Goal: Information Seeking & Learning: Find specific fact

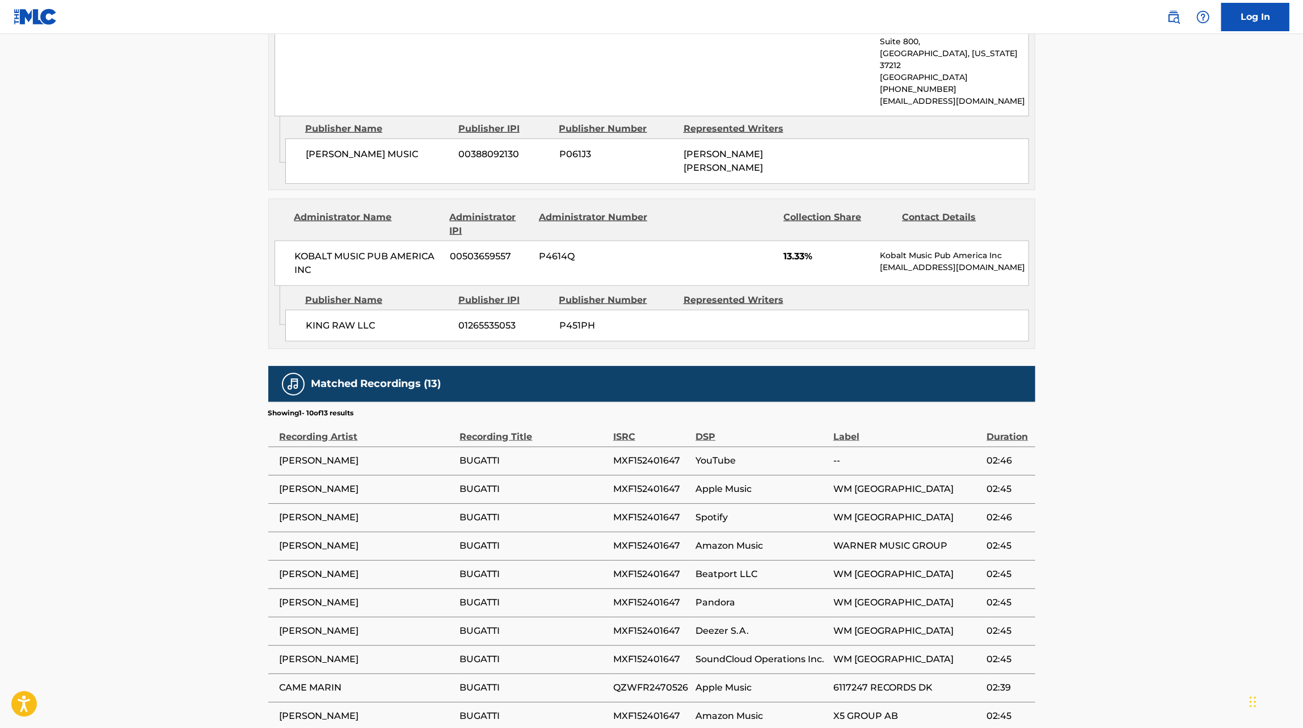
scroll to position [1043, 0]
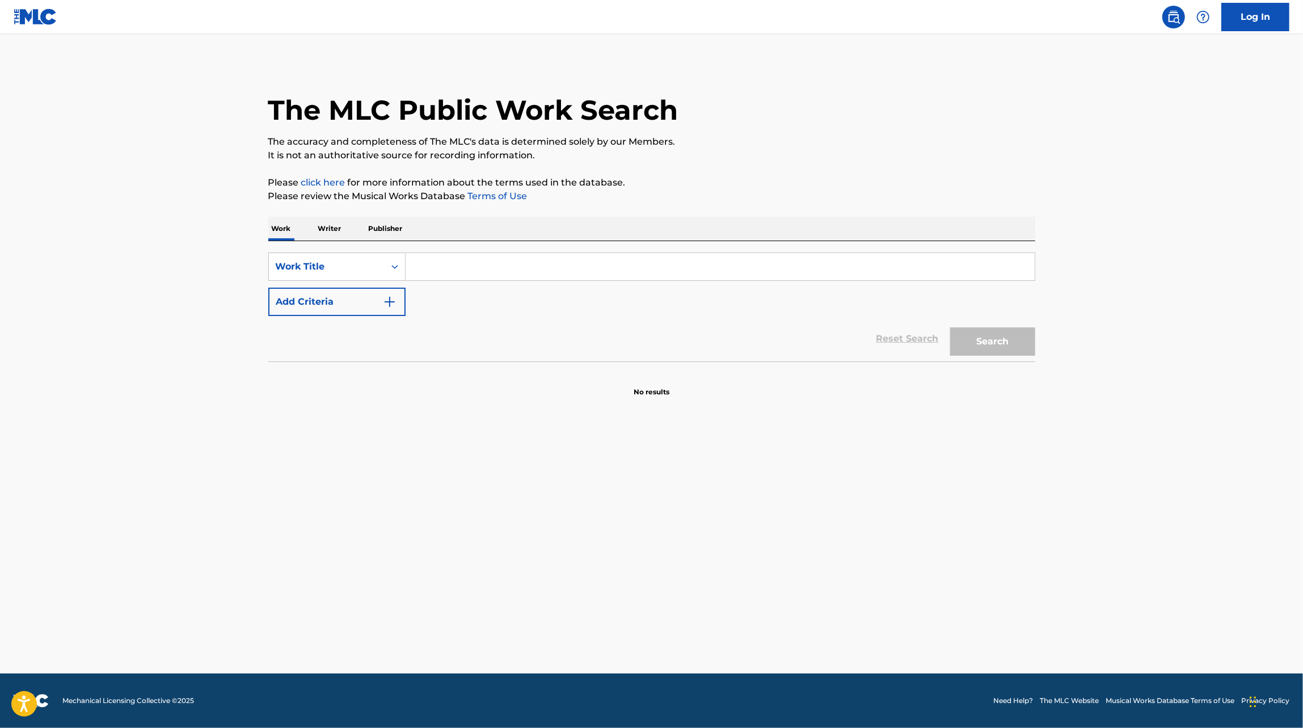
click at [326, 232] on p "Writer" at bounding box center [330, 229] width 30 height 24
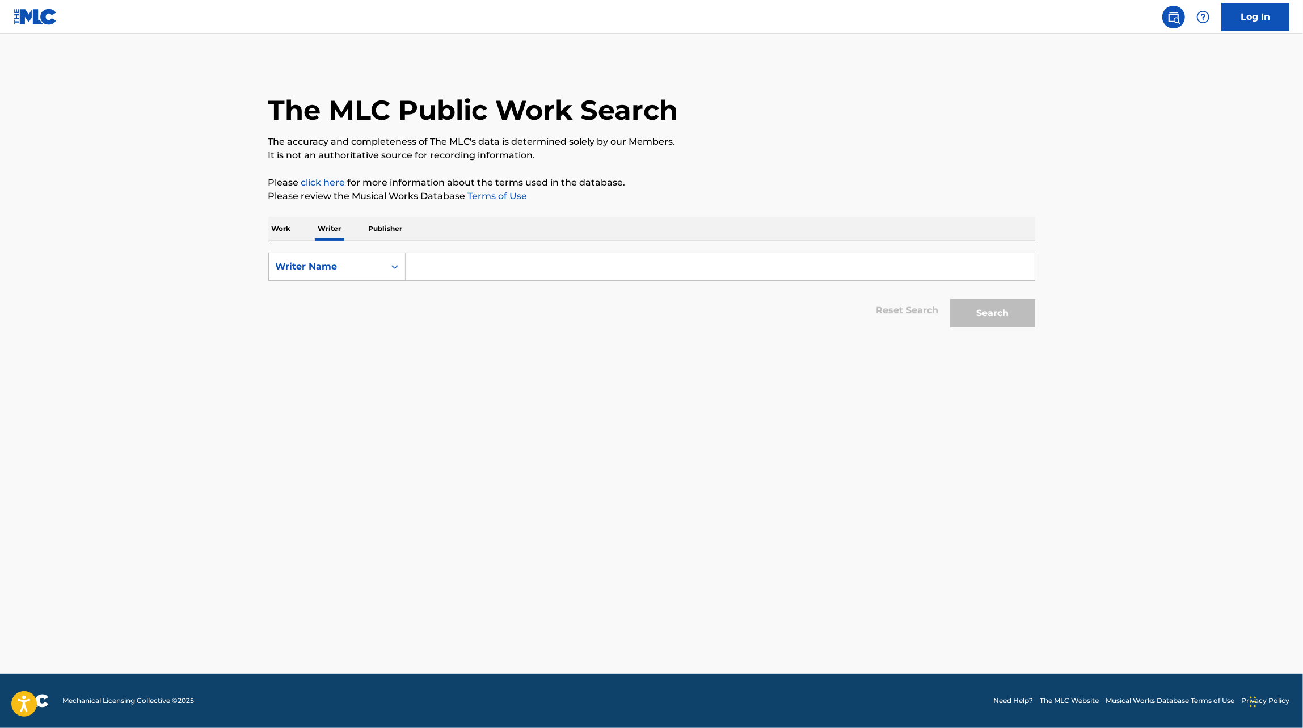
click at [451, 258] on input "Search Form" at bounding box center [720, 266] width 629 height 27
type input "[PERSON_NAME]"
click at [950, 299] on button "Search" at bounding box center [992, 313] width 85 height 28
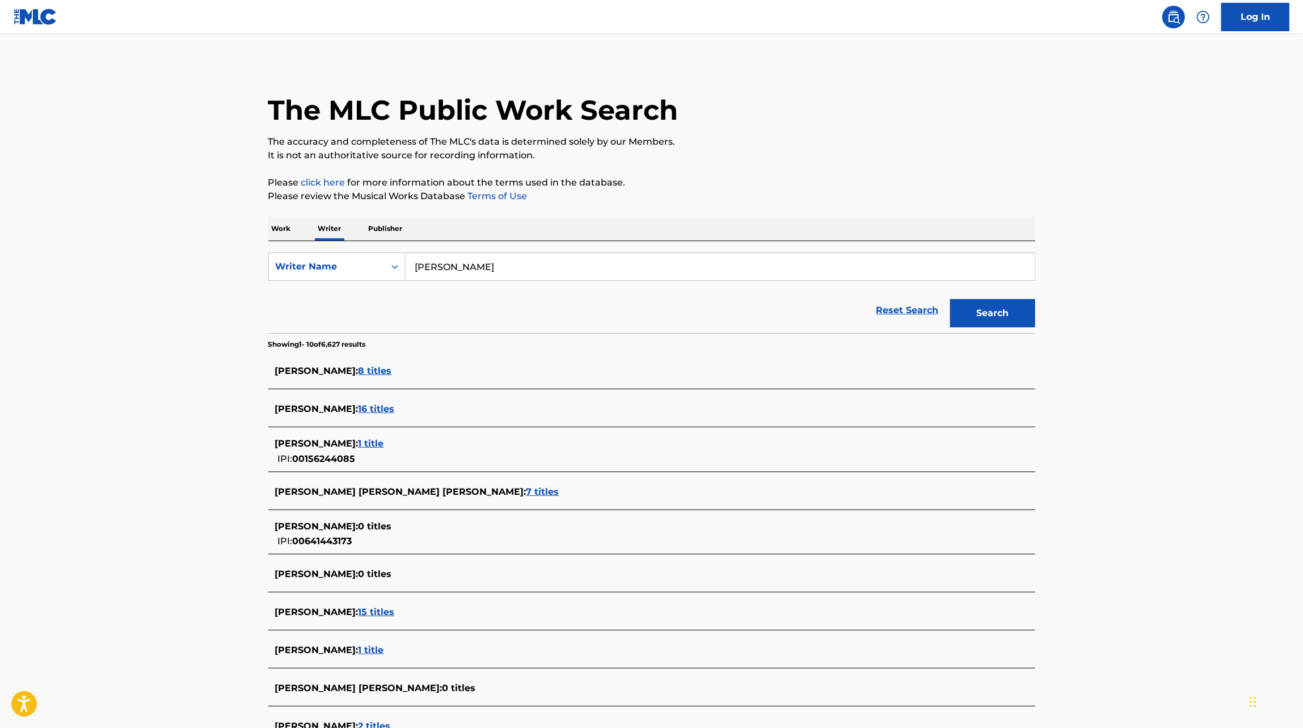
click at [360, 409] on span "16 titles" at bounding box center [377, 408] width 36 height 11
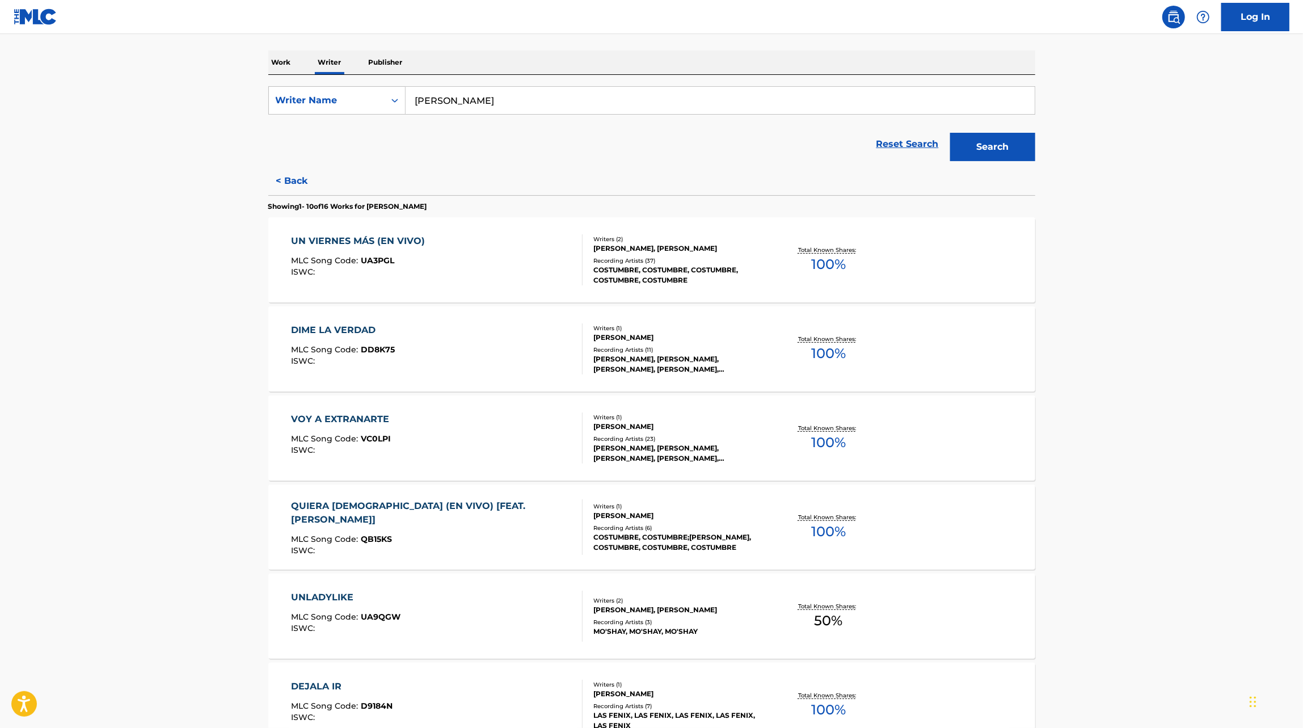
scroll to position [203, 0]
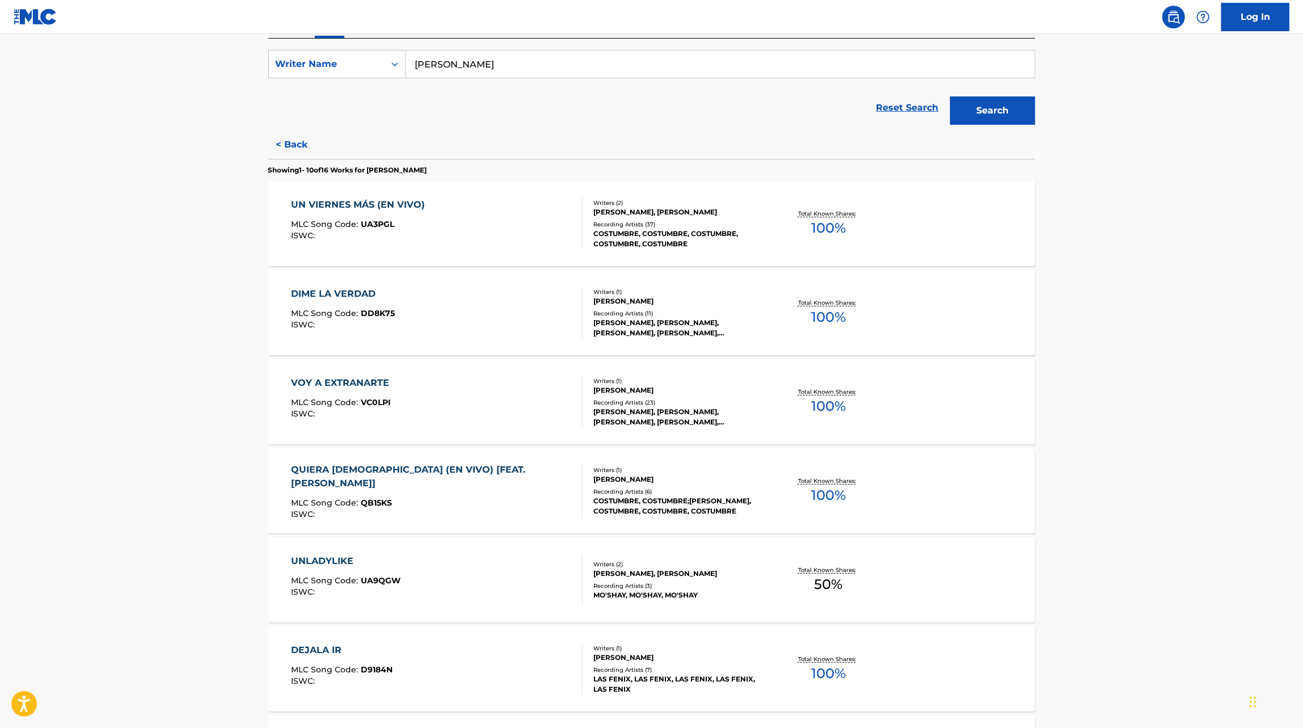
click at [530, 408] on div "VOY A EXTRANARTE MLC Song Code : VC0LPI ISWC :" at bounding box center [437, 401] width 292 height 51
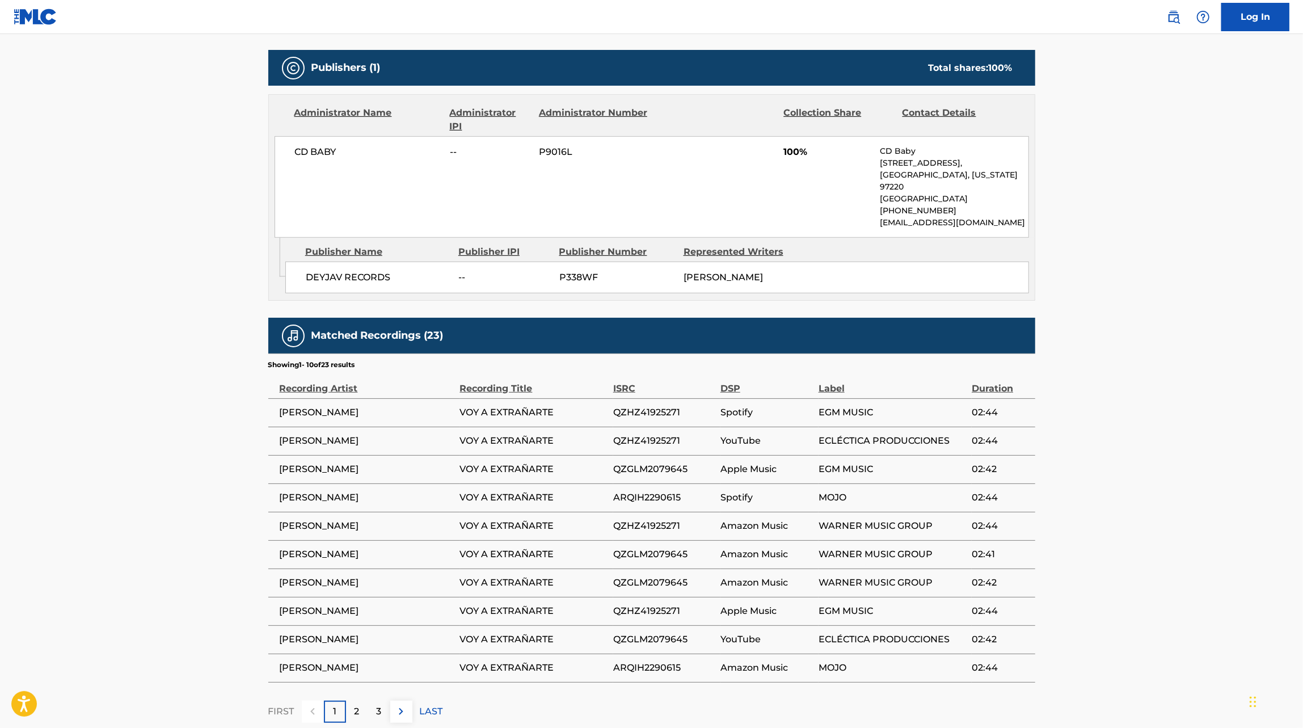
scroll to position [483, 0]
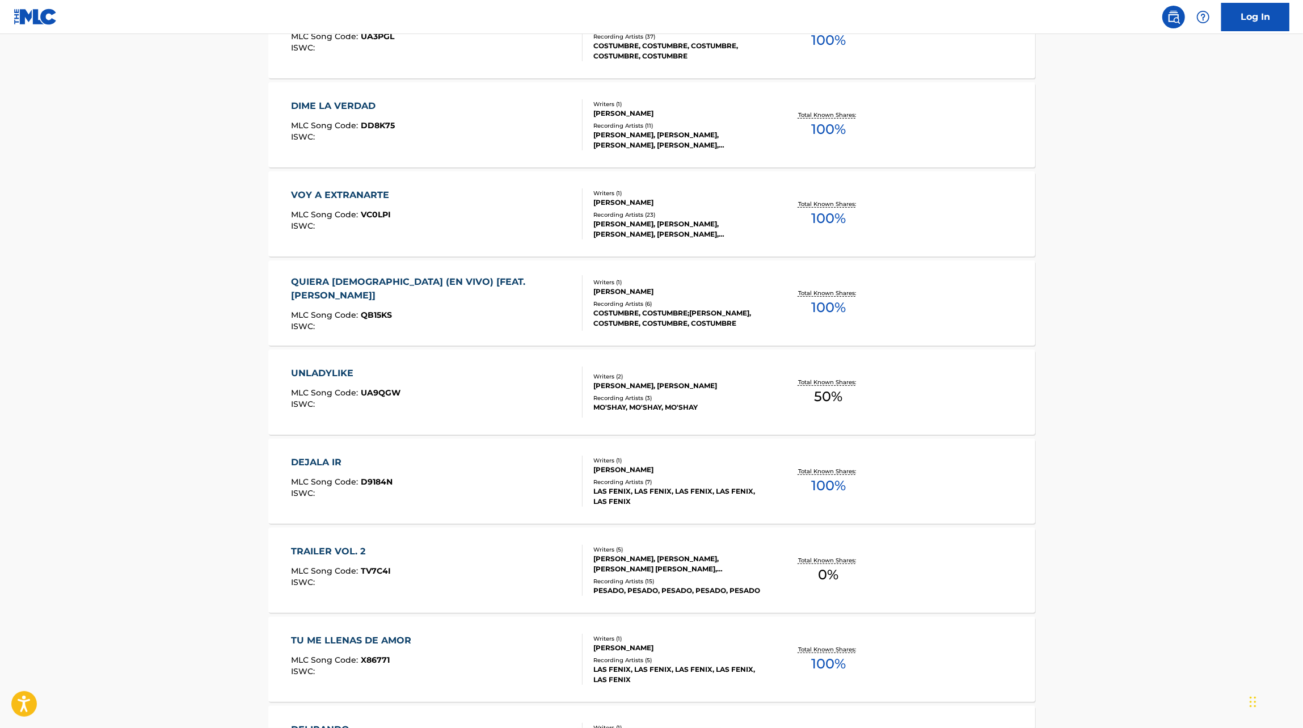
scroll to position [441, 0]
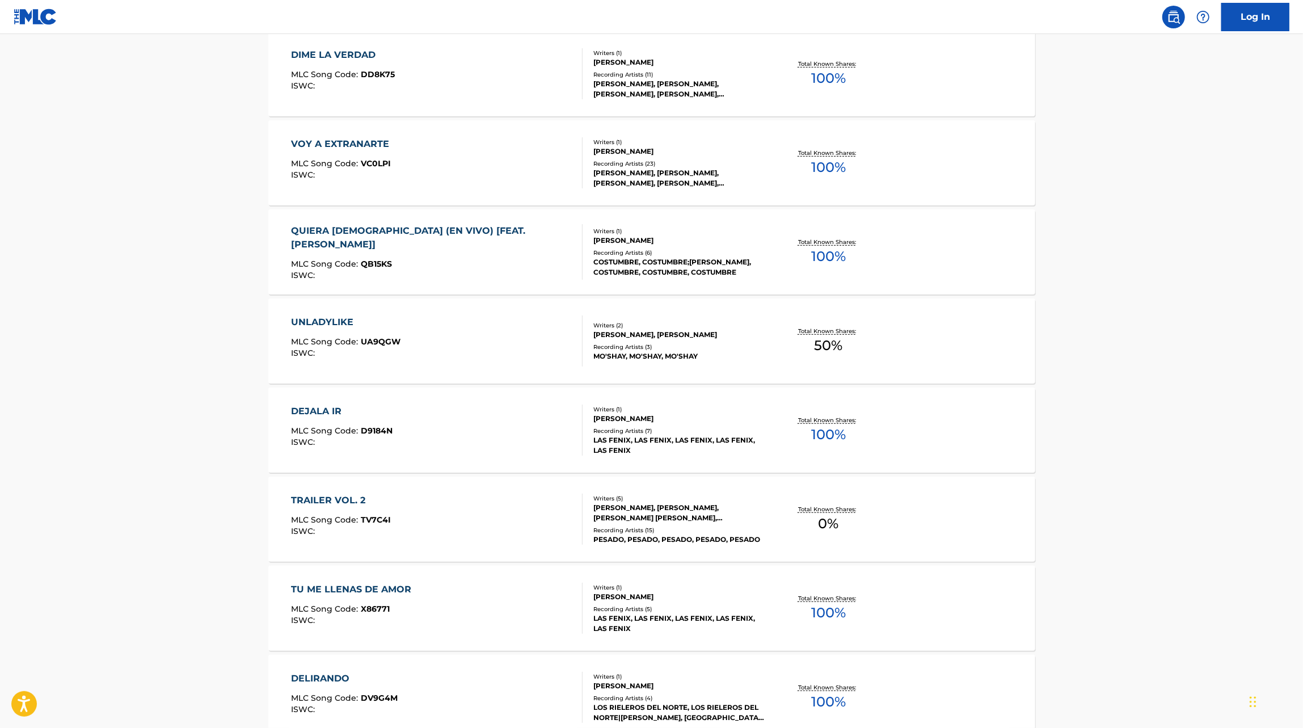
click at [433, 513] on div "TRAILER VOL. 2 MLC Song Code : TV7C4I ISWC :" at bounding box center [437, 519] width 292 height 51
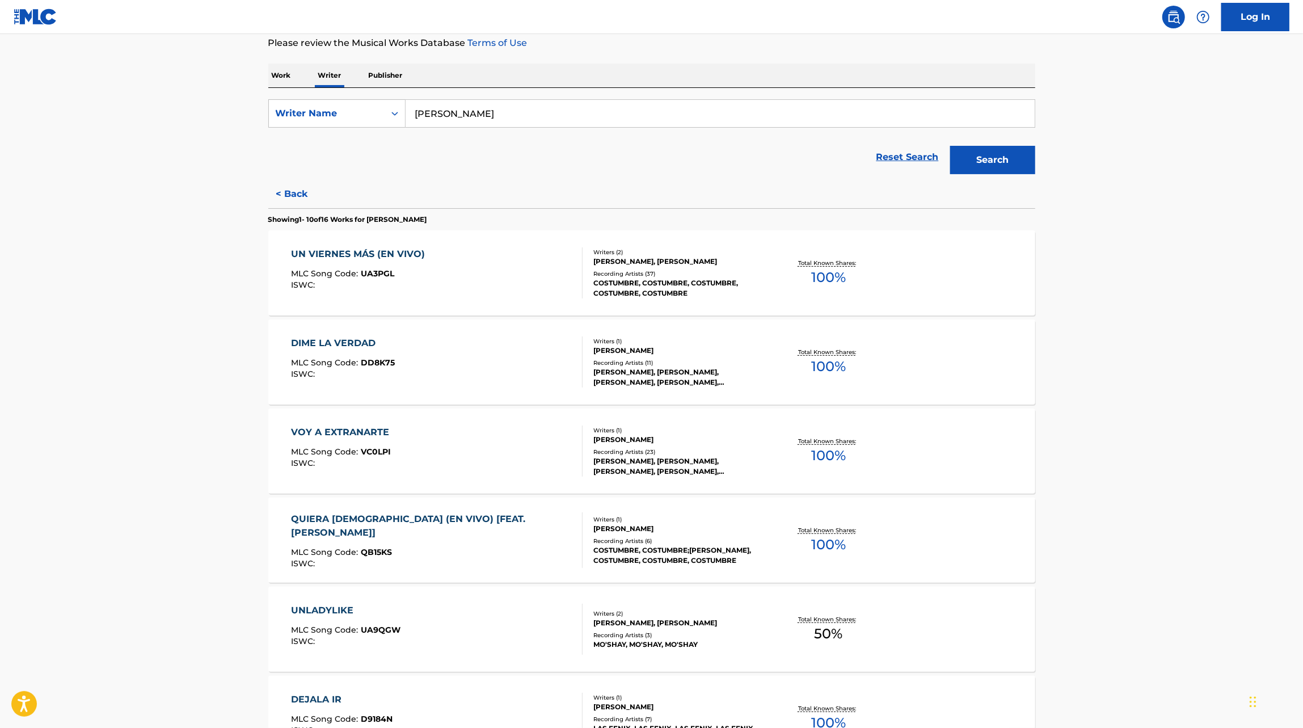
scroll to position [660, 0]
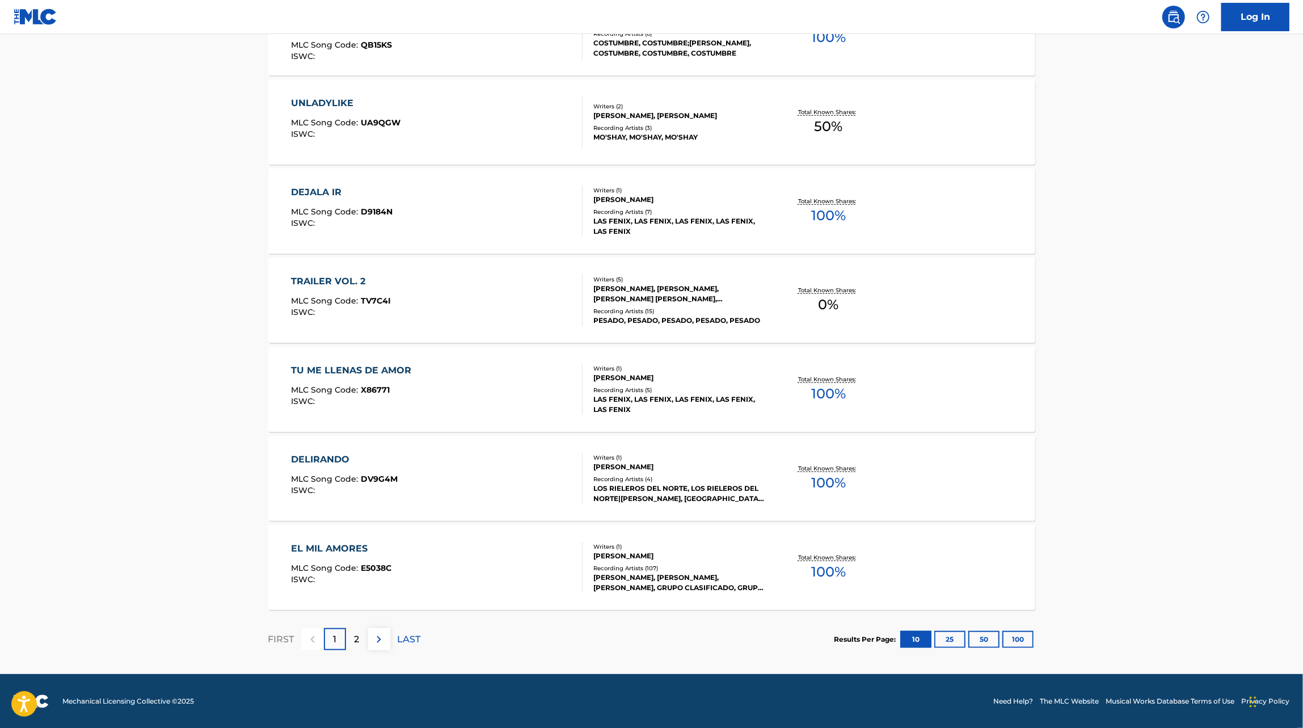
click at [478, 570] on div "EL MIL AMORES MLC Song Code : E5038C ISWC :" at bounding box center [437, 567] width 292 height 51
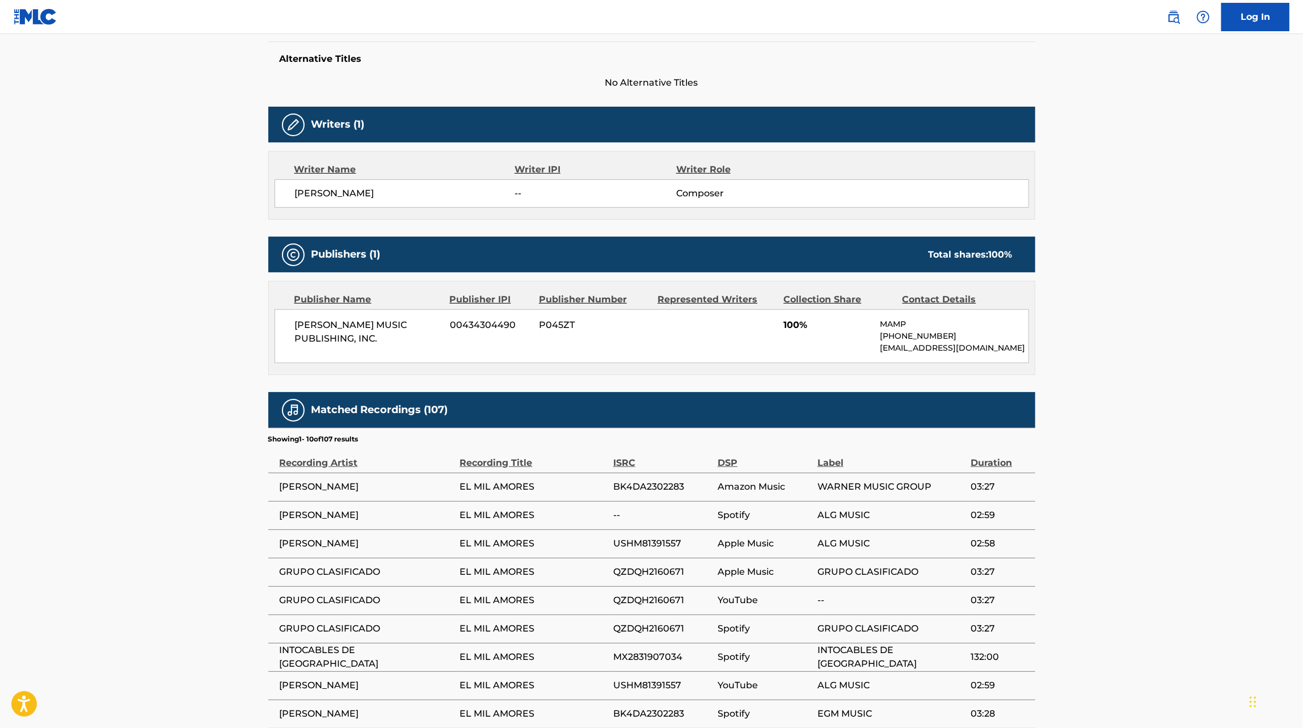
scroll to position [300, 0]
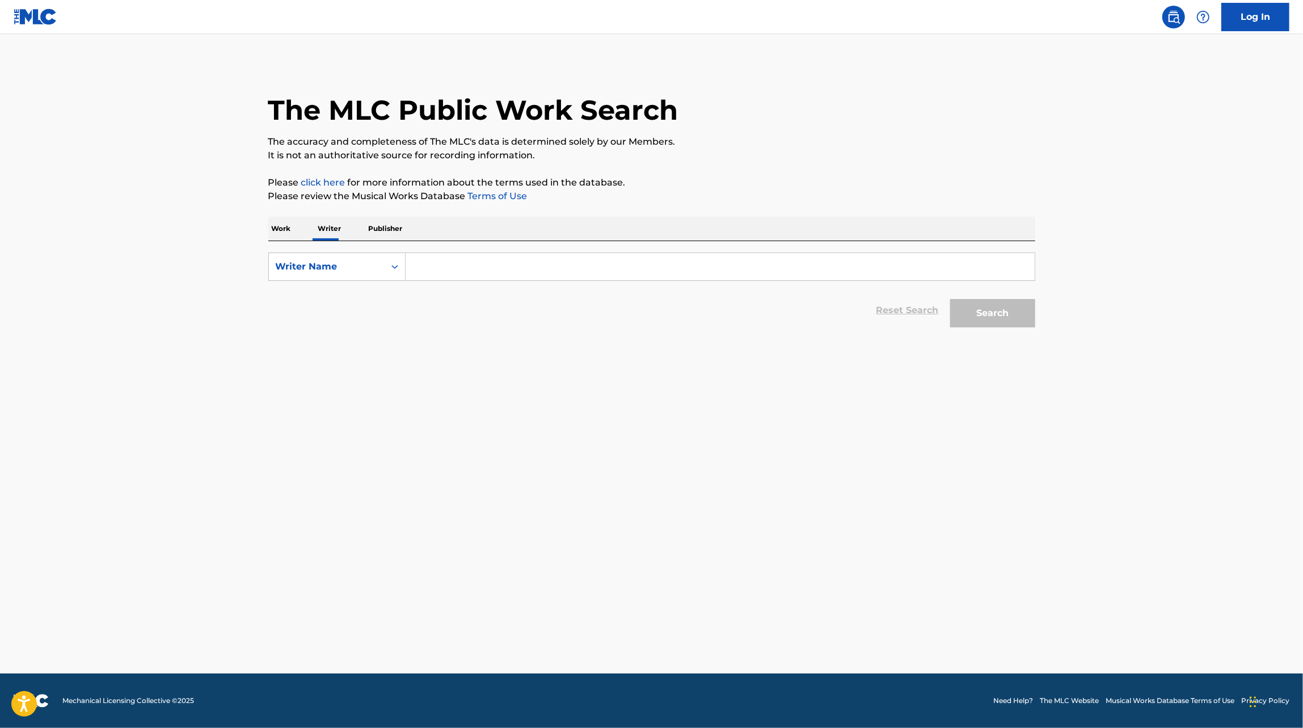
click at [434, 264] on input "Search Form" at bounding box center [720, 266] width 629 height 27
type input "[PERSON_NAME]"
click at [950, 299] on button "Search" at bounding box center [992, 313] width 85 height 28
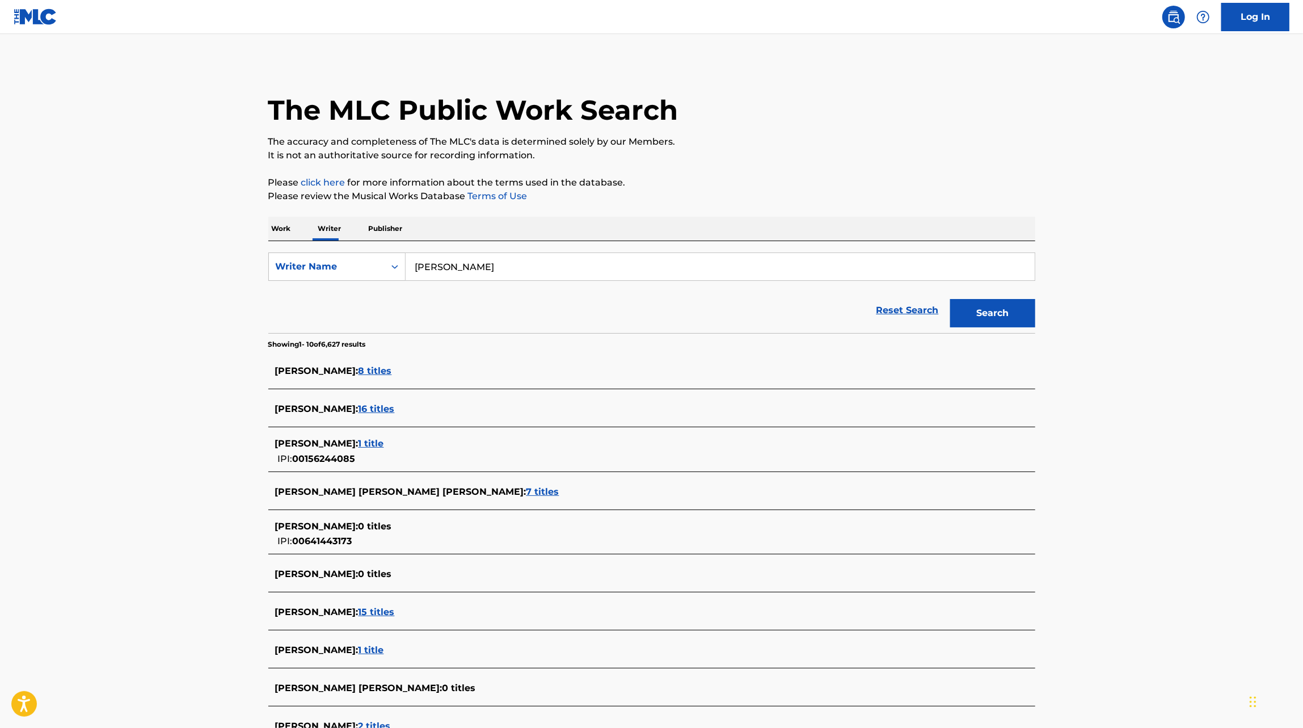
scroll to position [134, 0]
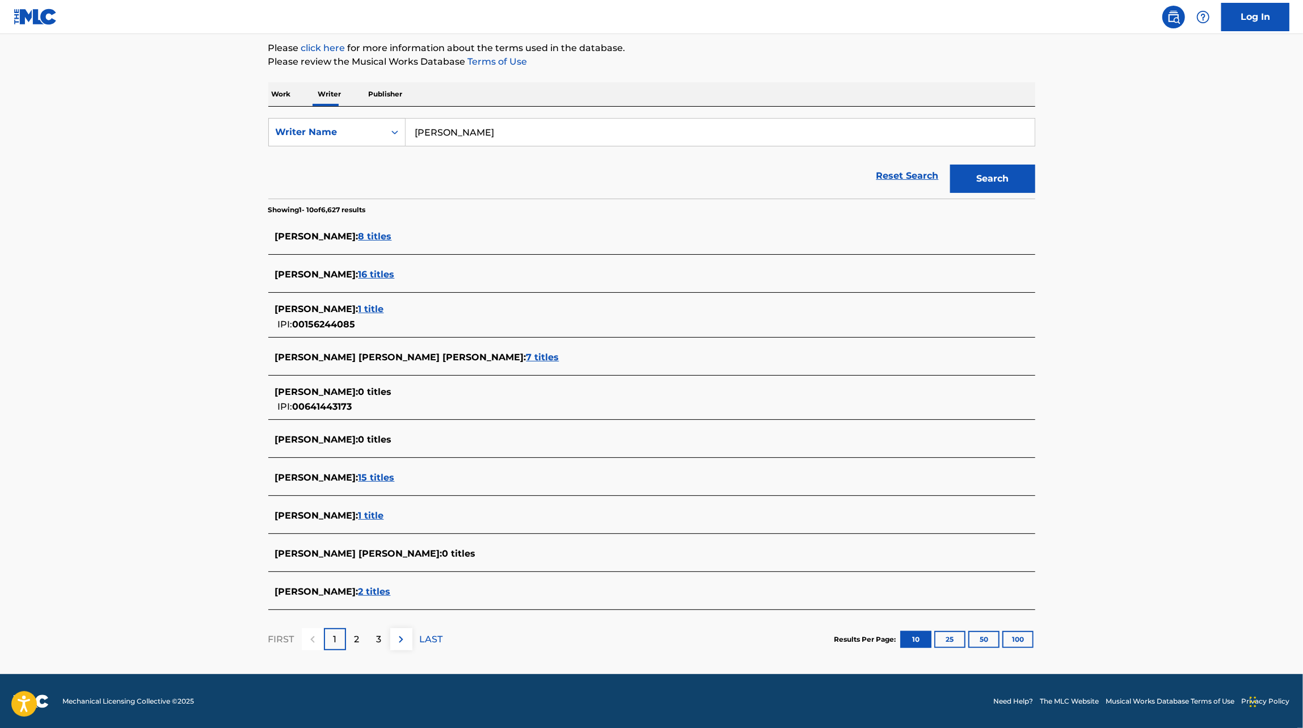
click at [395, 476] on span "15 titles" at bounding box center [377, 477] width 36 height 11
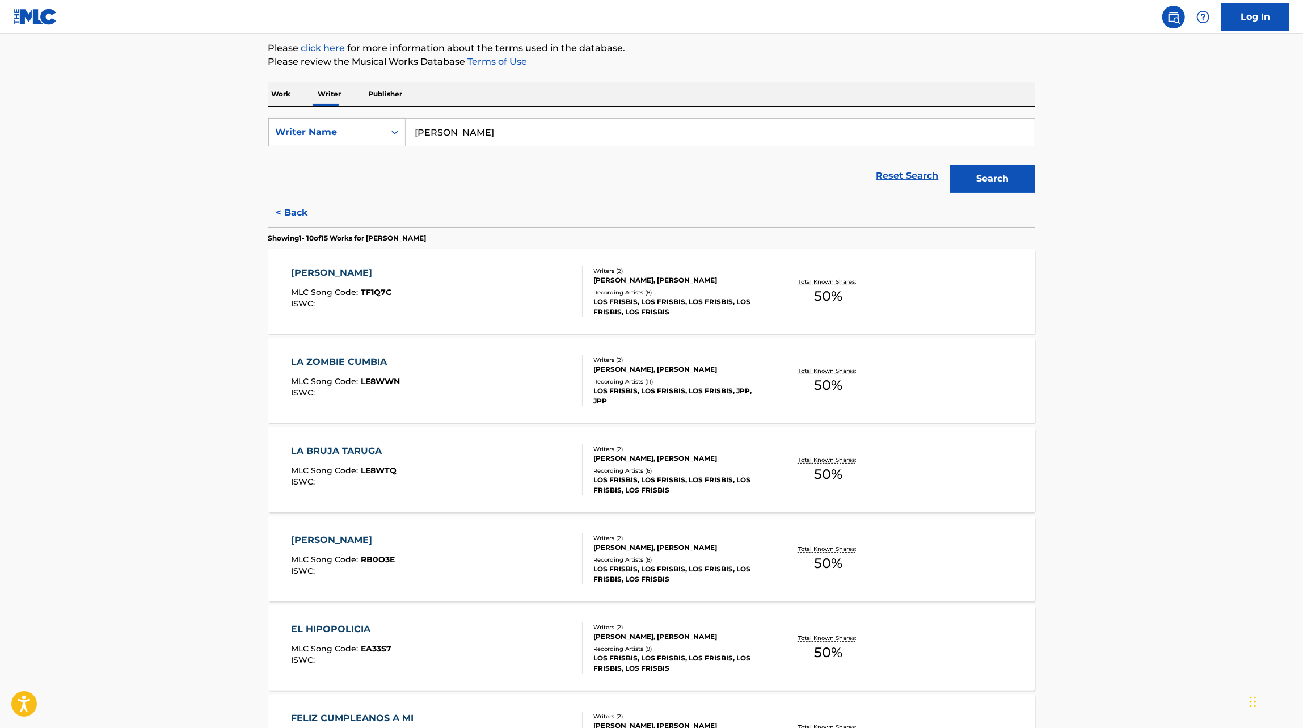
click at [500, 315] on div "TADEO MLC Song Code : TF1Q7C ISWC :" at bounding box center [437, 291] width 292 height 51
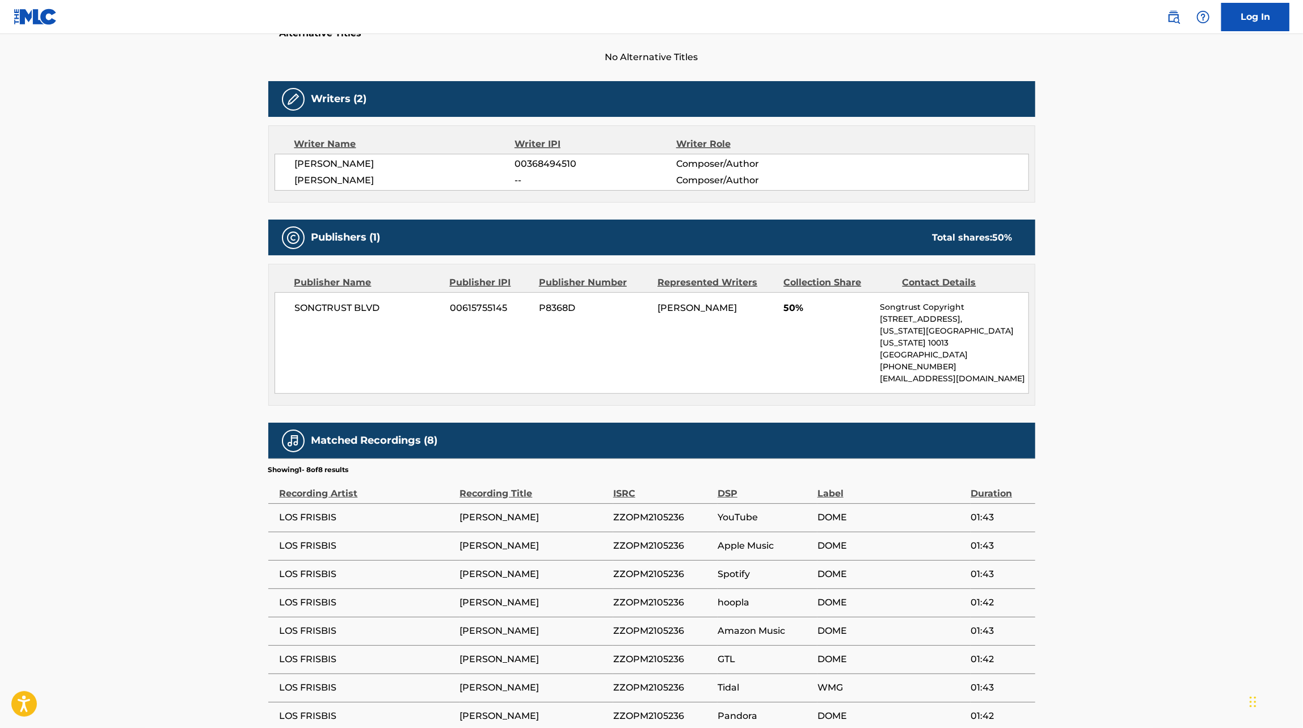
scroll to position [378, 0]
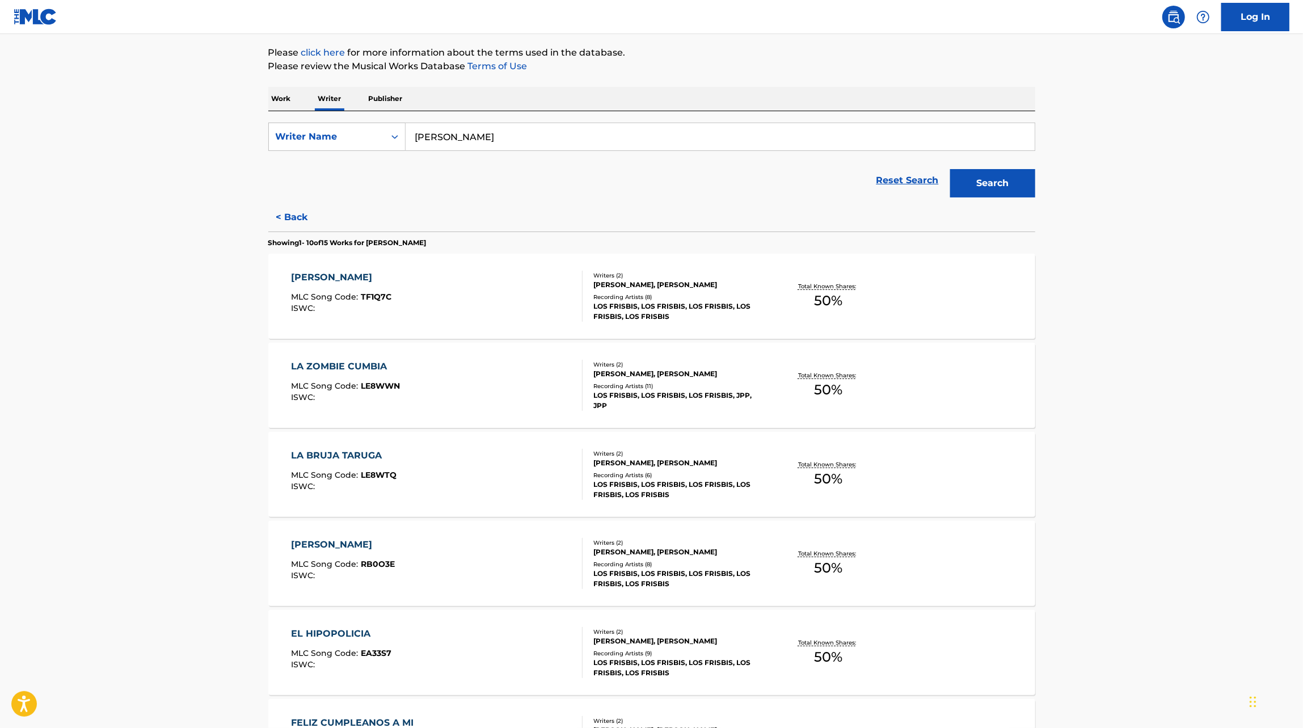
scroll to position [141, 0]
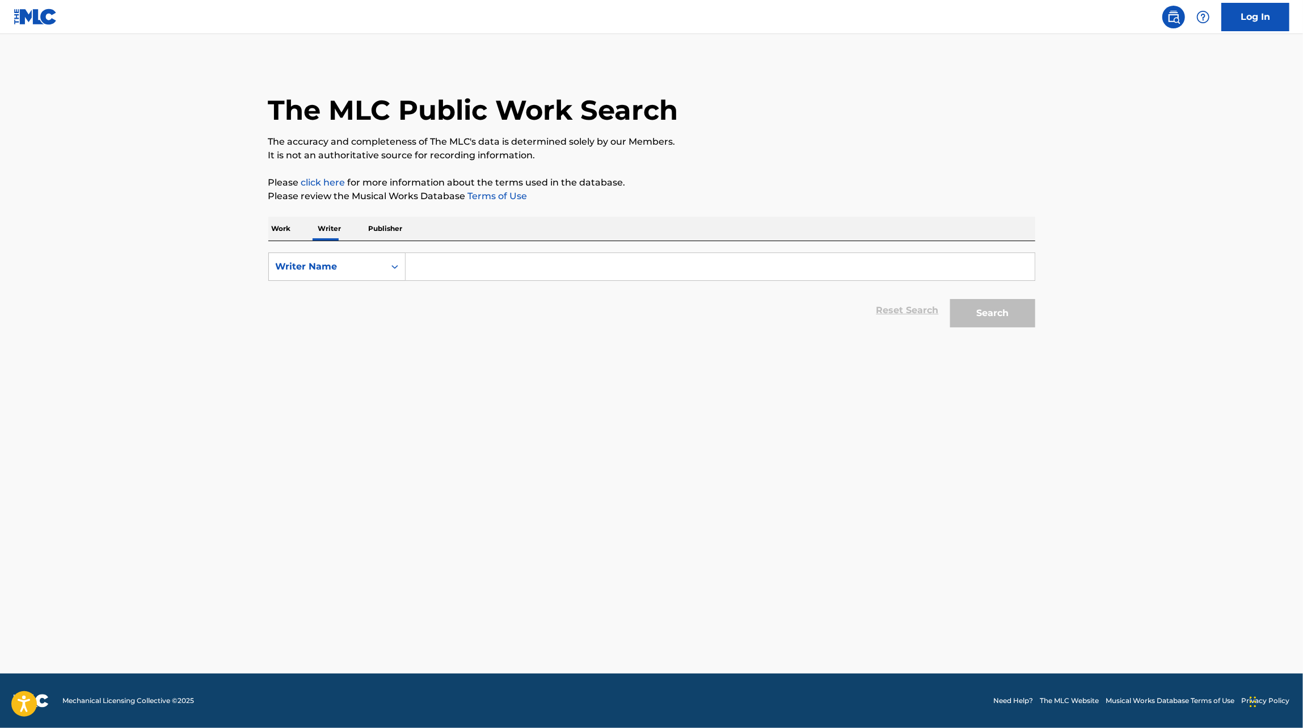
click at [421, 255] on input "Search Form" at bounding box center [720, 266] width 629 height 27
type input "[PERSON_NAME]"
click at [950, 299] on button "Search" at bounding box center [992, 313] width 85 height 28
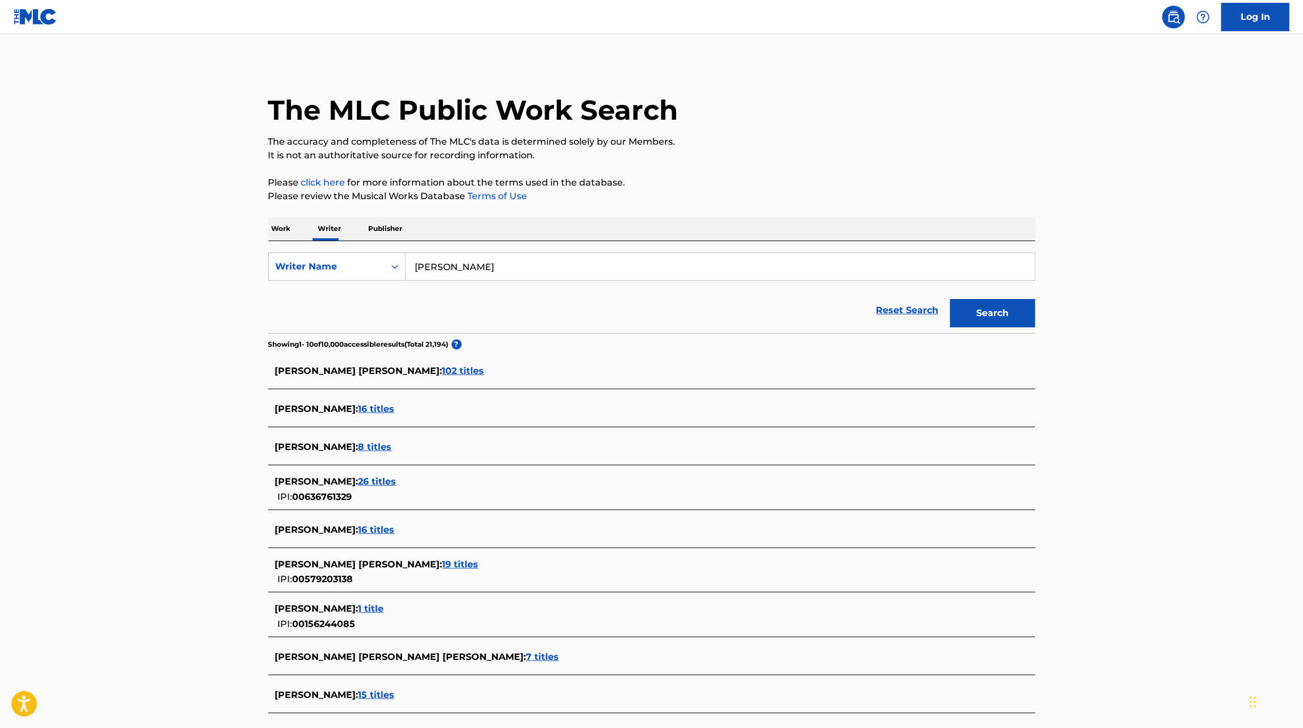
click at [483, 367] on span "102 titles" at bounding box center [464, 370] width 42 height 11
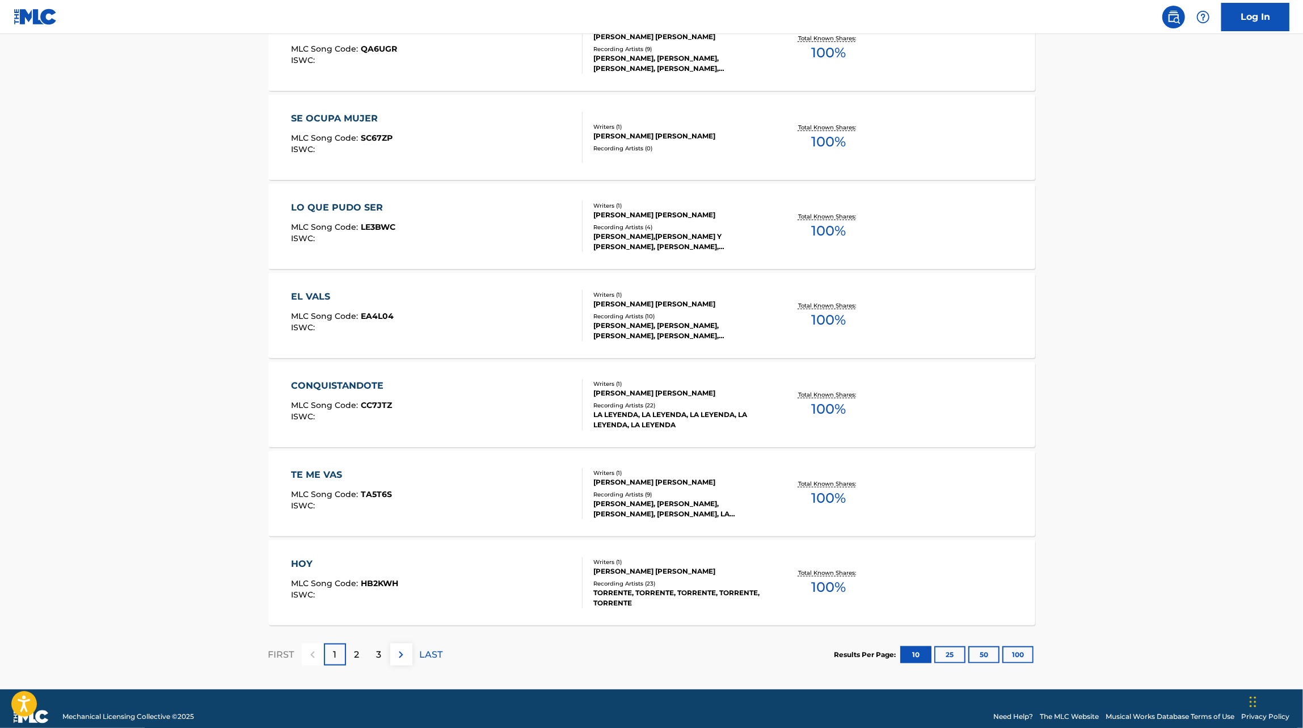
scroll to position [646, 0]
click at [357, 656] on p "2" at bounding box center [357, 654] width 5 height 14
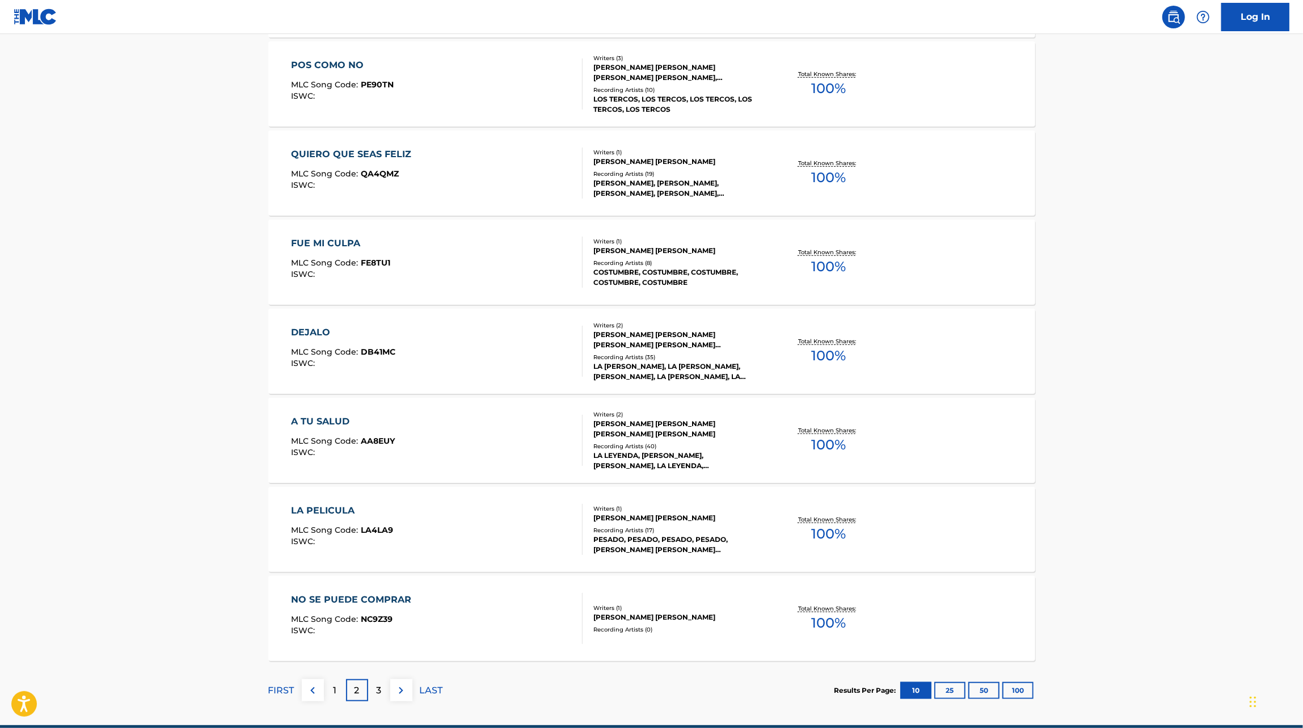
scroll to position [616, 0]
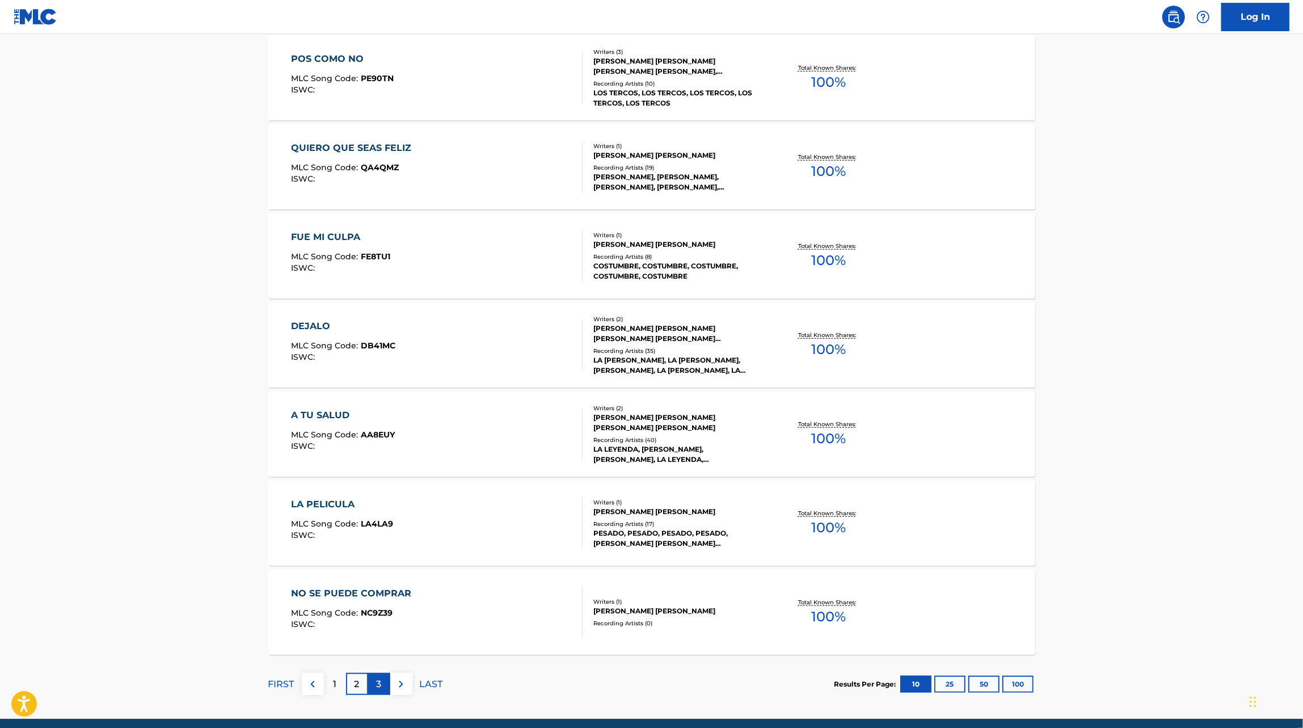
click at [381, 680] on p "3" at bounding box center [379, 684] width 5 height 14
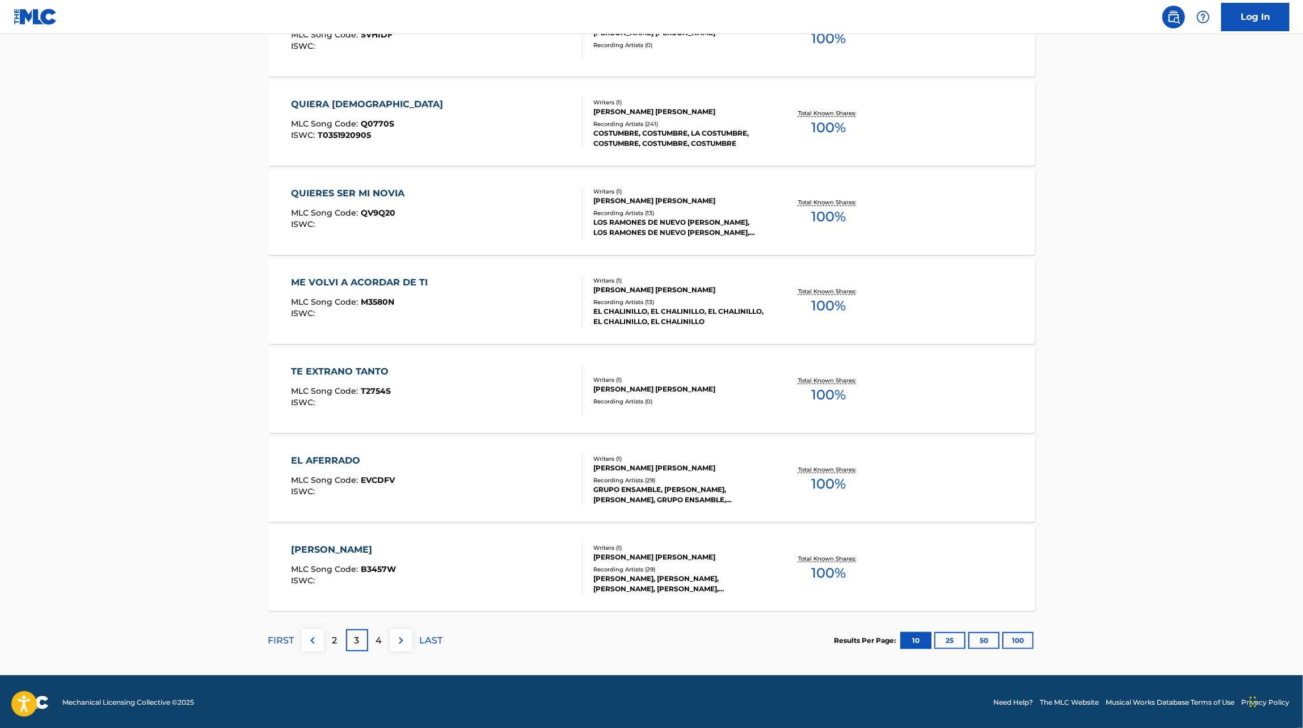
scroll to position [660, 0]
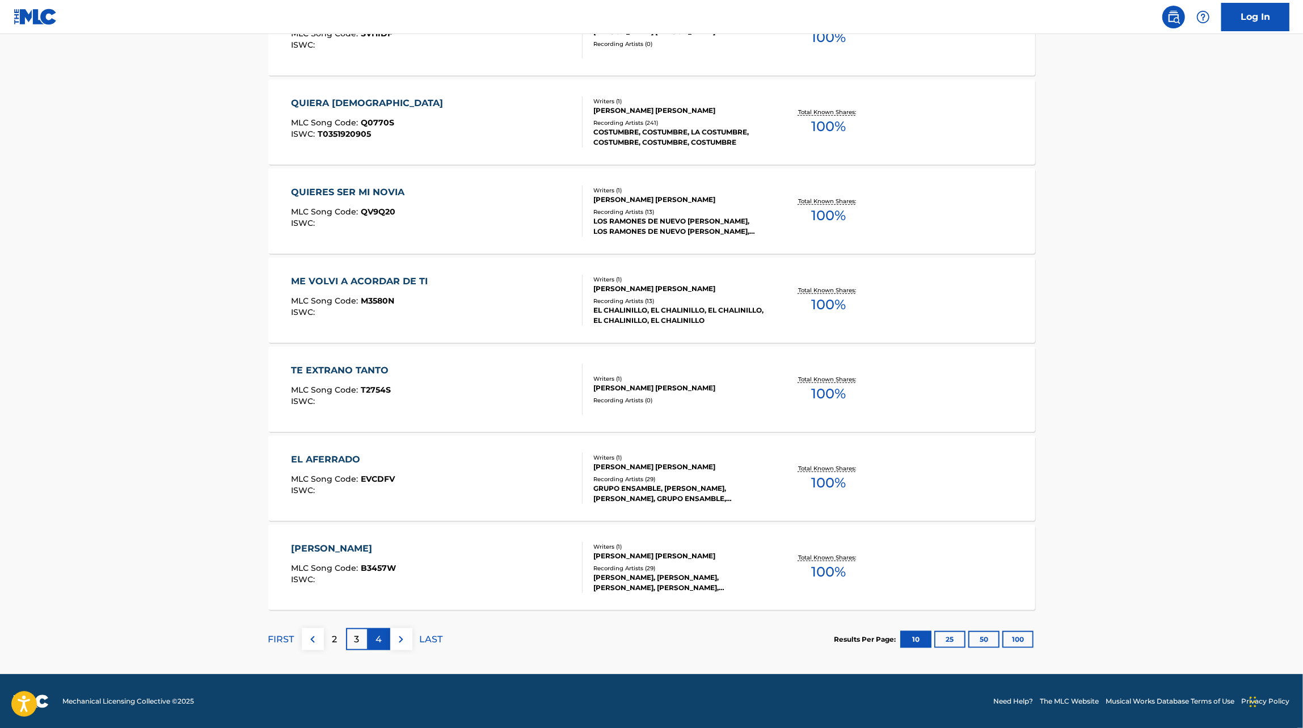
click at [376, 638] on p "4" at bounding box center [379, 640] width 6 height 14
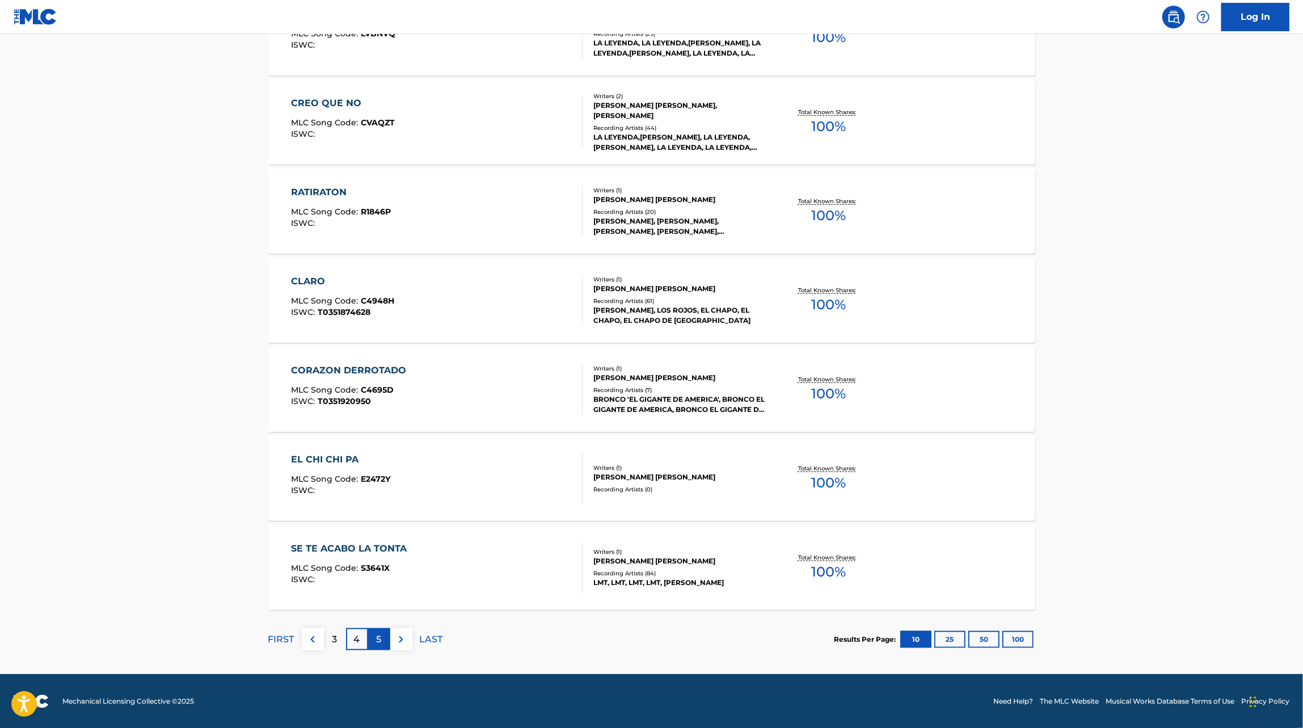
click at [383, 641] on div "5" at bounding box center [379, 639] width 22 height 22
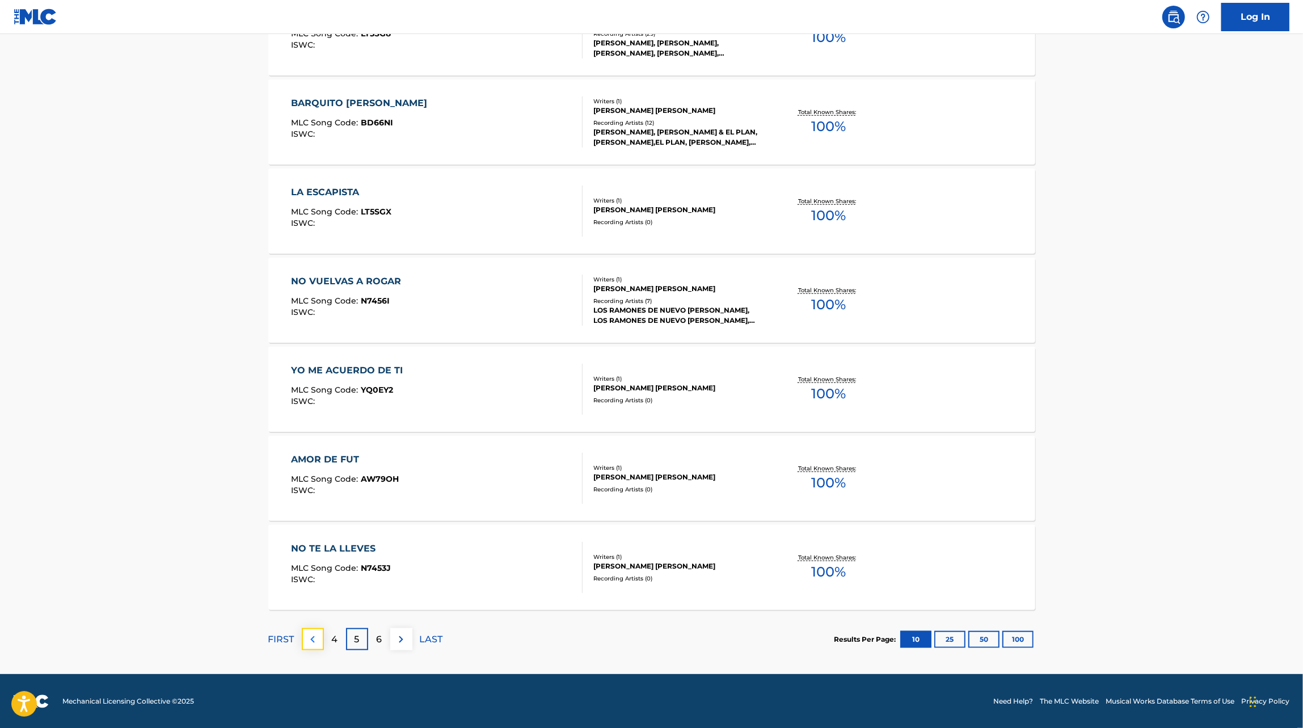
click at [311, 641] on img at bounding box center [313, 640] width 14 height 14
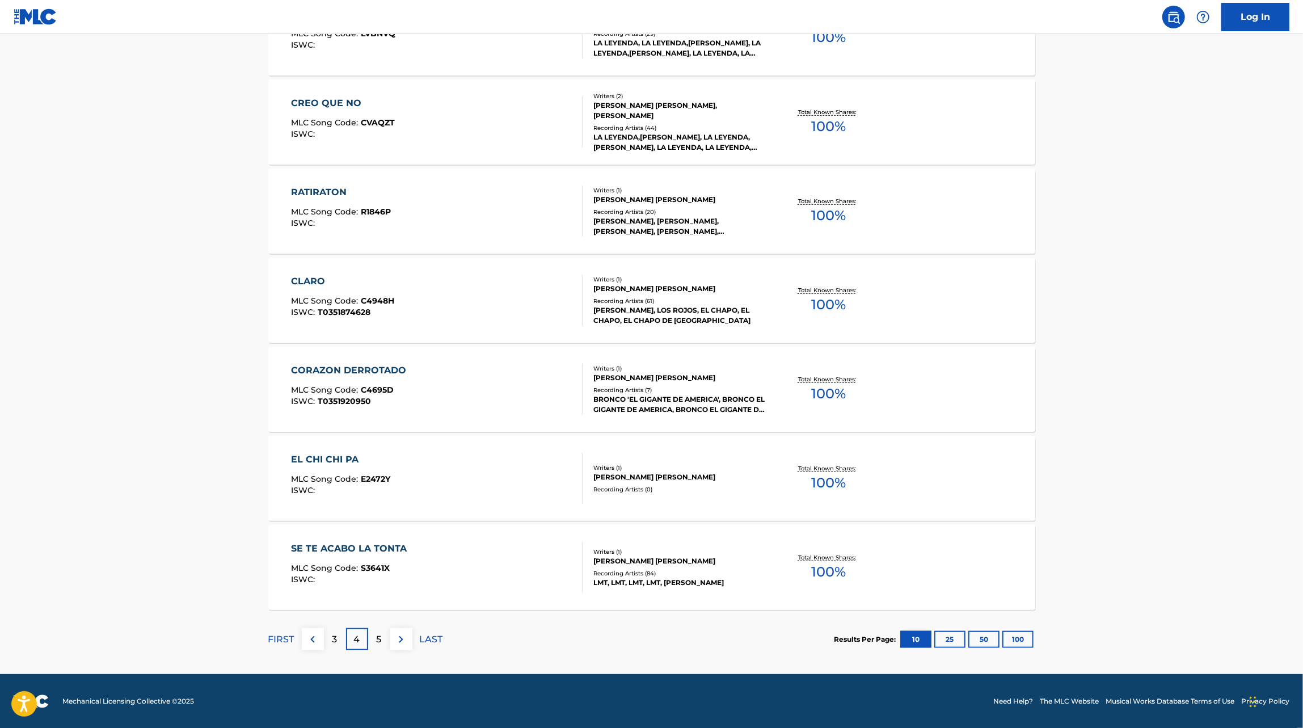
click at [460, 565] on div "SE TE ACABO LA TONTA MLC Song Code : S3641X ISWC :" at bounding box center [437, 567] width 292 height 51
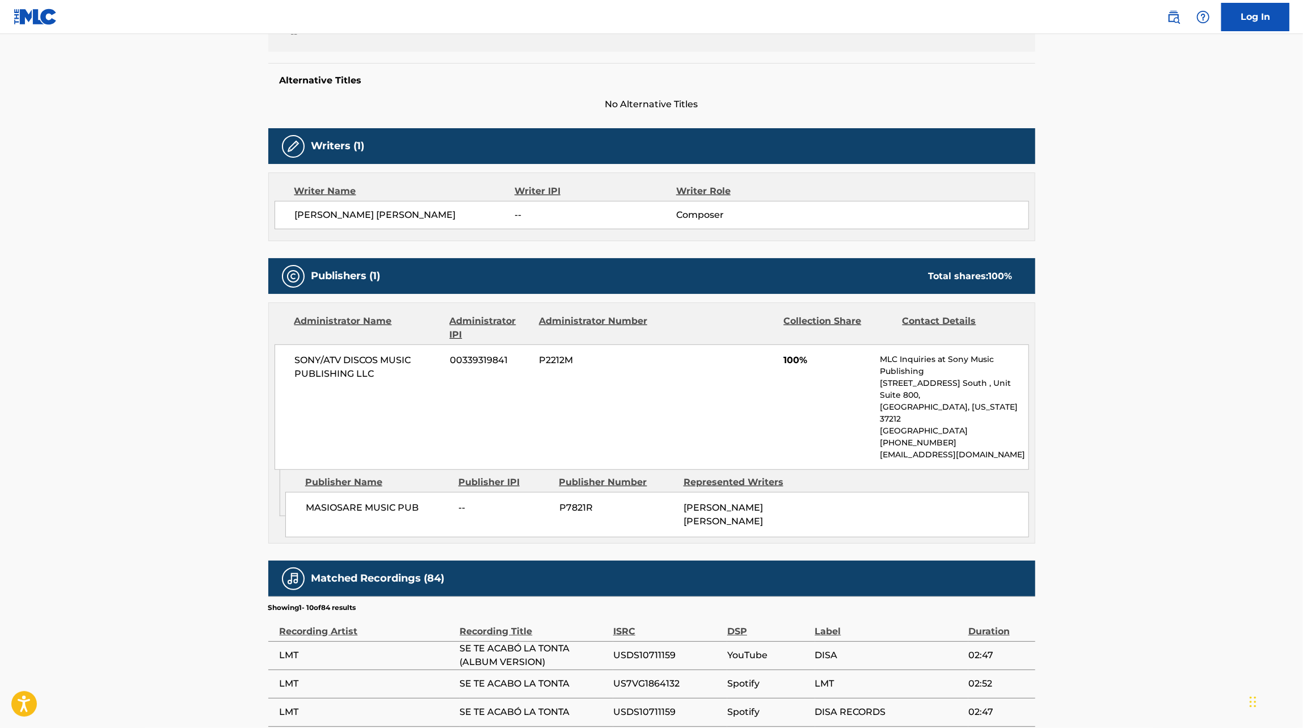
scroll to position [283, 0]
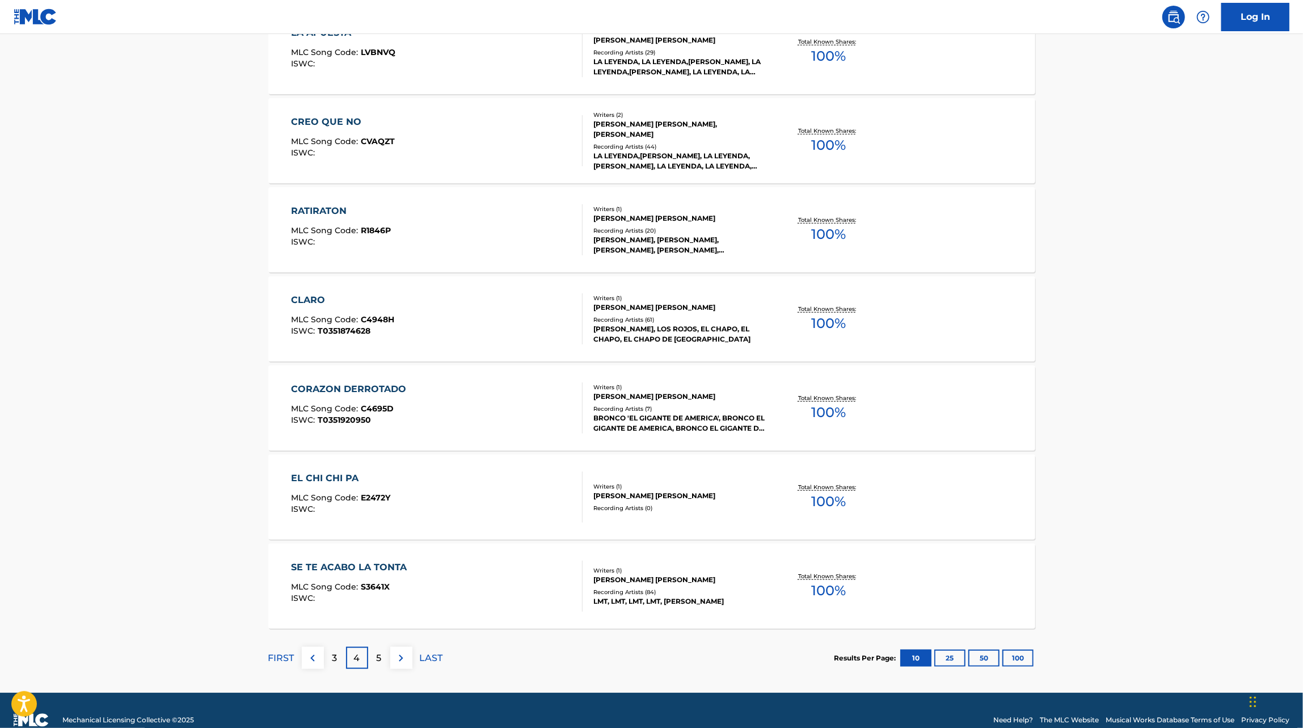
scroll to position [660, 0]
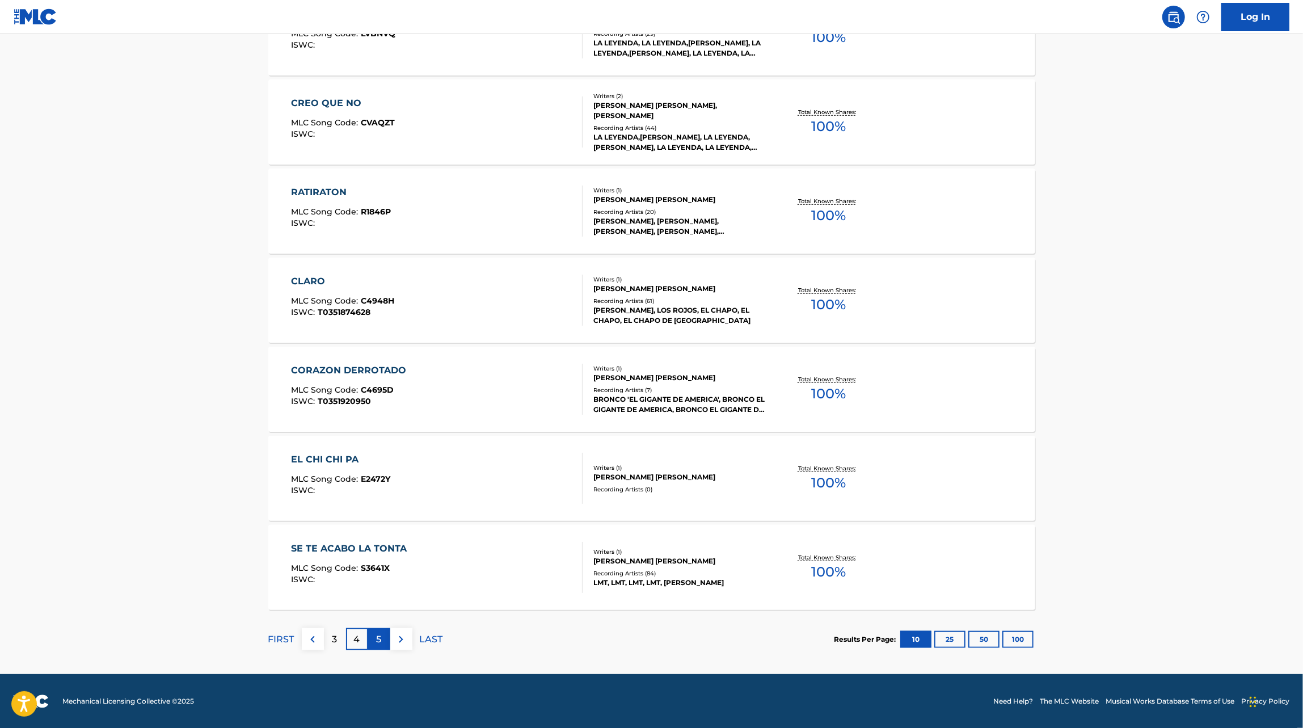
click at [382, 639] on div "5" at bounding box center [379, 639] width 22 height 22
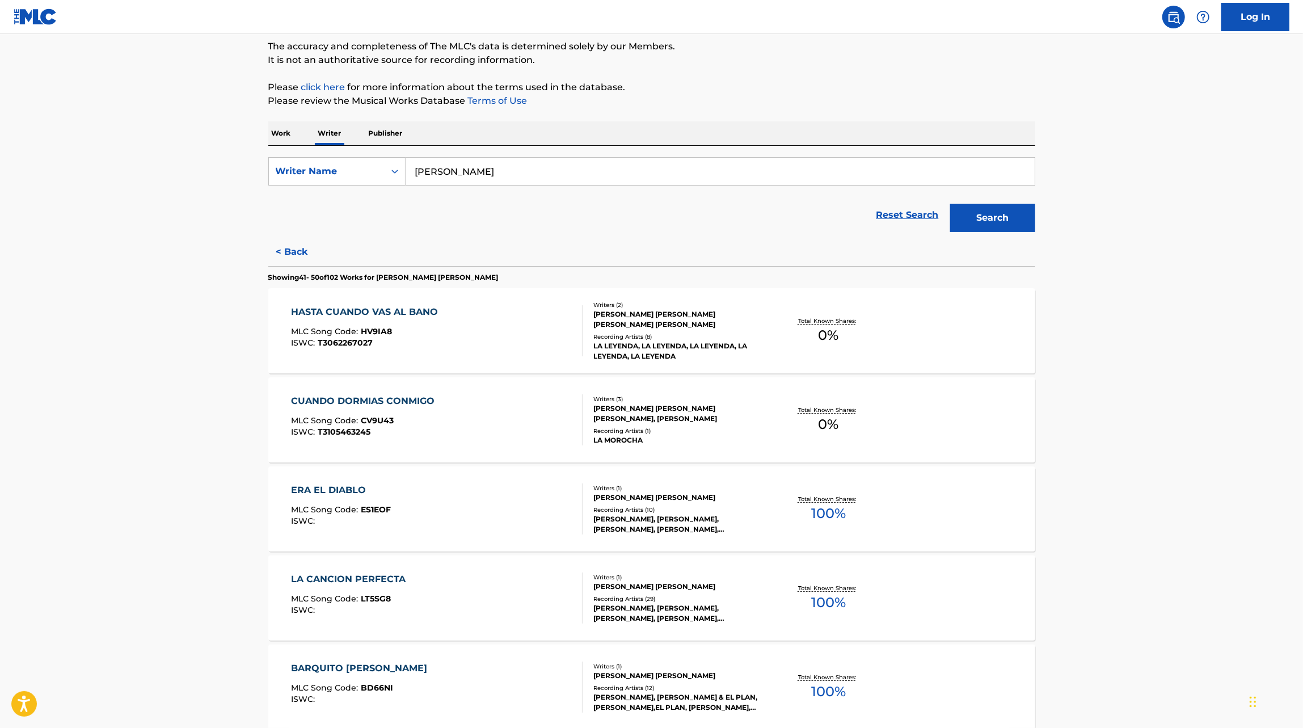
scroll to position [103, 0]
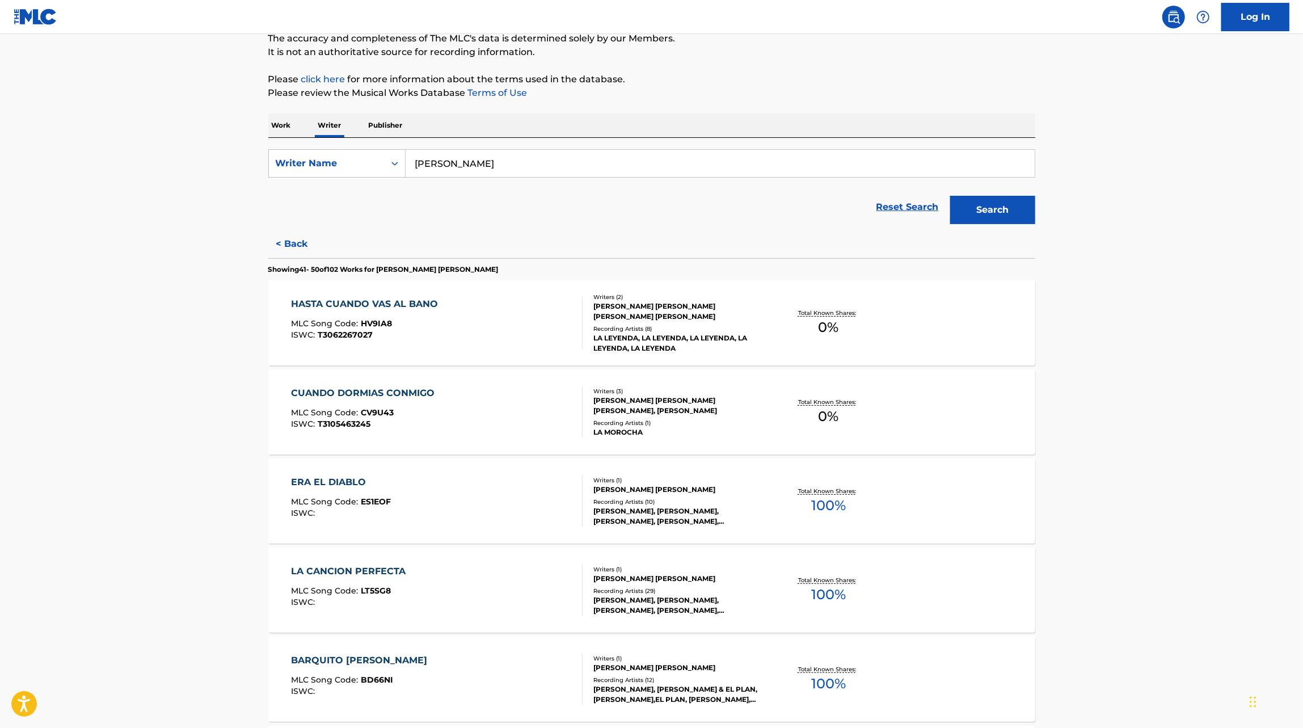
click at [458, 440] on div "CUANDO DORMIAS CONMIGO MLC Song Code : CV9U43 ISWC : T3105463245 Writers ( 3 ) …" at bounding box center [651, 411] width 767 height 85
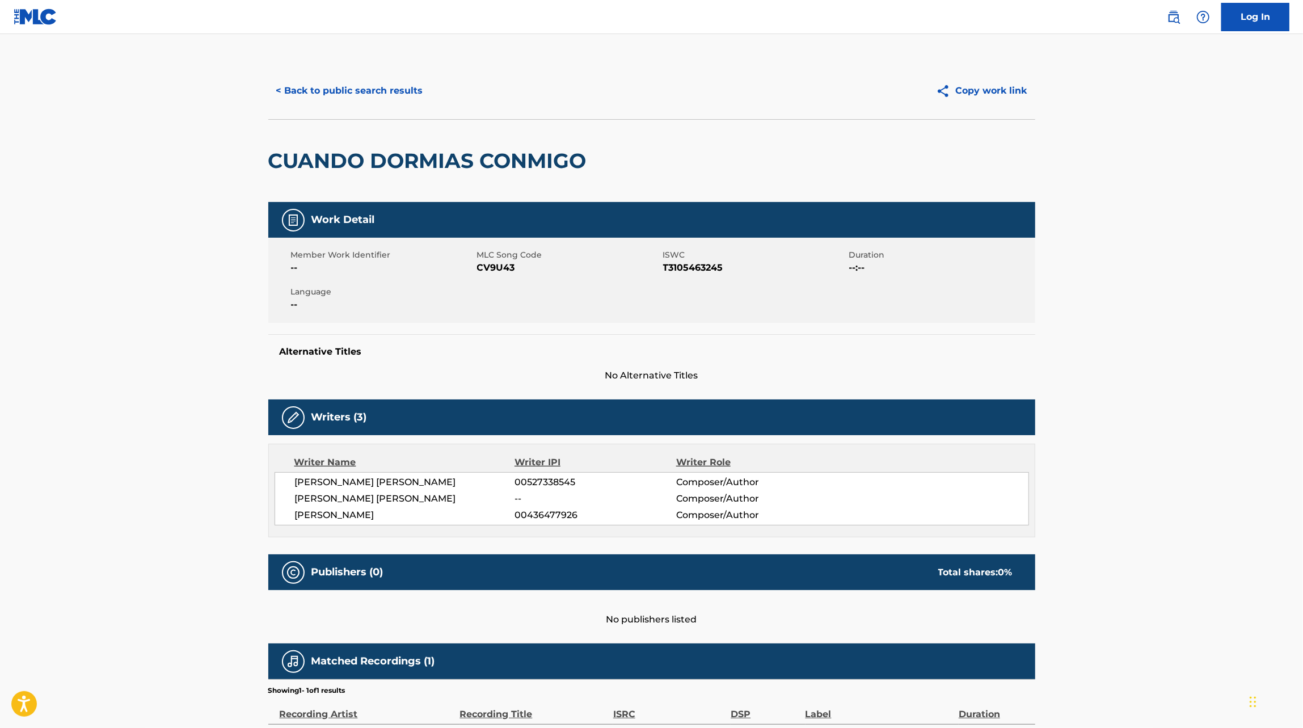
scroll to position [19, 0]
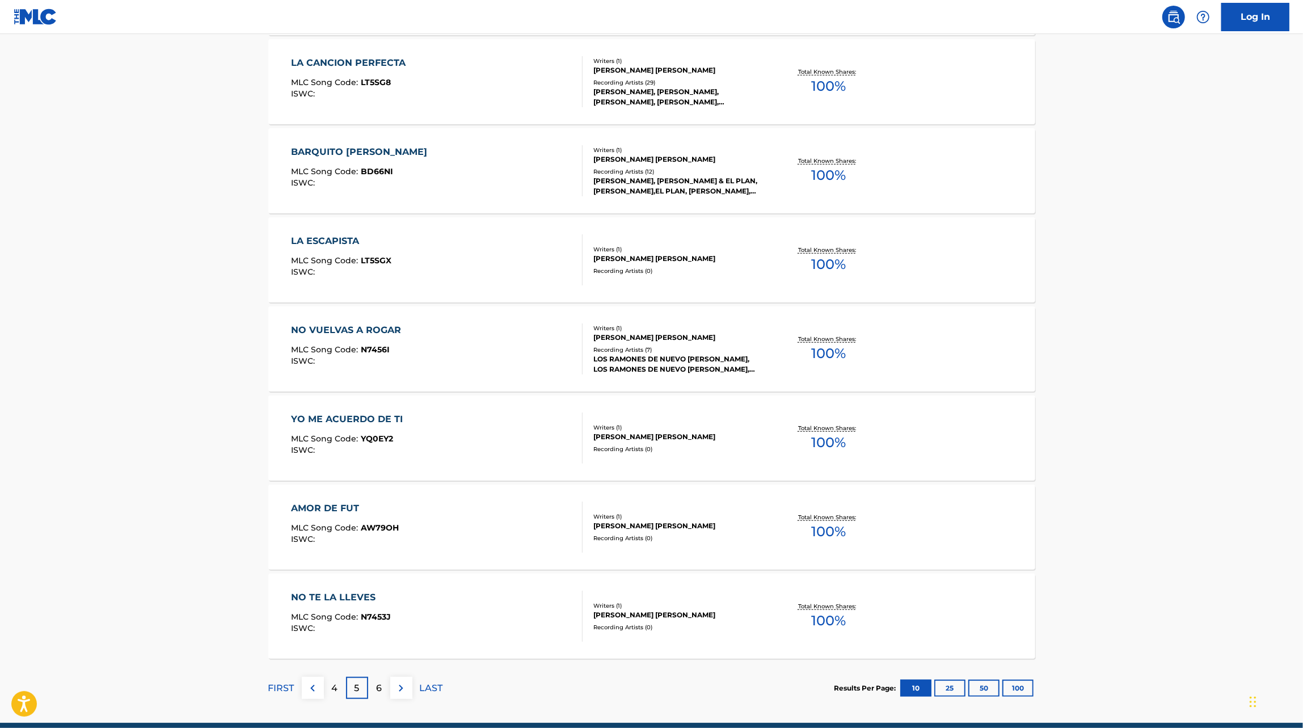
scroll to position [643, 0]
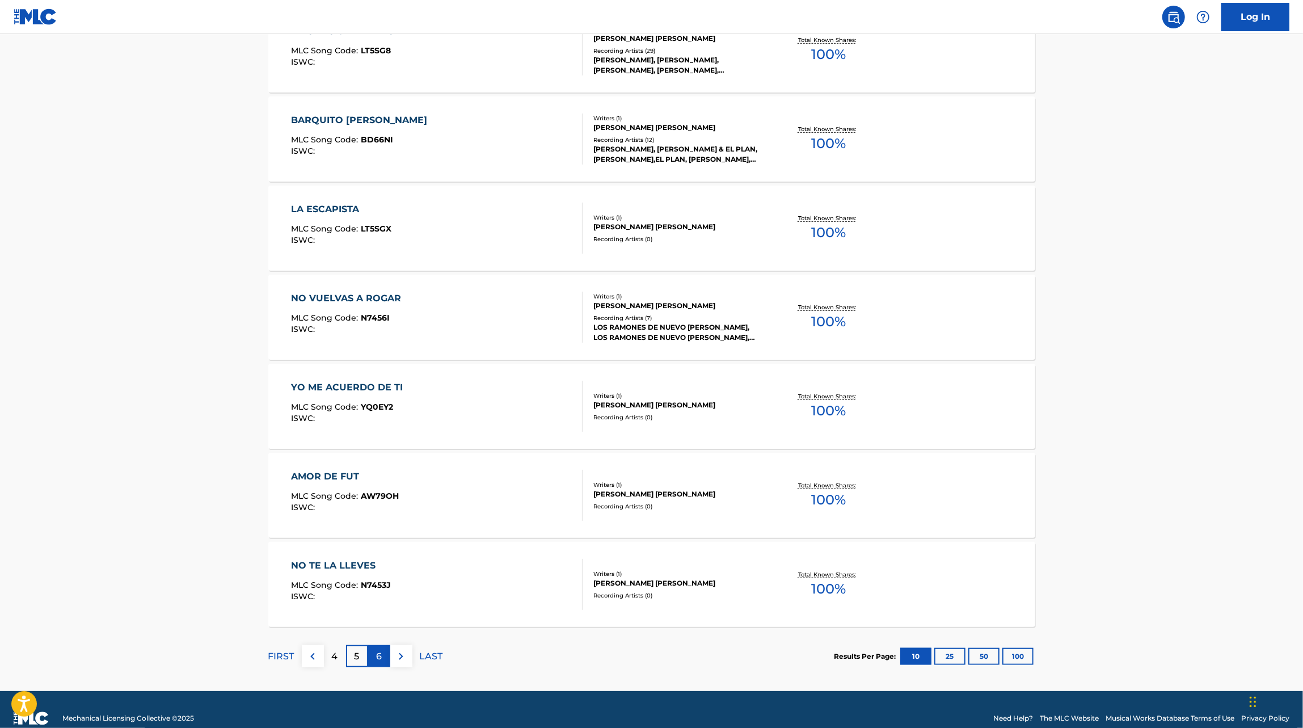
click at [384, 659] on div "6" at bounding box center [379, 656] width 22 height 22
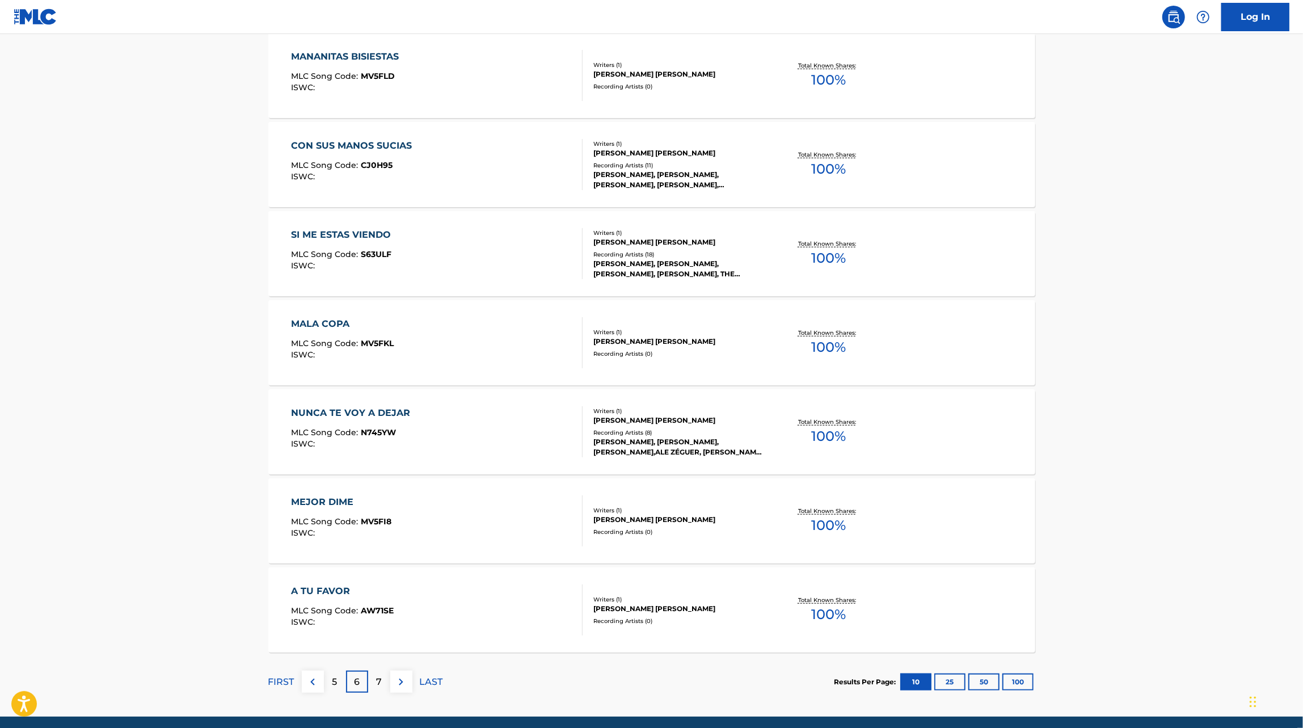
scroll to position [660, 0]
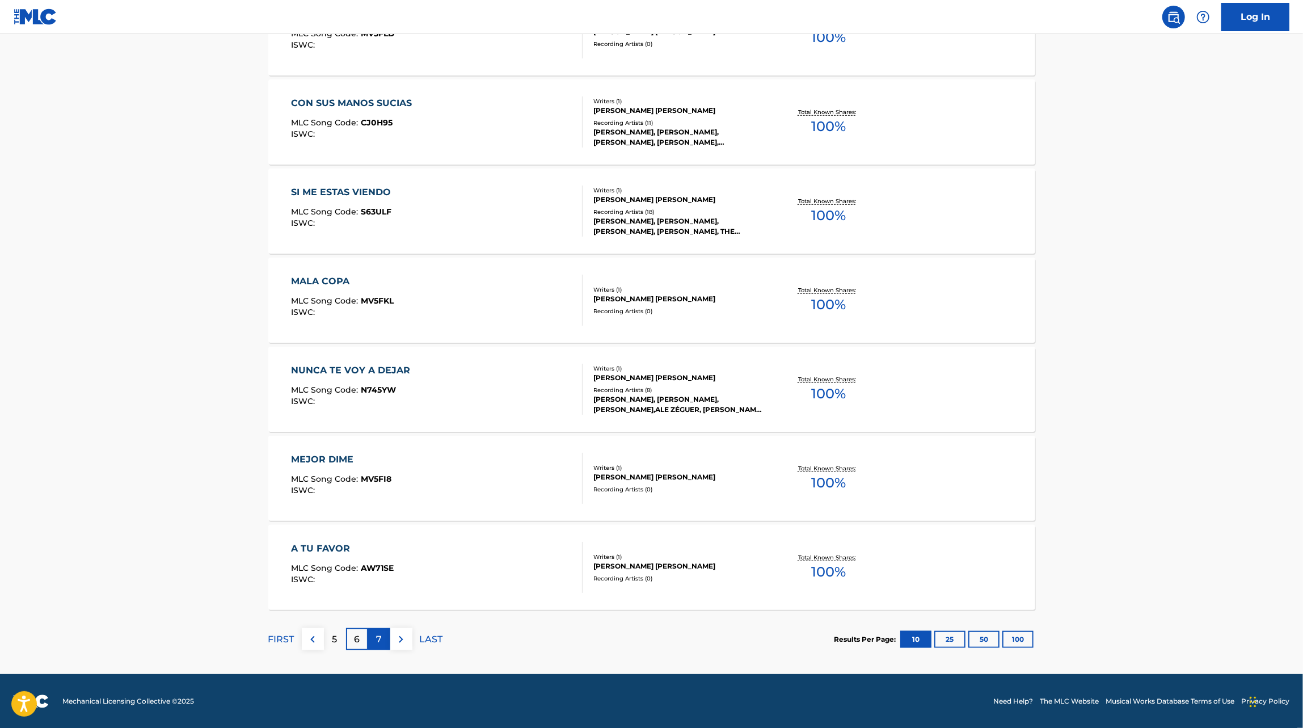
click at [384, 645] on div "7" at bounding box center [379, 639] width 22 height 22
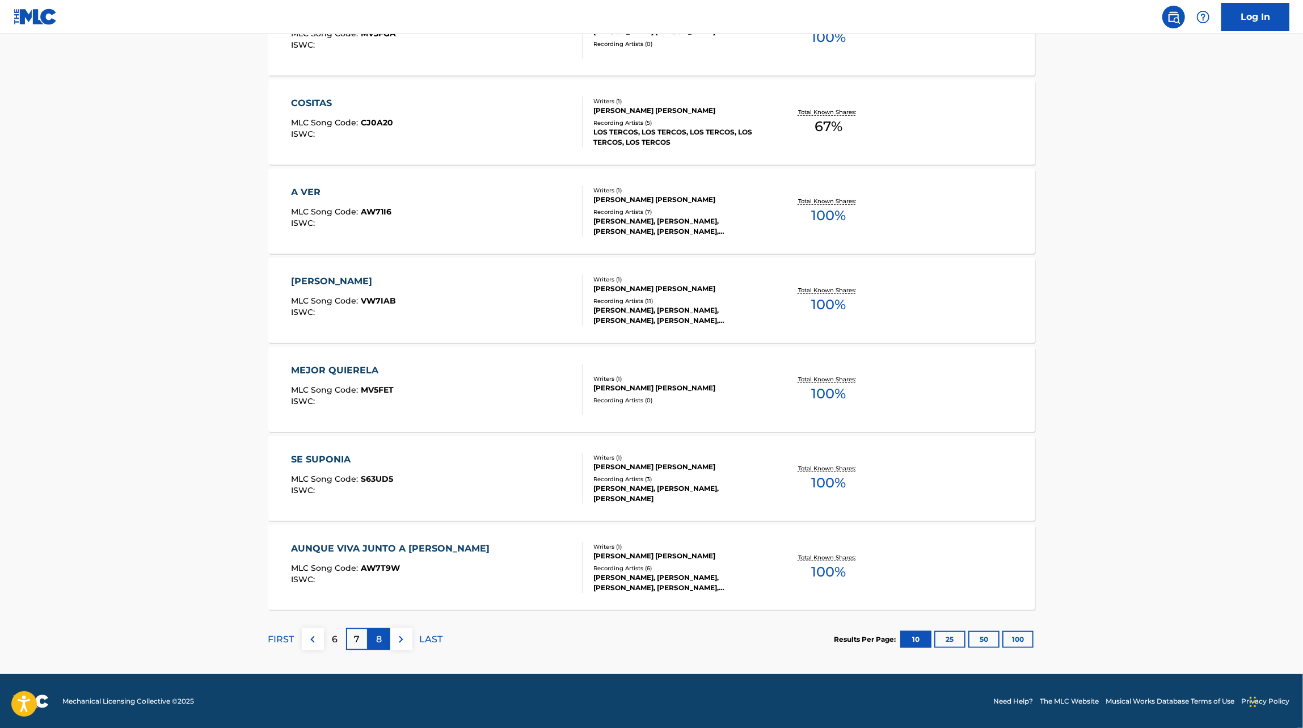
click at [378, 645] on p "8" at bounding box center [379, 640] width 6 height 14
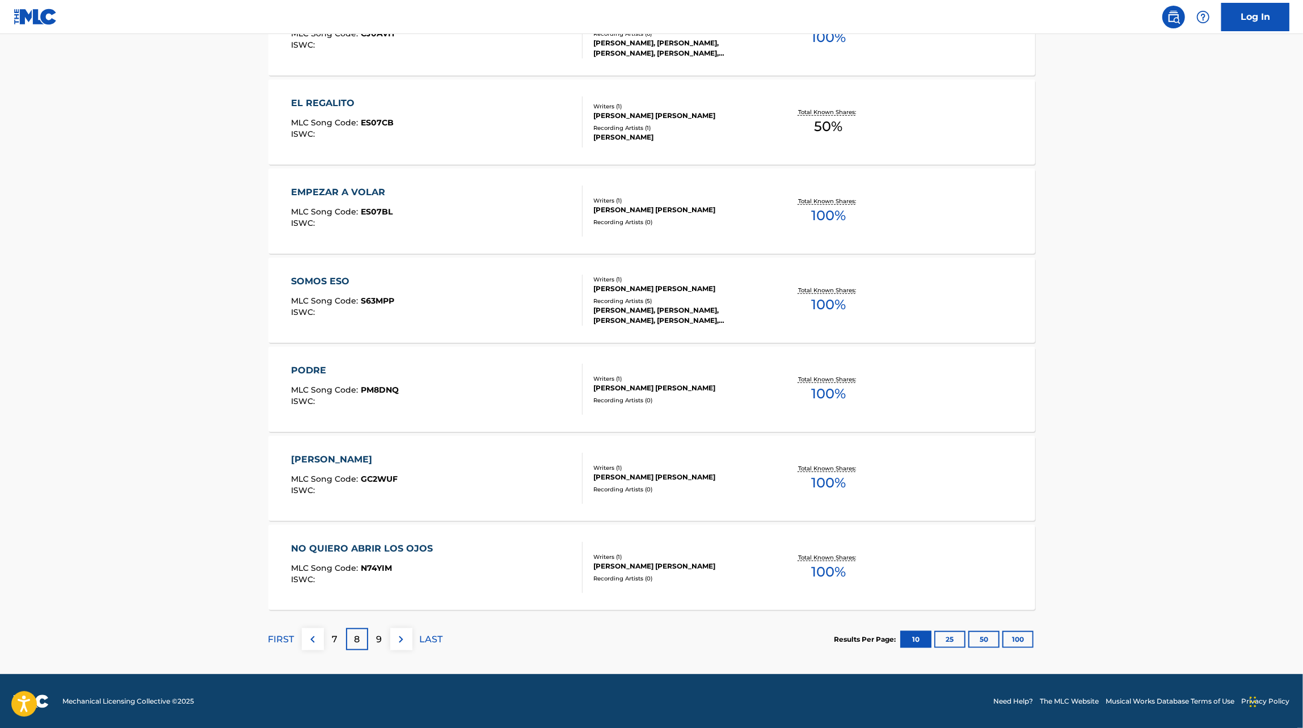
scroll to position [0, 0]
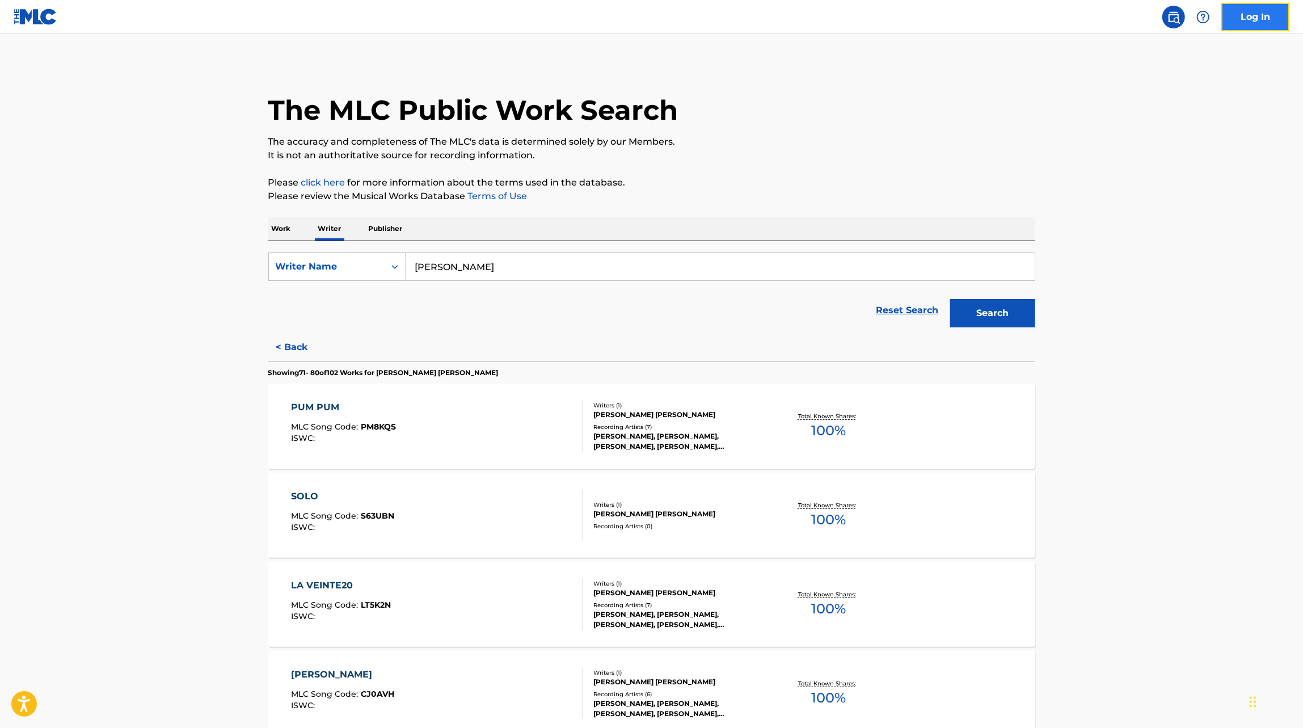
click at [1266, 9] on link "Log In" at bounding box center [1256, 17] width 68 height 28
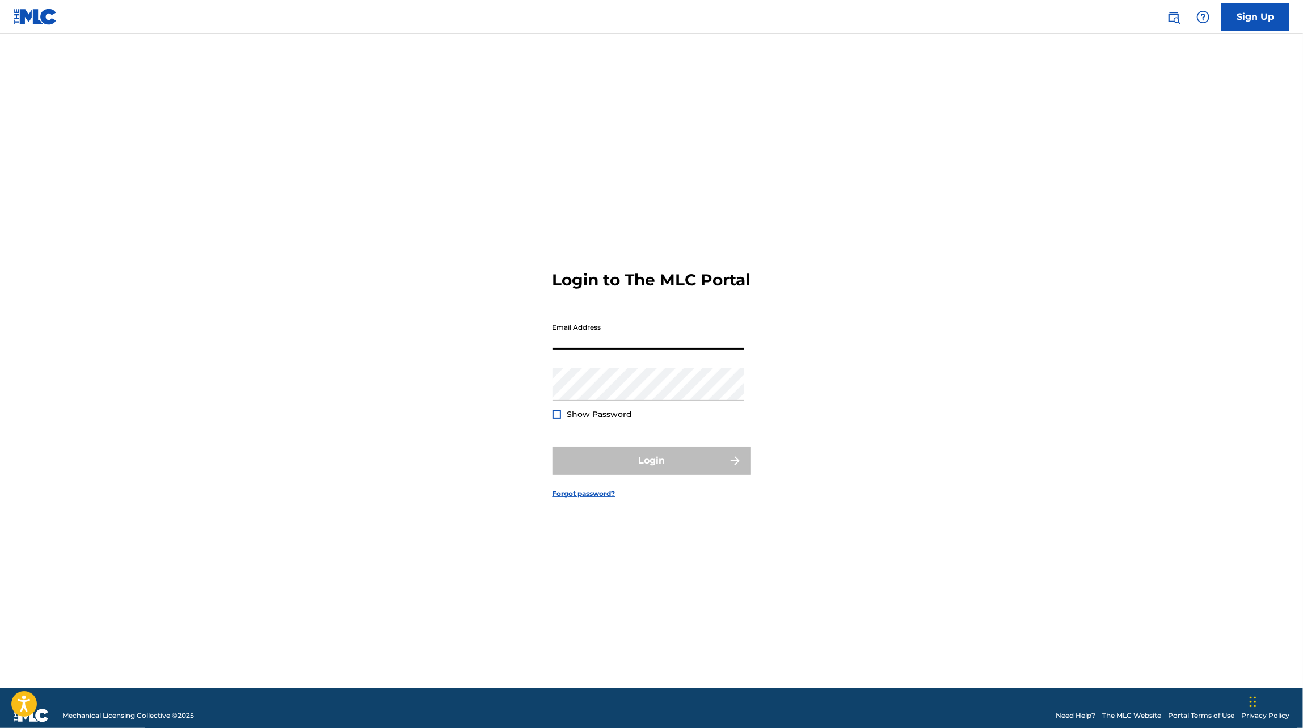
click at [619, 350] on input "Email Address" at bounding box center [649, 333] width 192 height 32
type input "[EMAIL_ADDRESS][DOMAIN_NAME]"
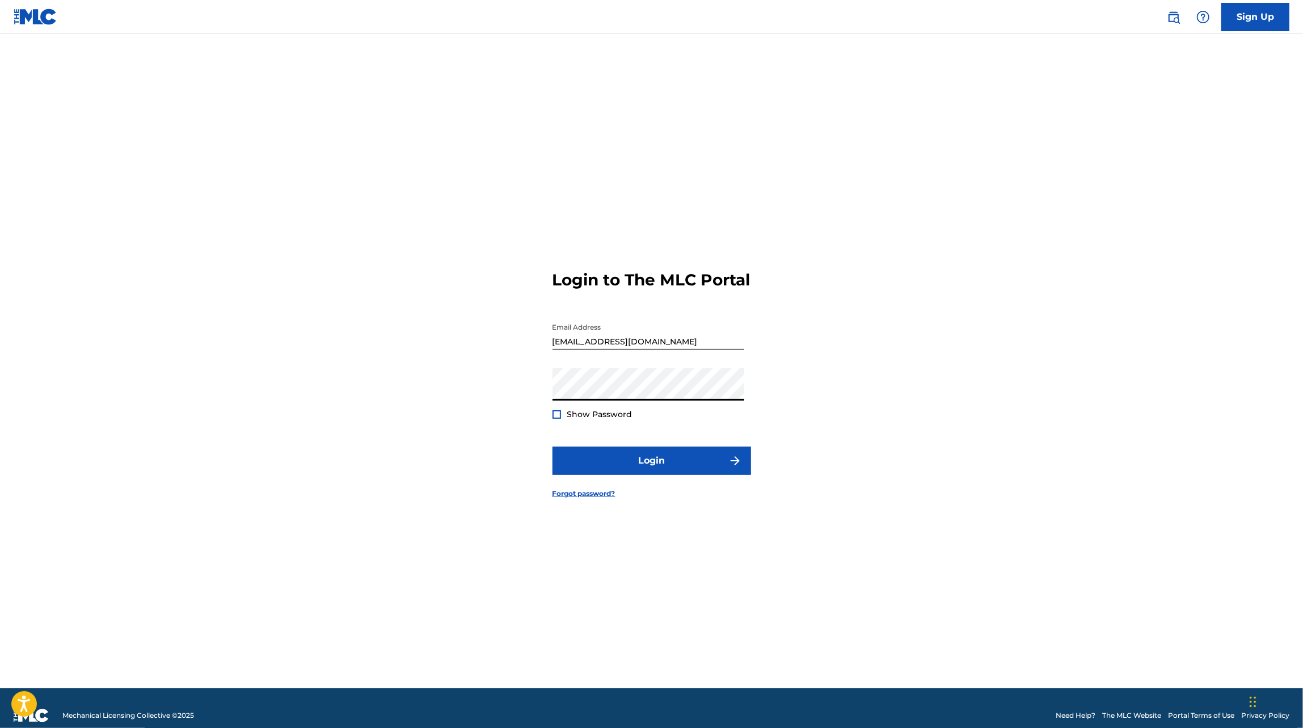
click at [632, 502] on form "Login to The MLC Portal Email Address [EMAIL_ADDRESS][DOMAIN_NAME] Password Sho…" at bounding box center [652, 375] width 199 height 626
click at [632, 475] on button "Login" at bounding box center [652, 461] width 199 height 28
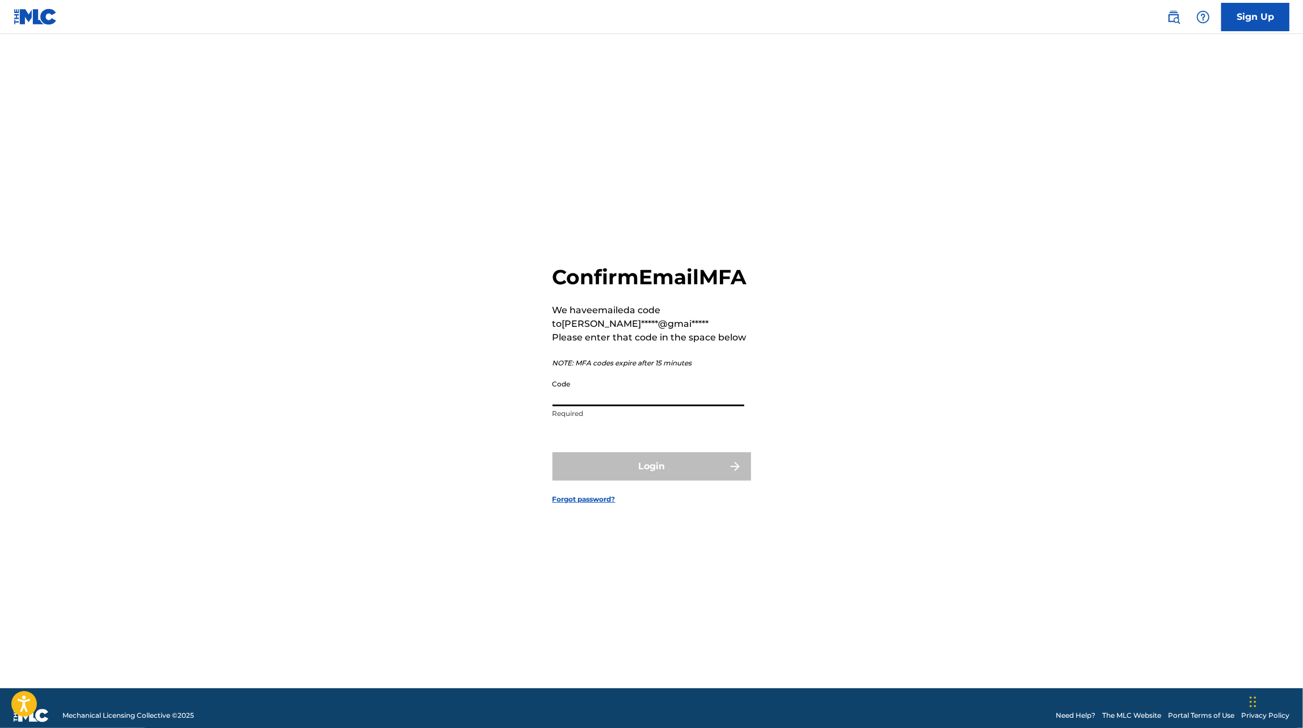
click at [609, 406] on input "Code" at bounding box center [649, 390] width 192 height 32
paste input "049942"
type input "049942"
click at [607, 477] on button "Login" at bounding box center [652, 466] width 199 height 28
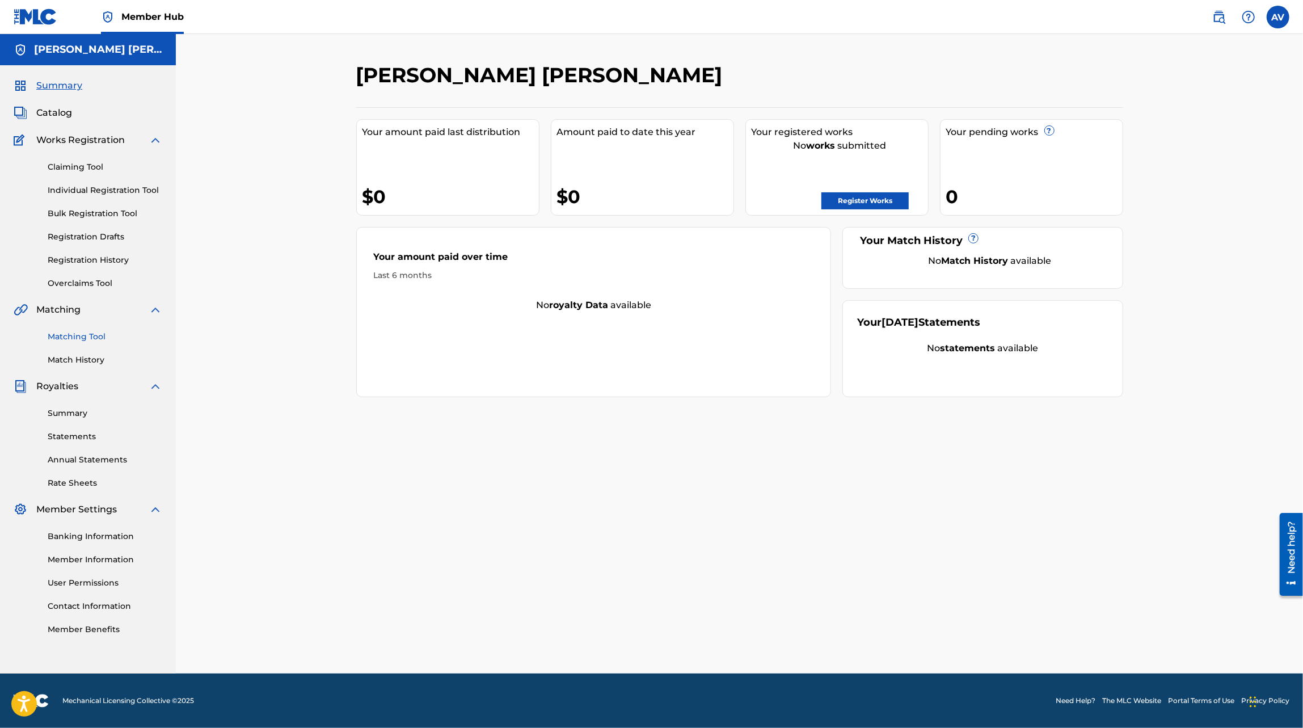
click at [95, 339] on link "Matching Tool" at bounding box center [105, 337] width 115 height 12
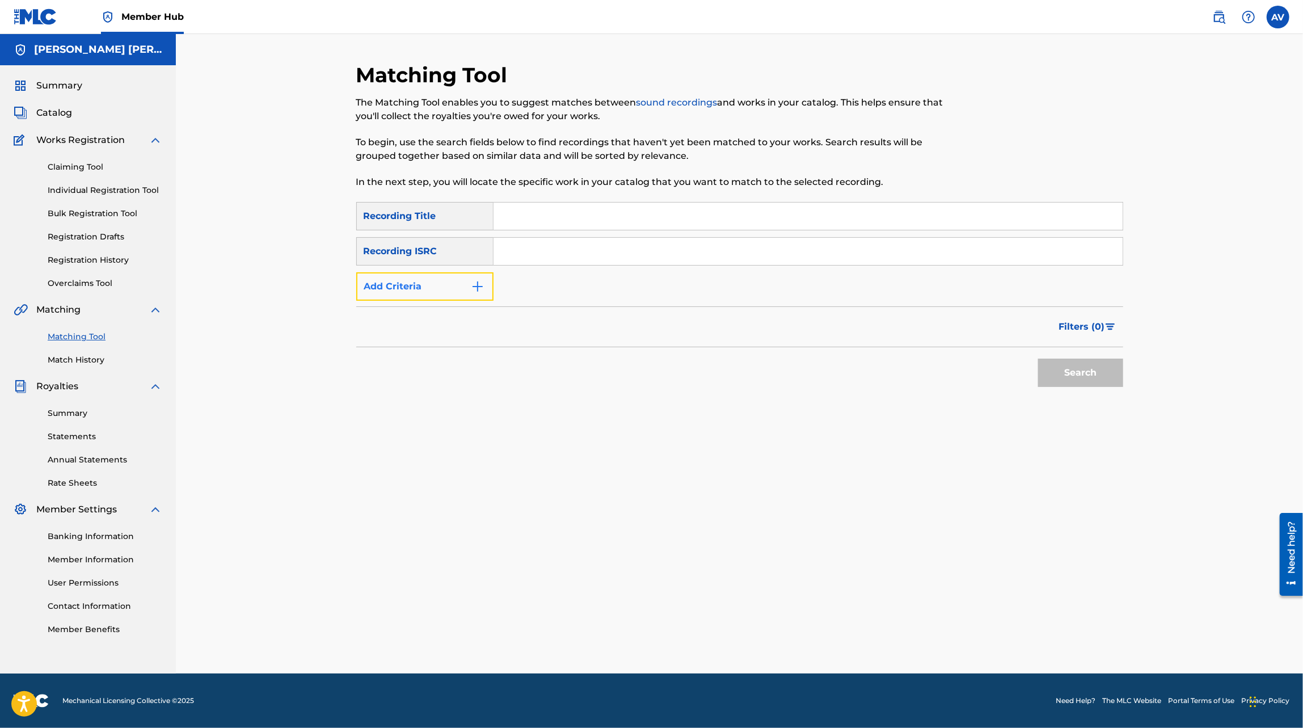
click at [471, 277] on button "Add Criteria" at bounding box center [424, 286] width 137 height 28
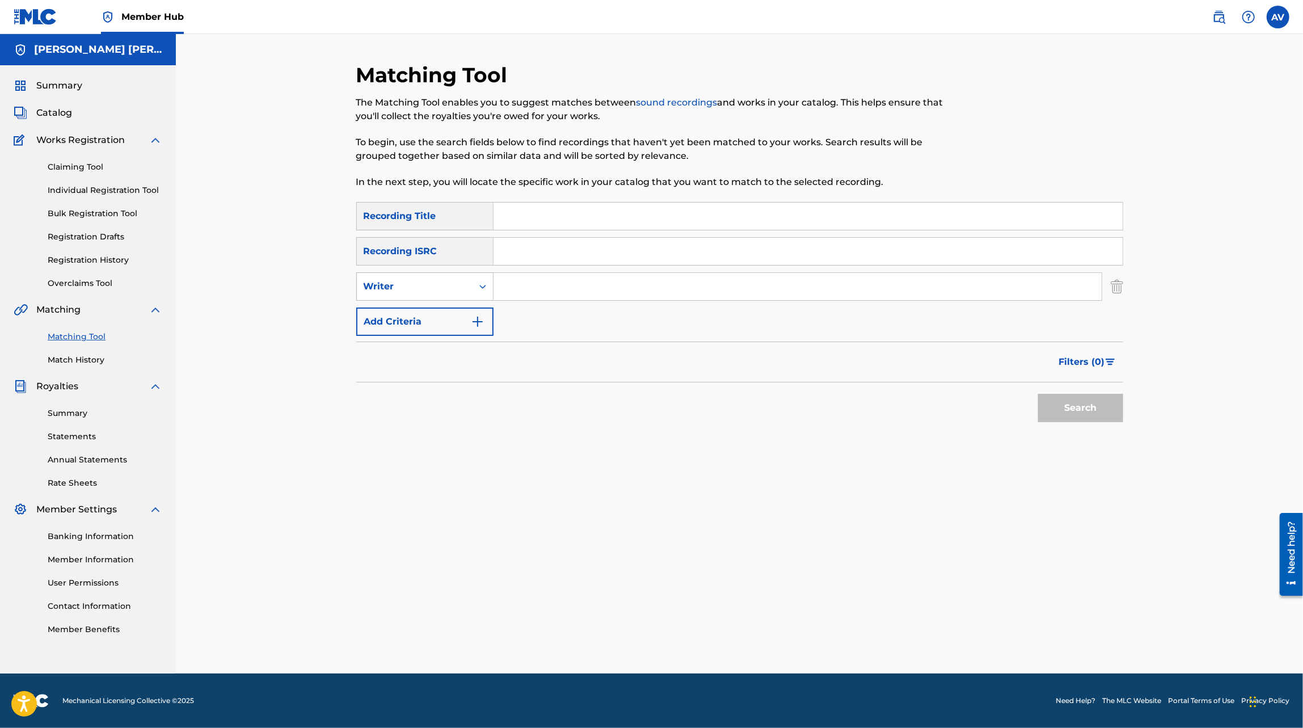
click at [462, 291] on div "Writer" at bounding box center [415, 287] width 102 height 14
click at [525, 291] on input "Search Form" at bounding box center [798, 286] width 608 height 27
type input "[PERSON_NAME]"
click at [1038, 394] on button "Search" at bounding box center [1080, 408] width 85 height 28
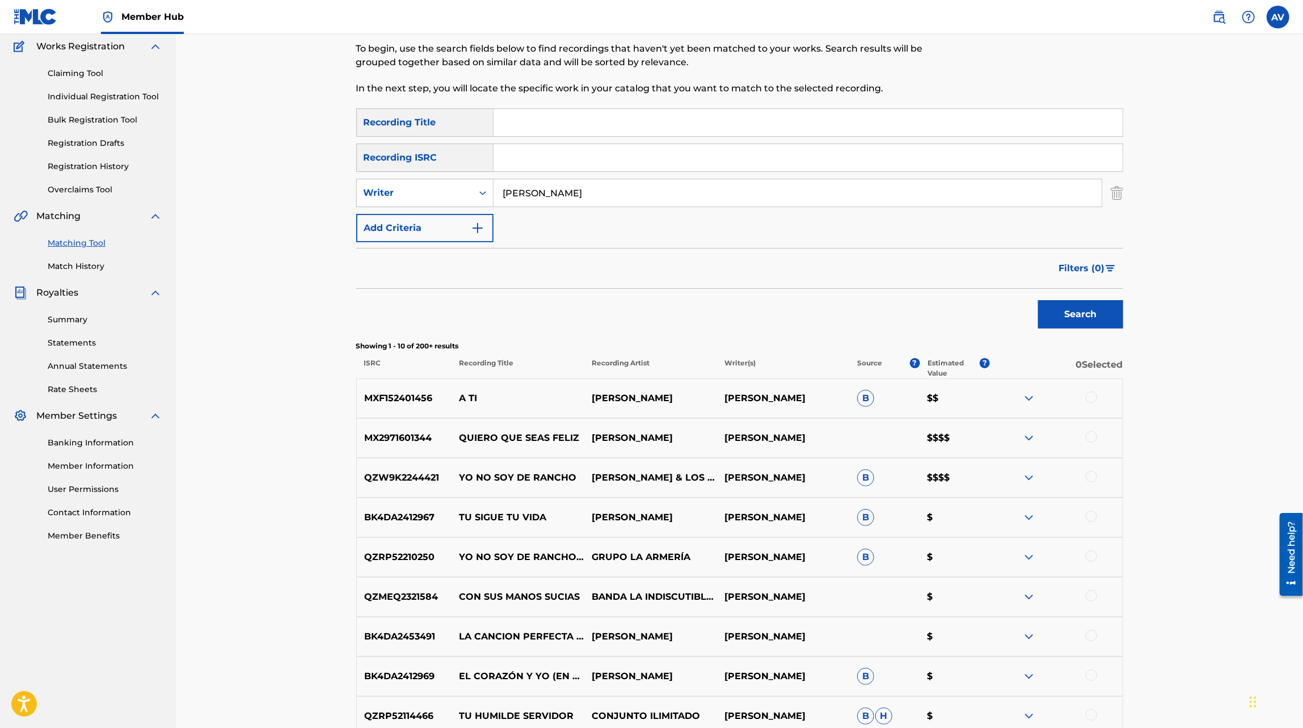
scroll to position [99, 0]
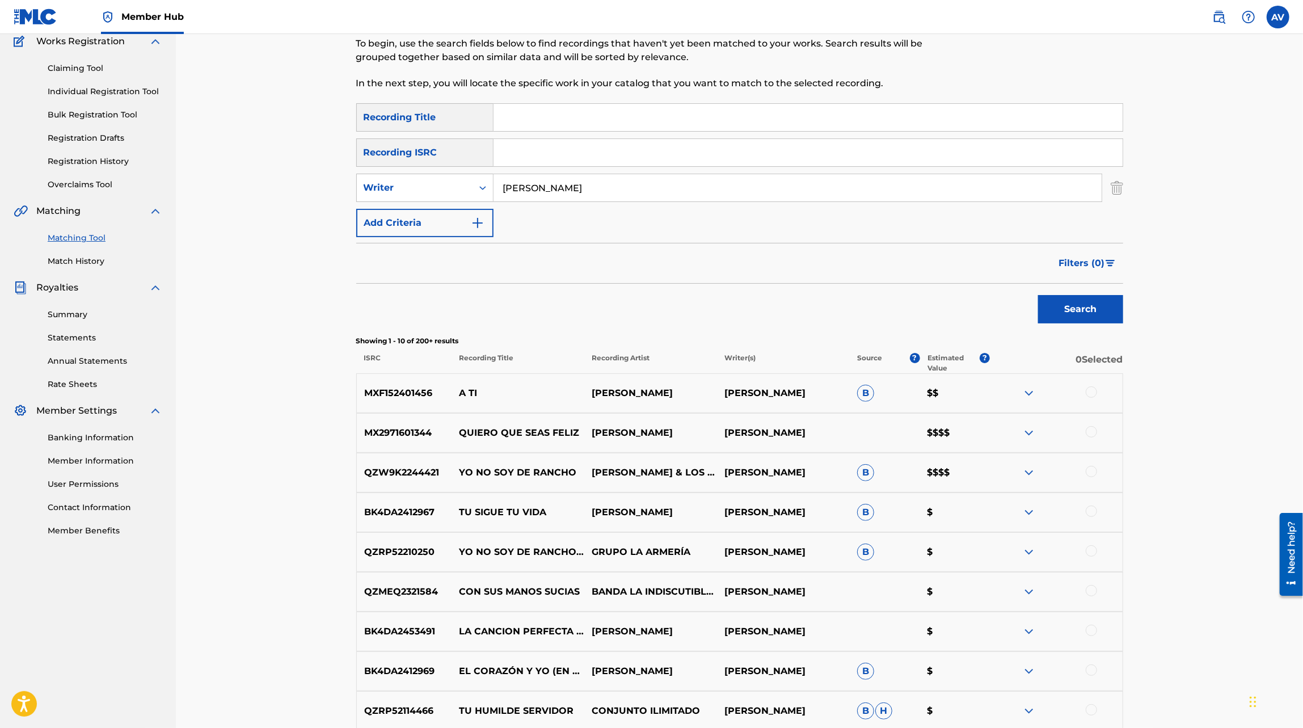
click at [1032, 472] on img at bounding box center [1029, 473] width 14 height 14
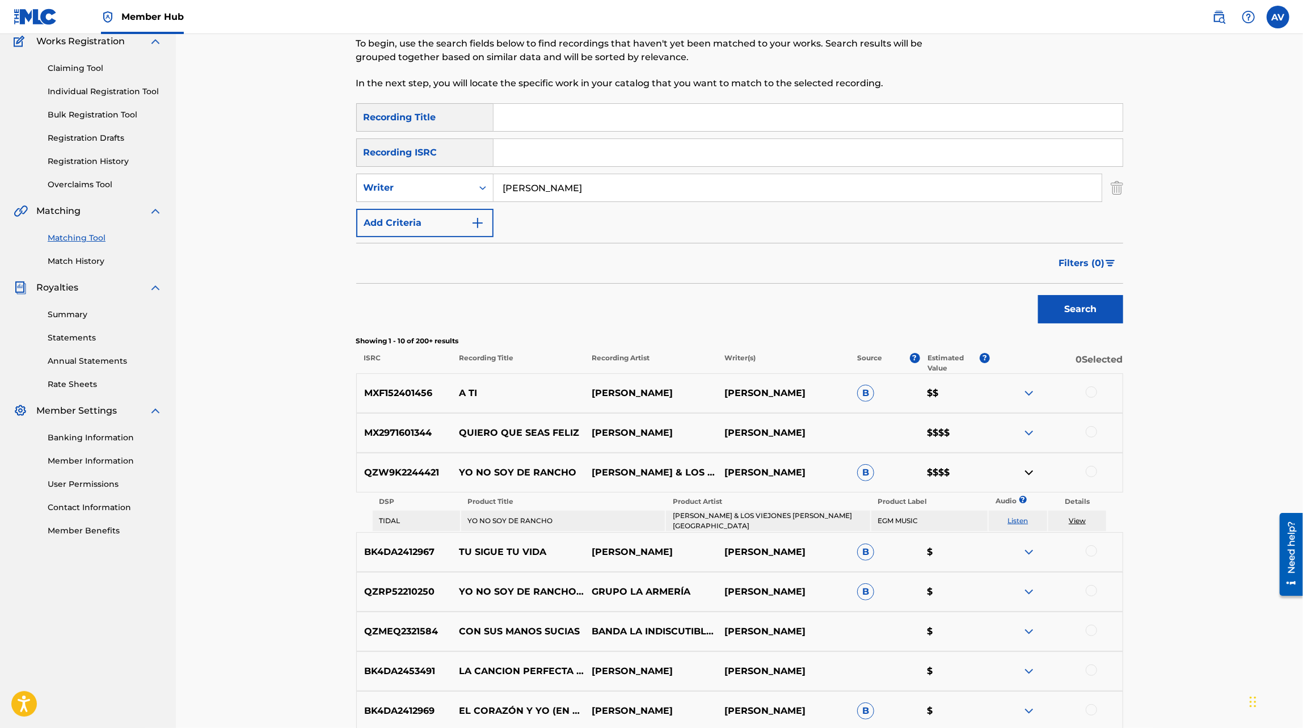
click at [1032, 438] on img at bounding box center [1029, 433] width 14 height 14
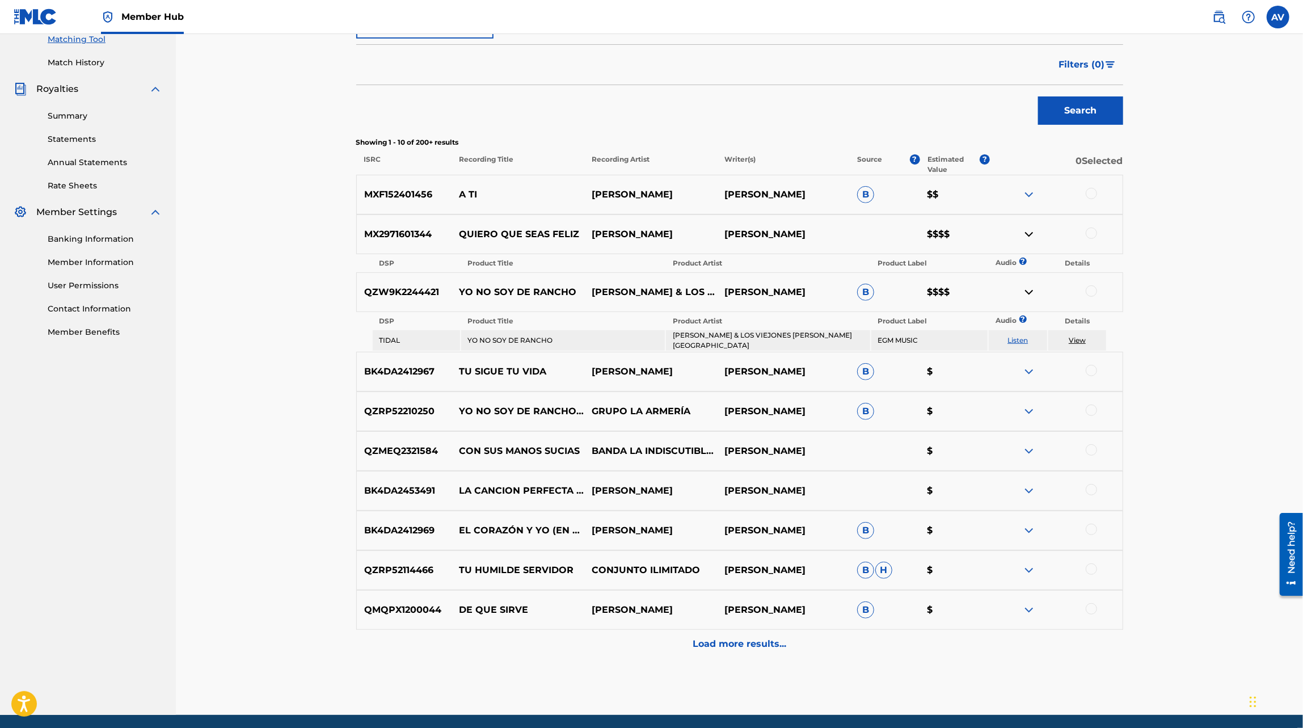
scroll to position [302, 0]
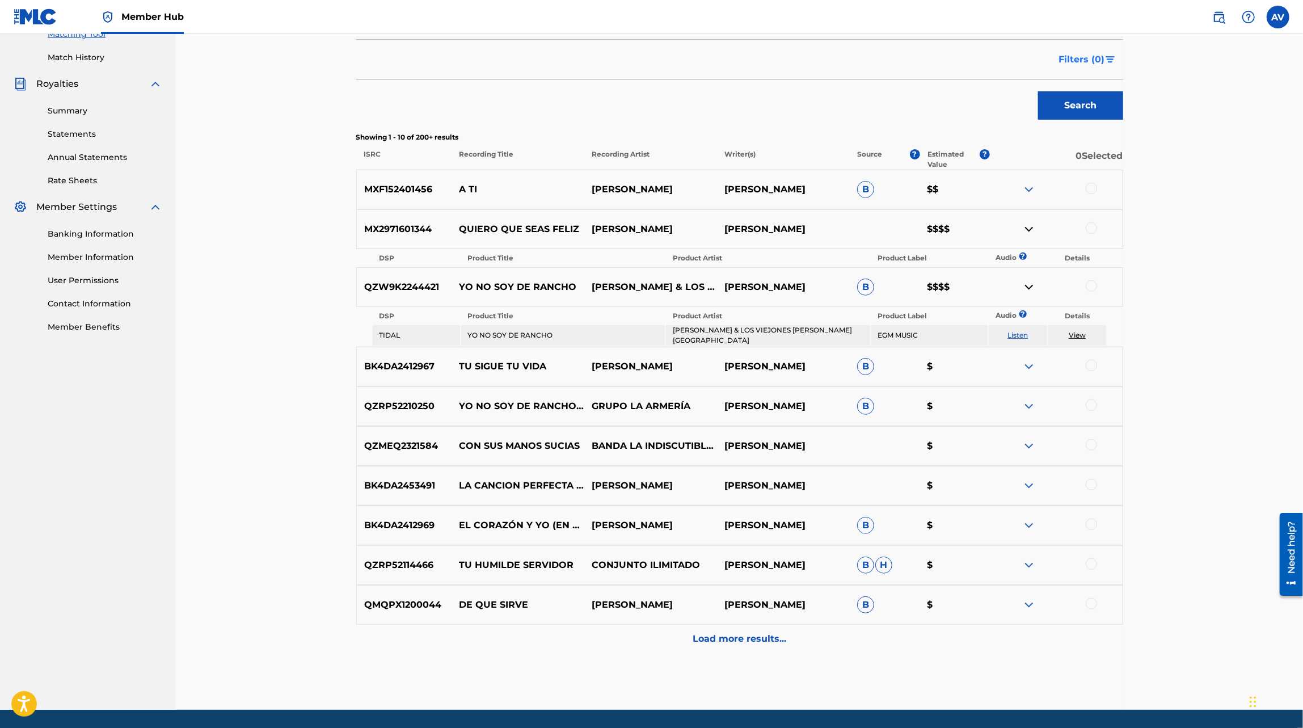
click at [1093, 48] on button "Filters ( 0 )" at bounding box center [1088, 59] width 71 height 28
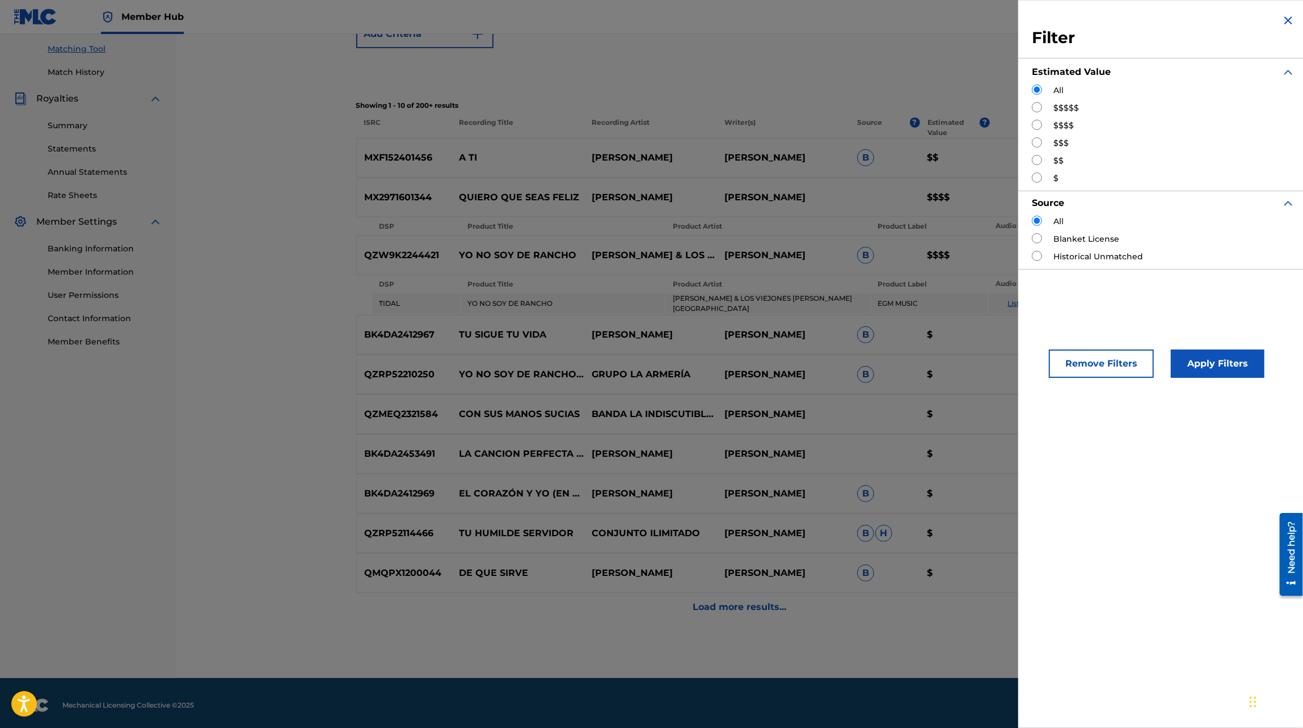
click at [1062, 103] on label "$$$$$" at bounding box center [1067, 108] width 26 height 12
click at [1040, 103] on input "Search Form" at bounding box center [1037, 107] width 10 height 10
radio input "true"
click at [1040, 121] on input "Search Form" at bounding box center [1037, 125] width 10 height 10
radio input "true"
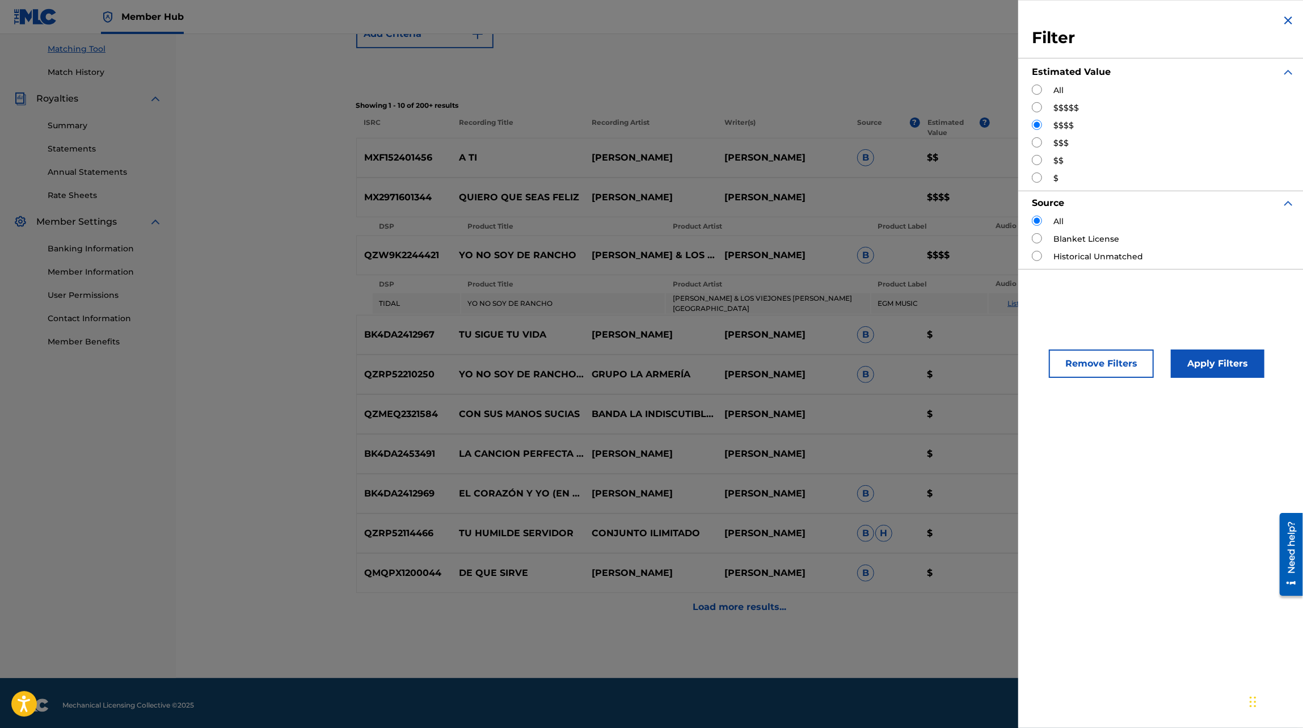
click at [1037, 109] on input "Search Form" at bounding box center [1037, 107] width 10 height 10
radio input "true"
click at [1200, 366] on button "Apply Filters" at bounding box center [1218, 364] width 94 height 28
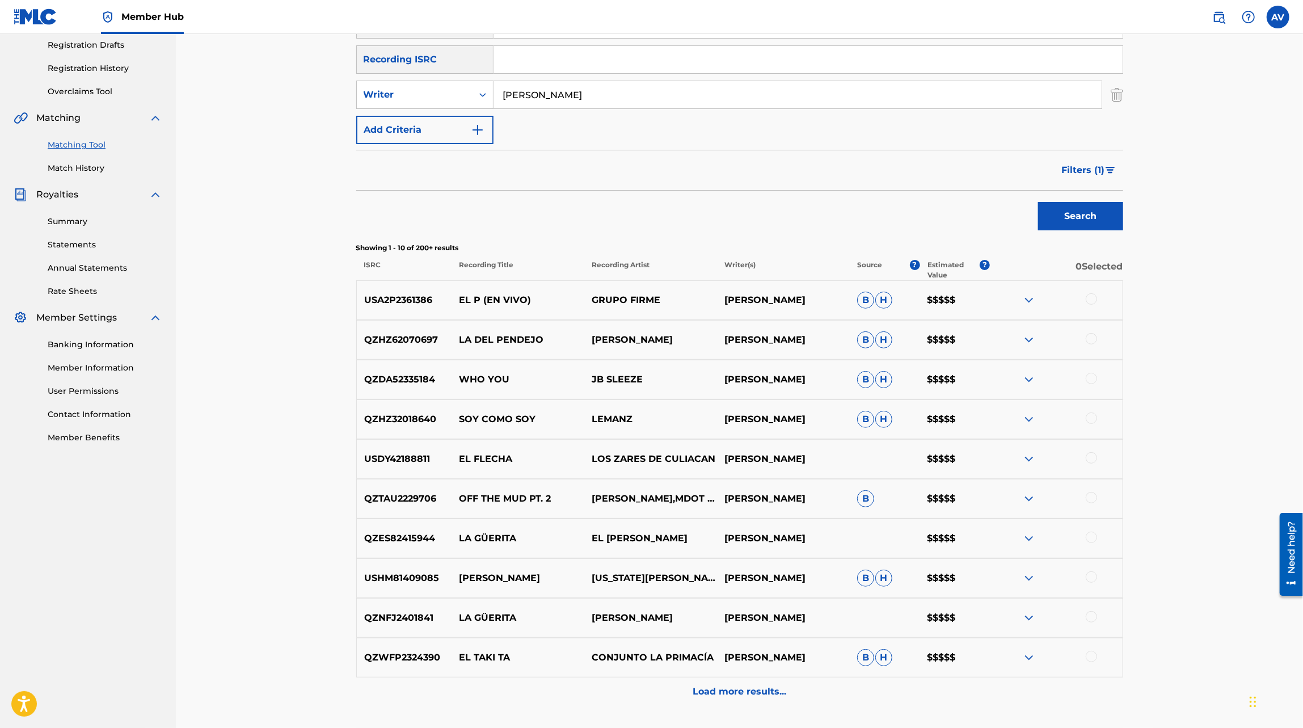
scroll to position [195, 0]
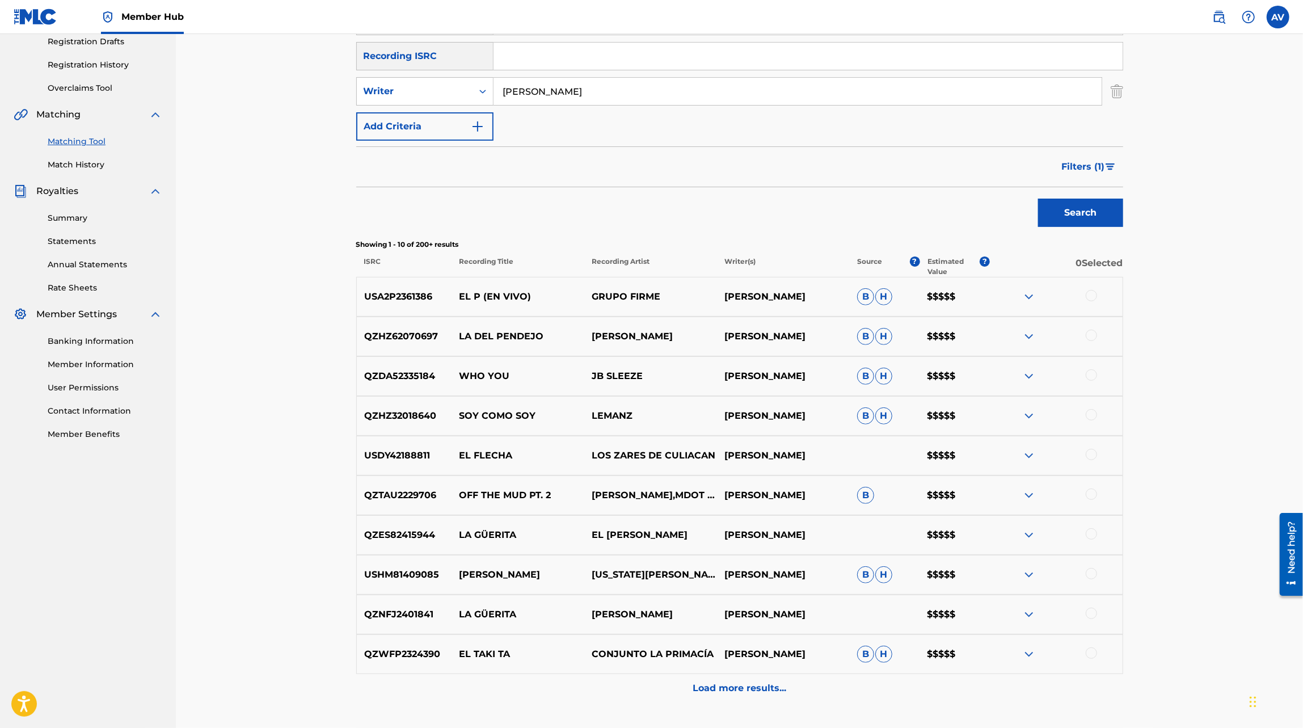
click at [1026, 296] on img at bounding box center [1029, 297] width 14 height 14
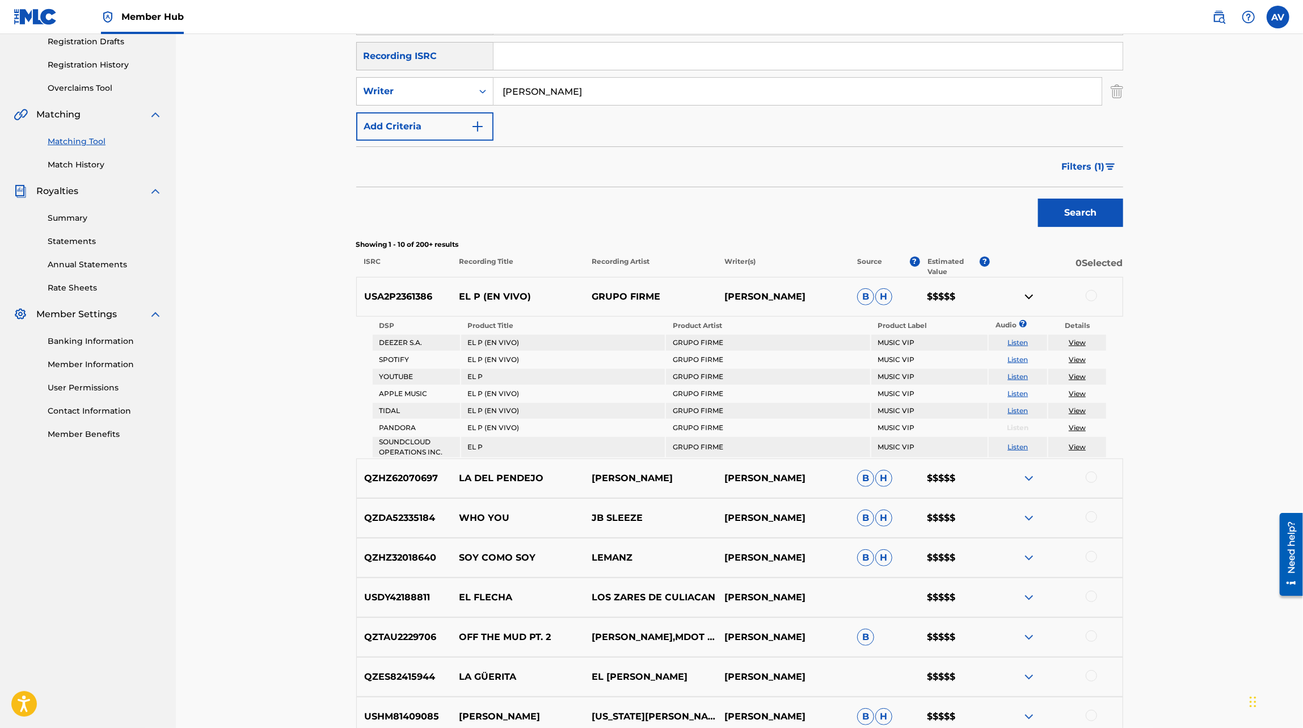
click at [1028, 295] on img at bounding box center [1029, 297] width 14 height 14
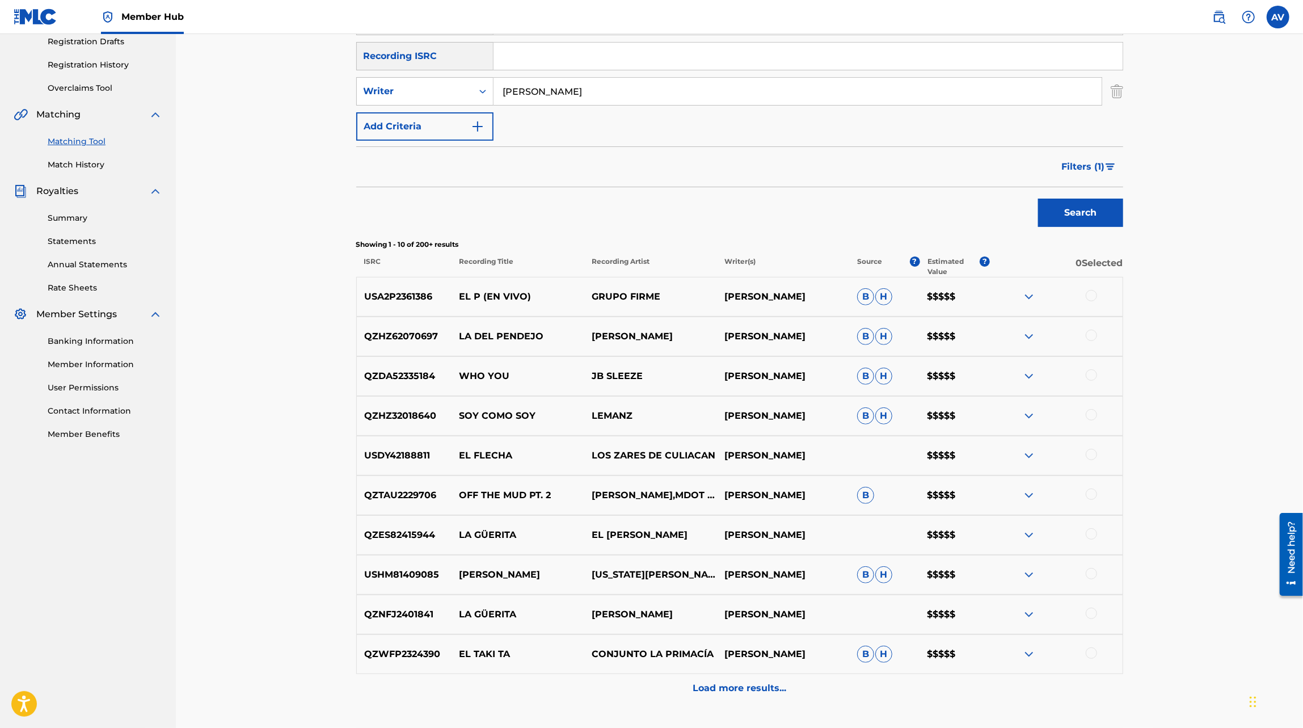
click at [1032, 337] on img at bounding box center [1029, 337] width 14 height 14
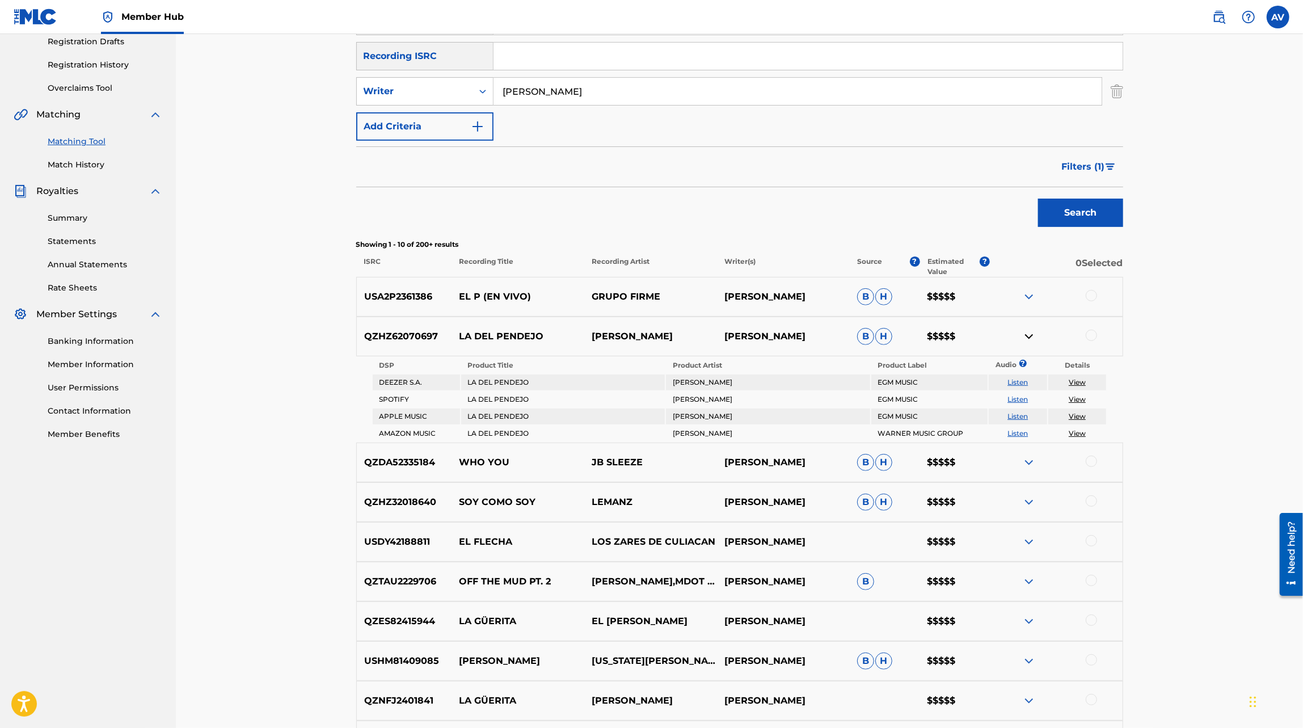
click at [1032, 337] on img at bounding box center [1029, 337] width 14 height 14
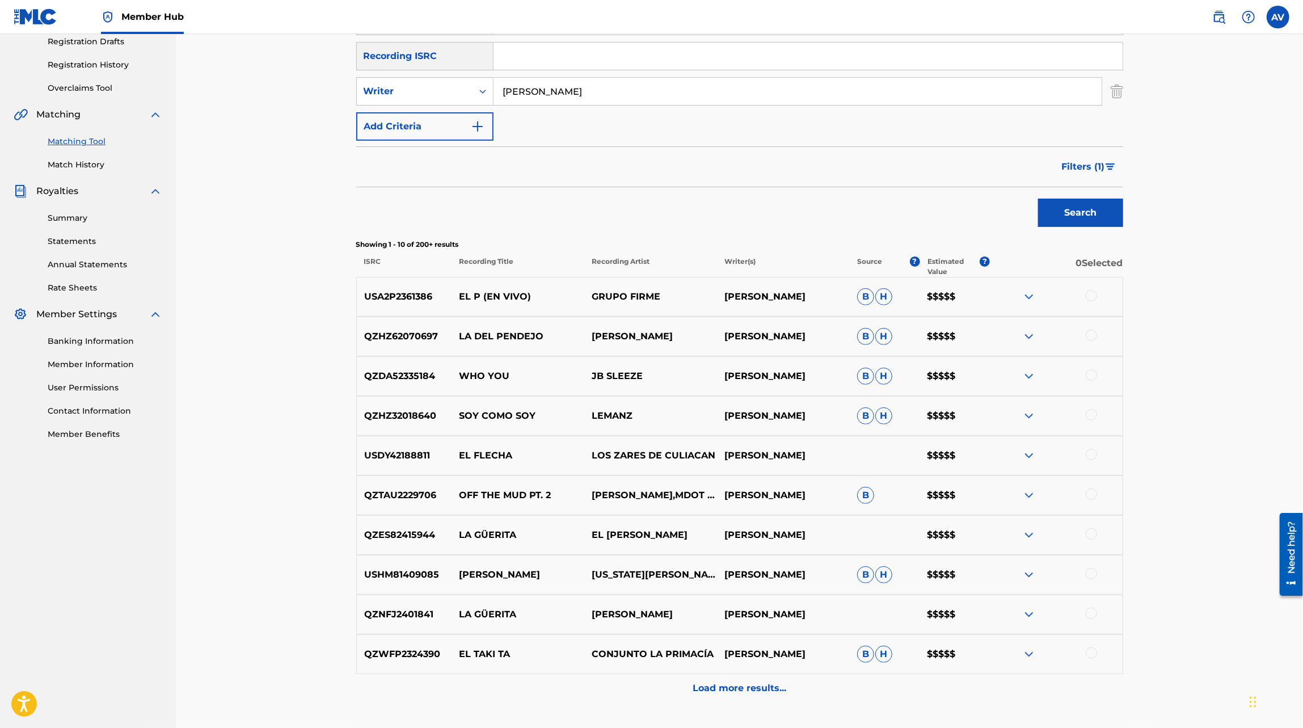
click at [528, 93] on input "[PERSON_NAME]" at bounding box center [798, 91] width 608 height 27
type input "[PERSON_NAME]"
click at [1038, 199] on button "Search" at bounding box center [1080, 213] width 85 height 28
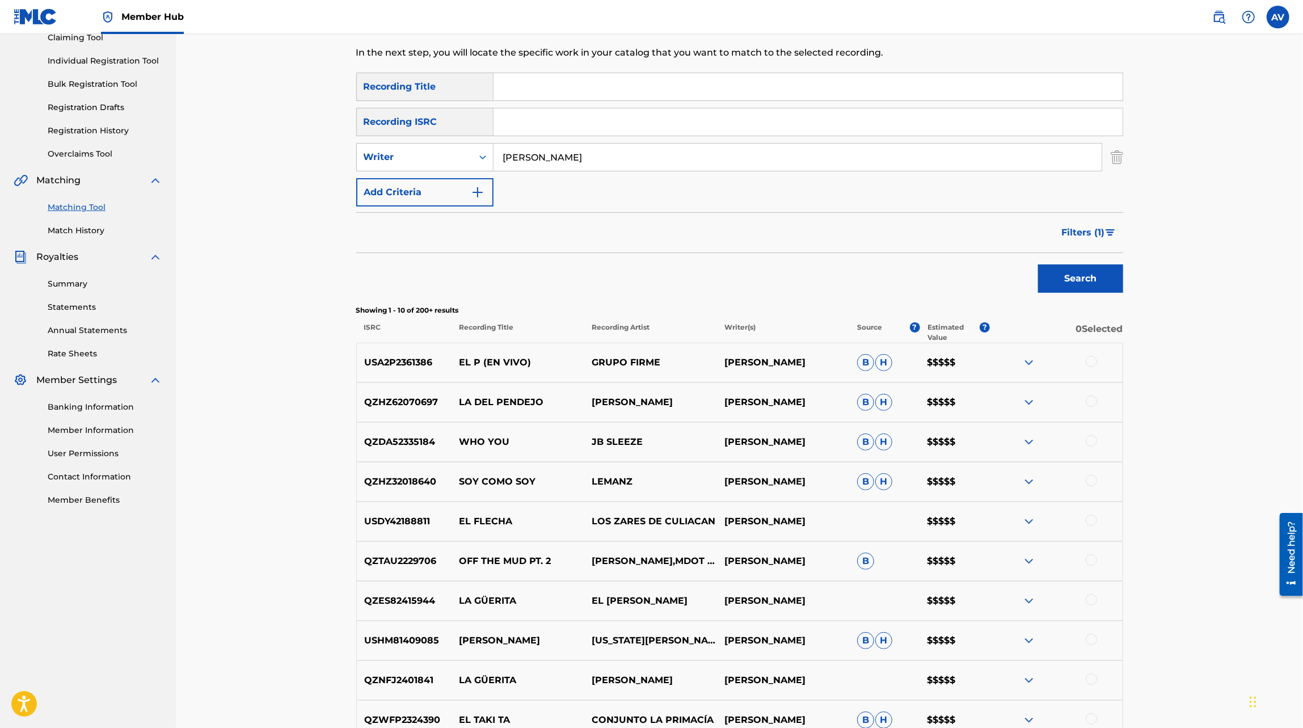
scroll to position [111, 0]
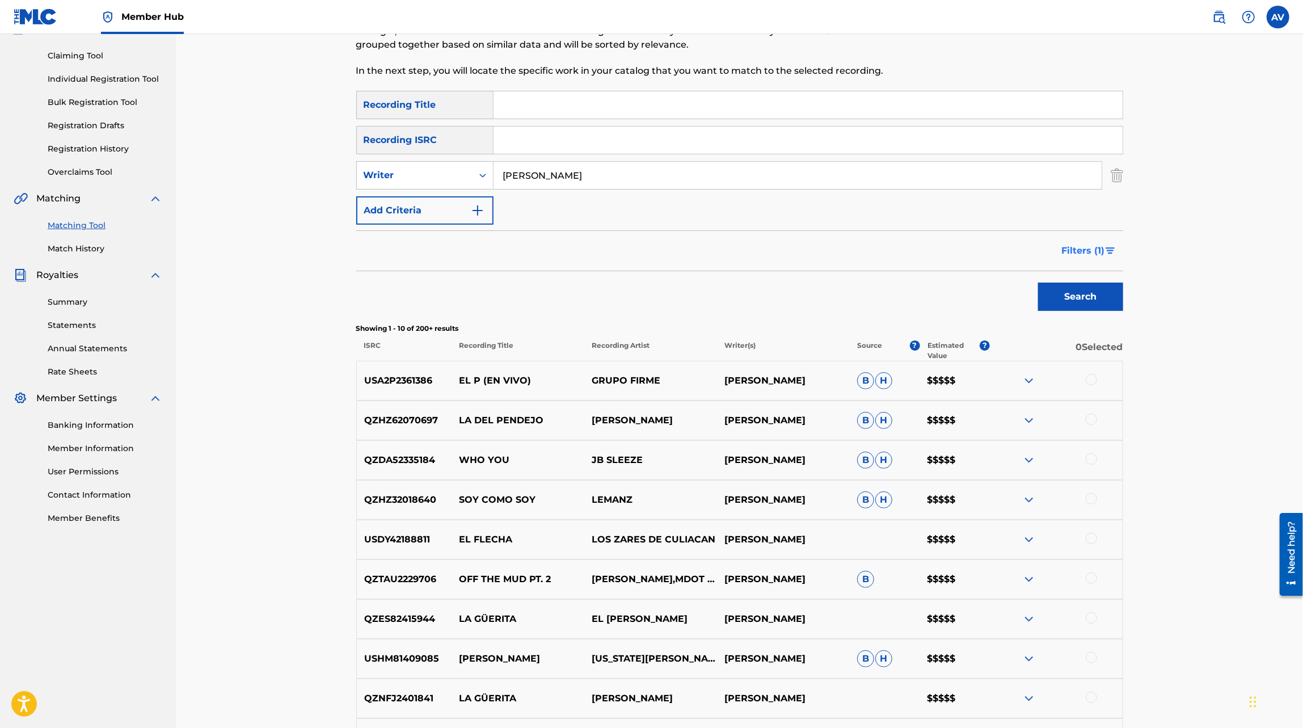
click at [1102, 250] on span "Filters ( 1 )" at bounding box center [1083, 251] width 43 height 14
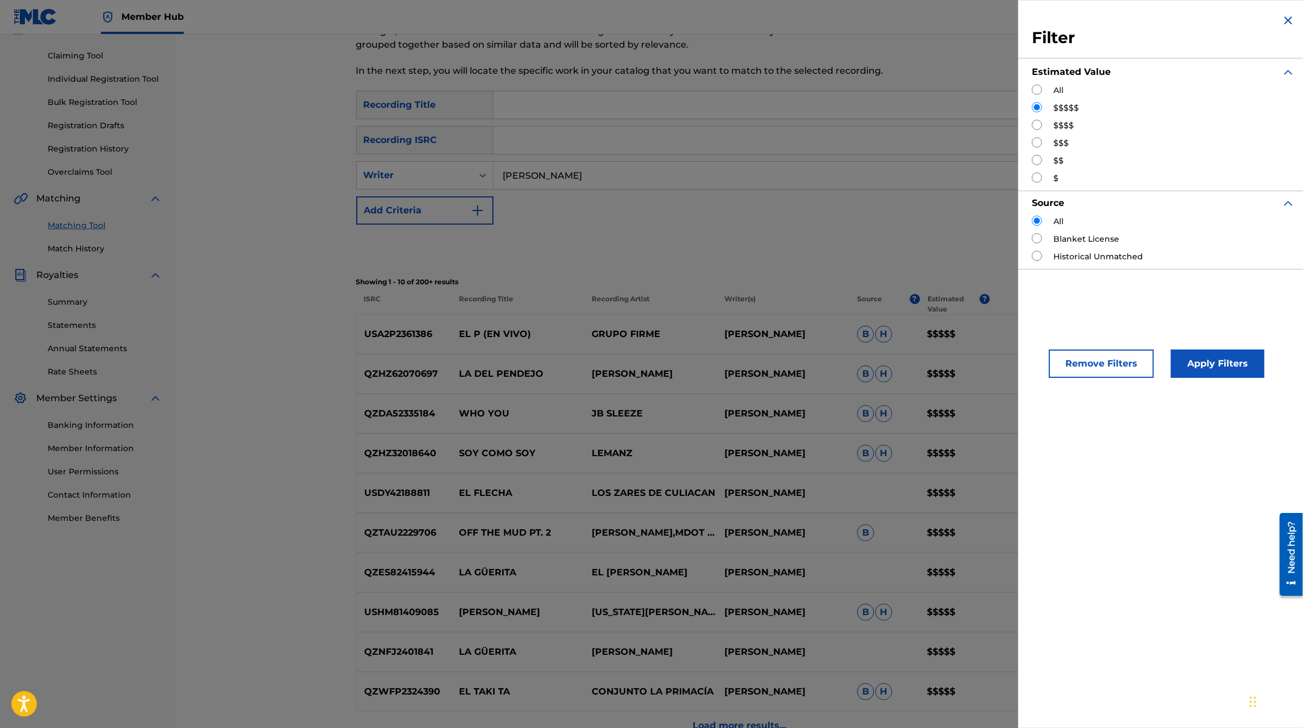
click at [1060, 124] on label "$$$$" at bounding box center [1064, 126] width 20 height 12
click at [1041, 124] on input "Search Form" at bounding box center [1037, 125] width 10 height 10
radio input "true"
click at [1210, 370] on button "Apply Filters" at bounding box center [1218, 364] width 94 height 28
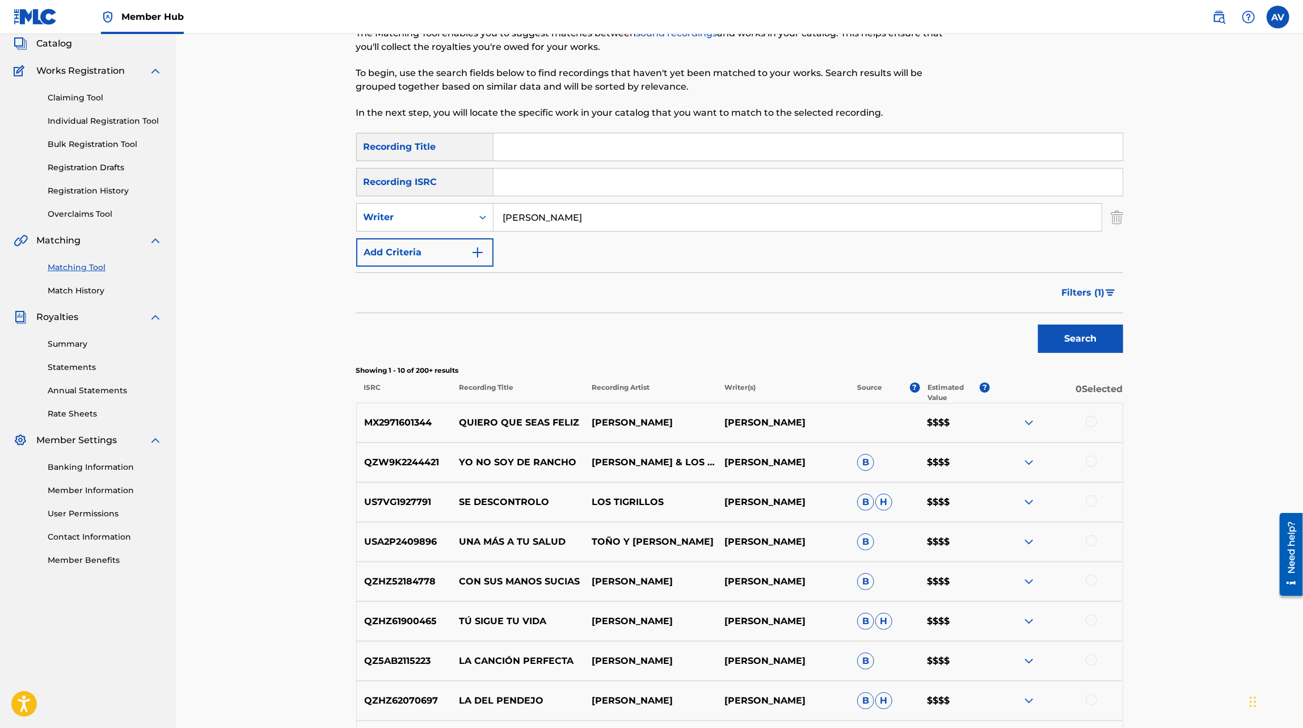
scroll to position [92, 0]
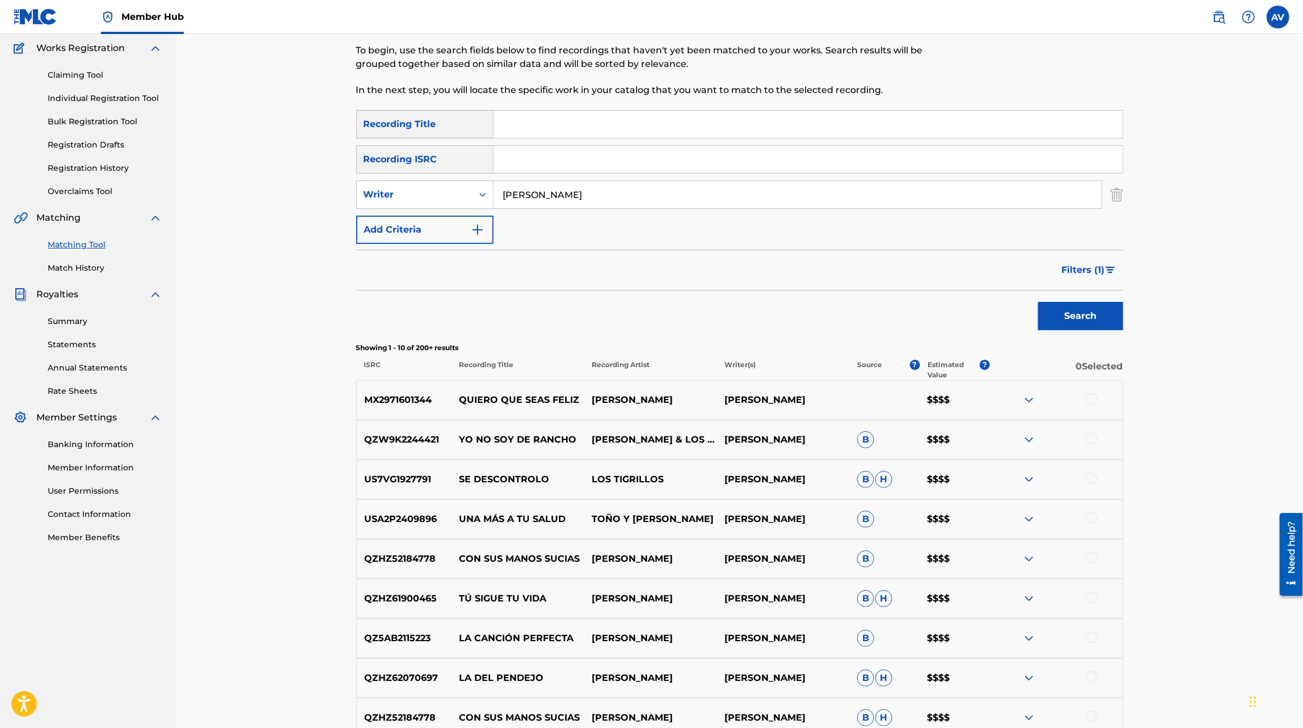
click at [1026, 402] on img at bounding box center [1029, 400] width 14 height 14
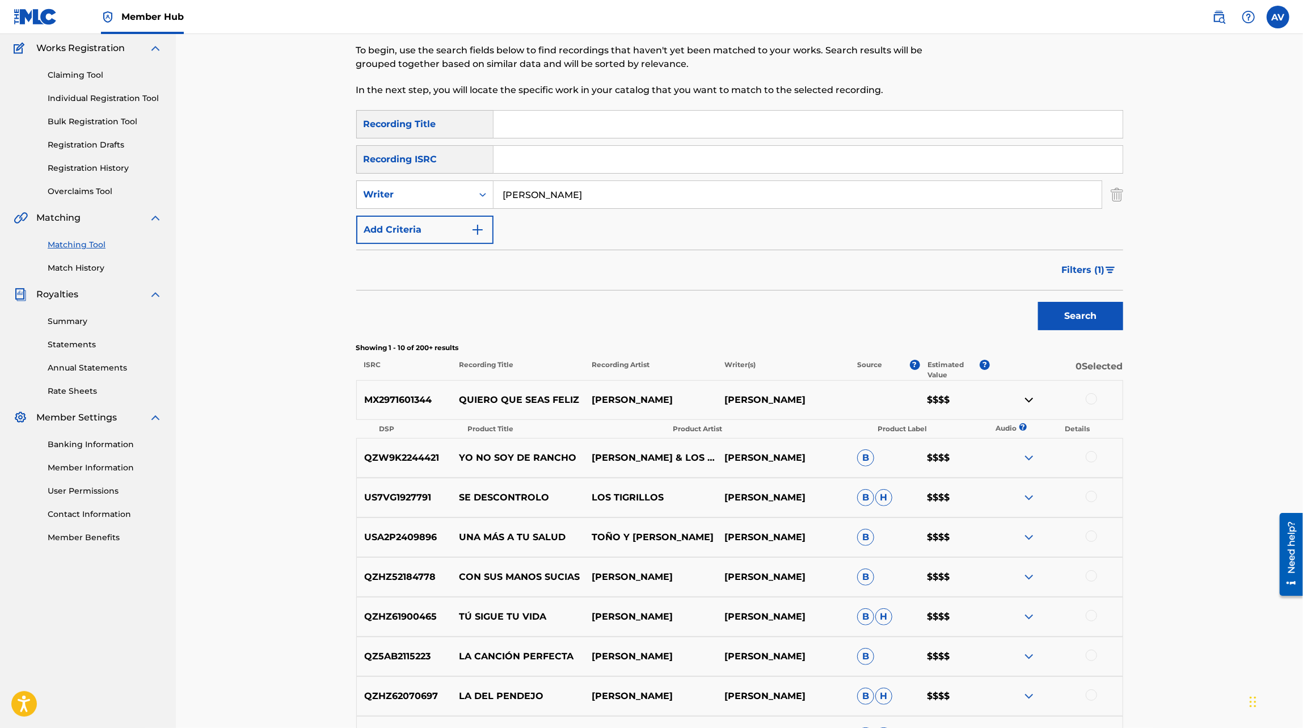
click at [1028, 458] on img at bounding box center [1029, 458] width 14 height 14
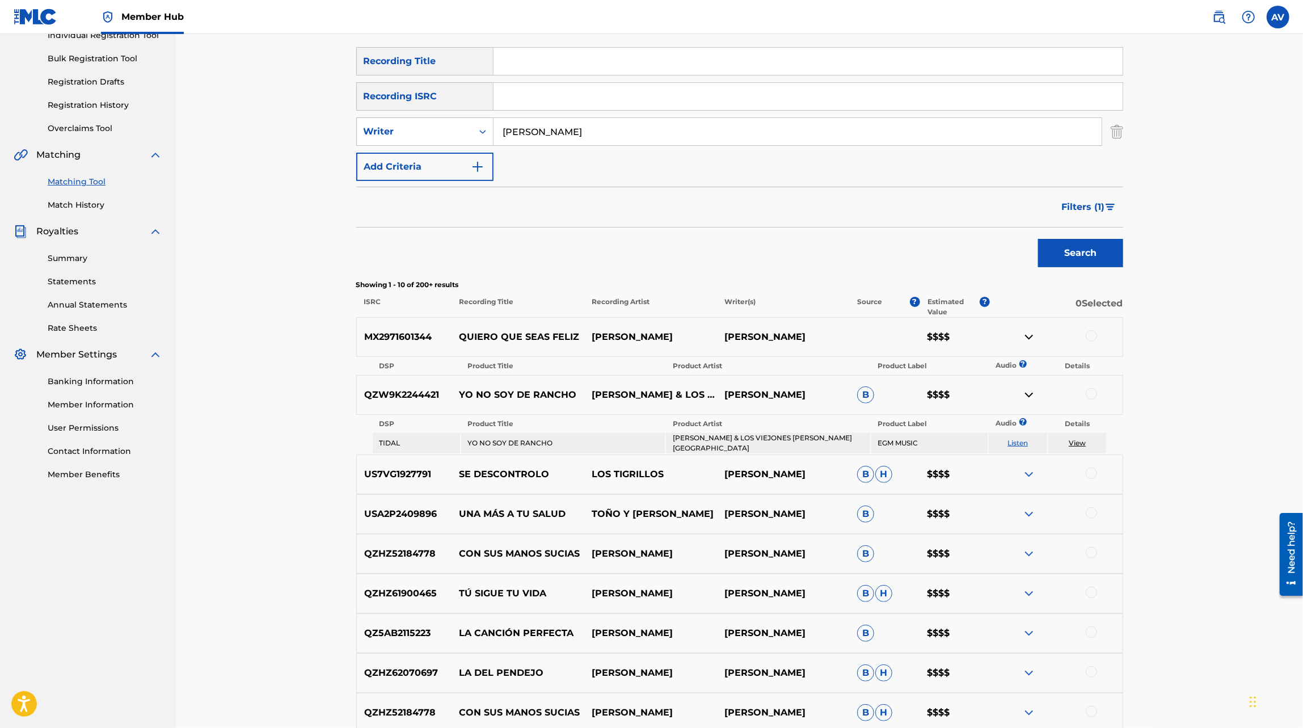
scroll to position [166, 0]
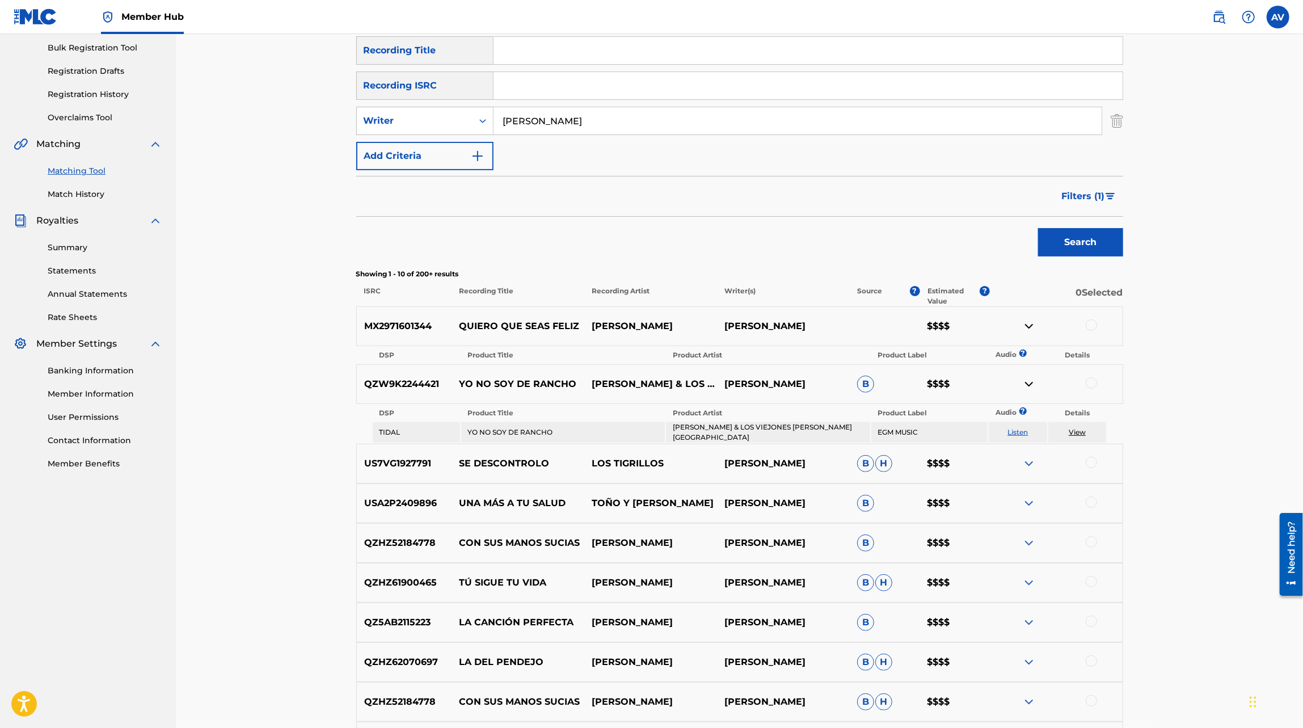
click at [1028, 466] on div "US7VG1927791 SE DESCONTROLO LOS TIGRILLOS [PERSON_NAME] [PERSON_NAME] $$$$" at bounding box center [739, 464] width 767 height 40
click at [1028, 461] on img at bounding box center [1029, 464] width 14 height 14
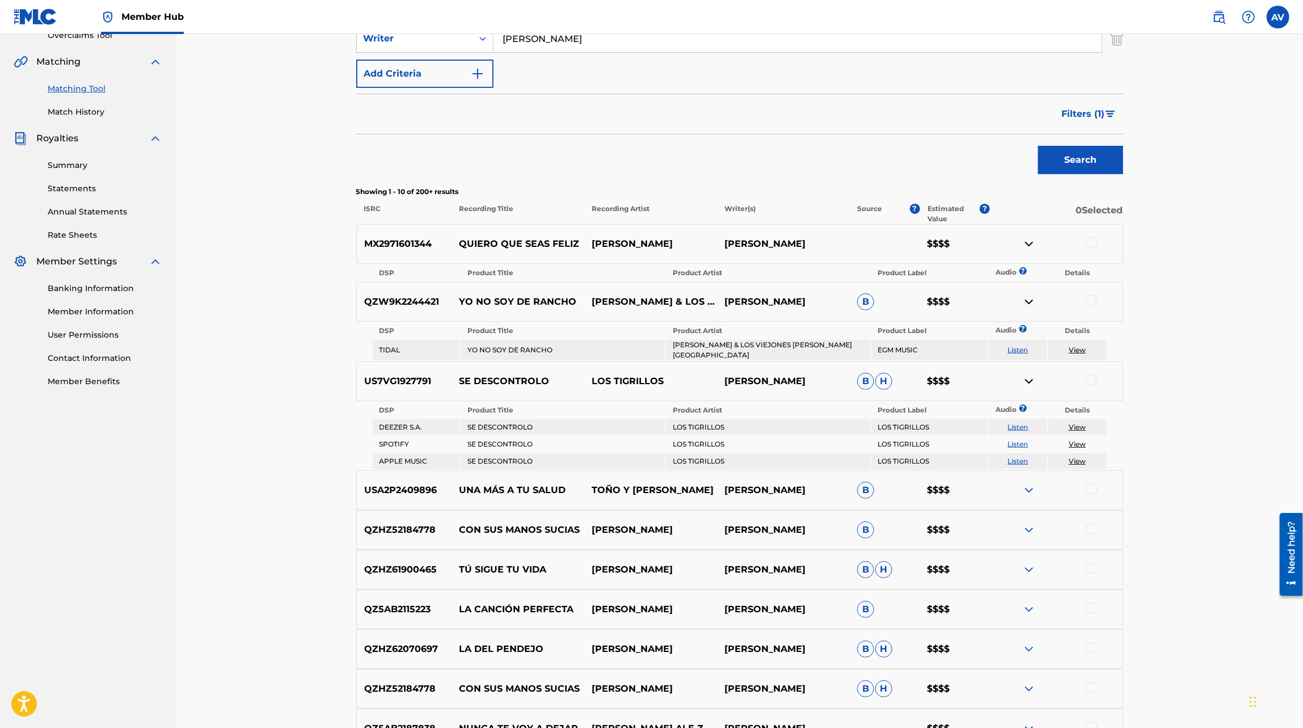
scroll to position [262, 0]
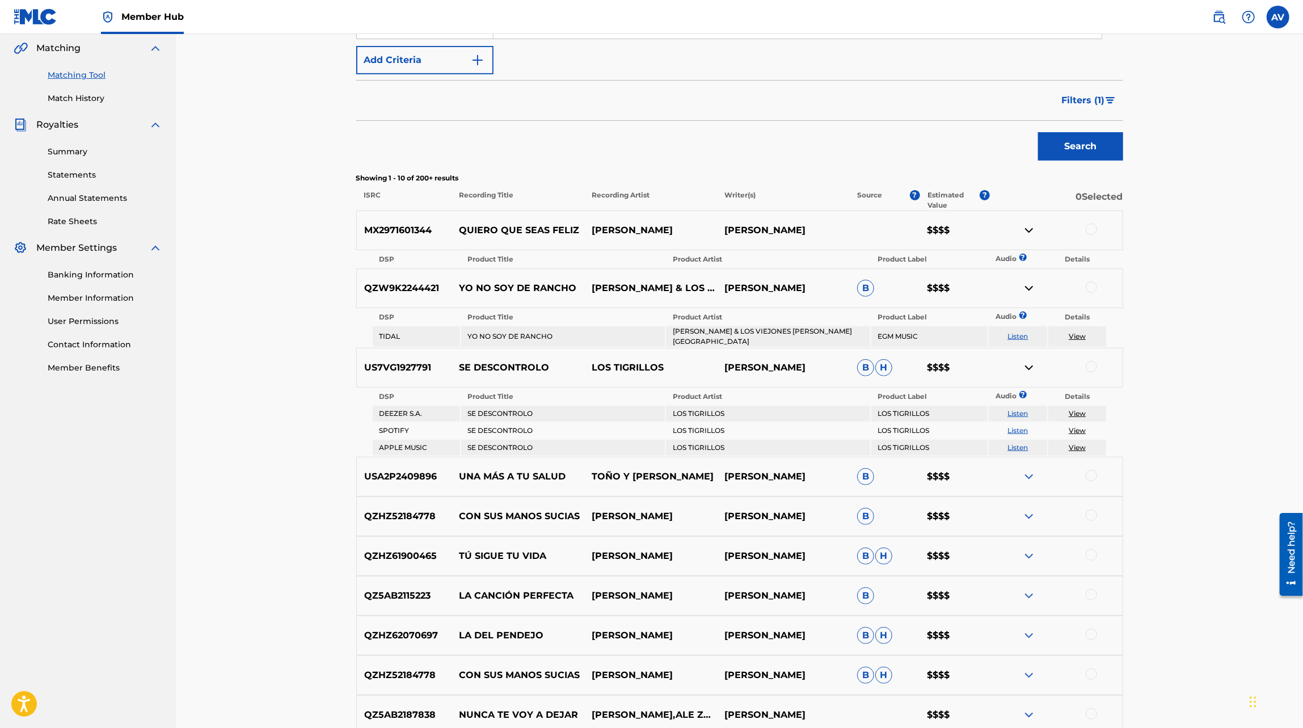
click at [1033, 472] on img at bounding box center [1029, 477] width 14 height 14
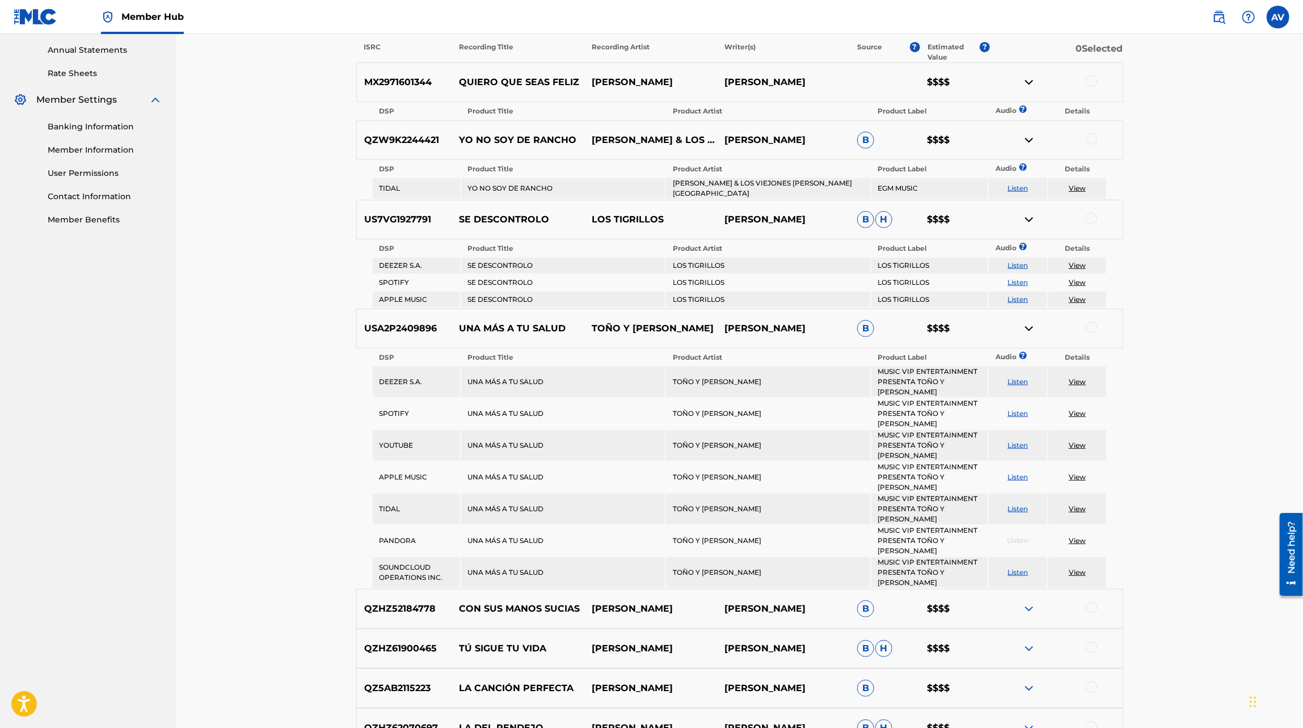
scroll to position [413, 0]
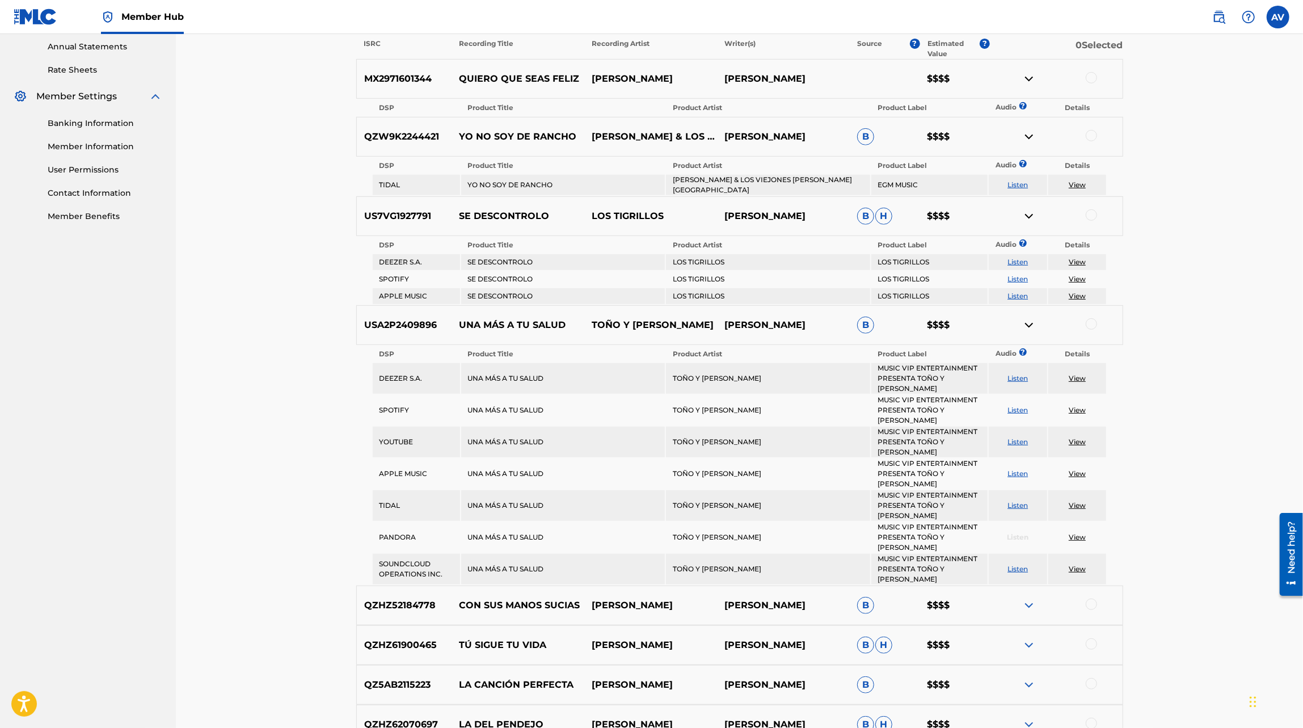
click at [1033, 599] on img at bounding box center [1029, 606] width 14 height 14
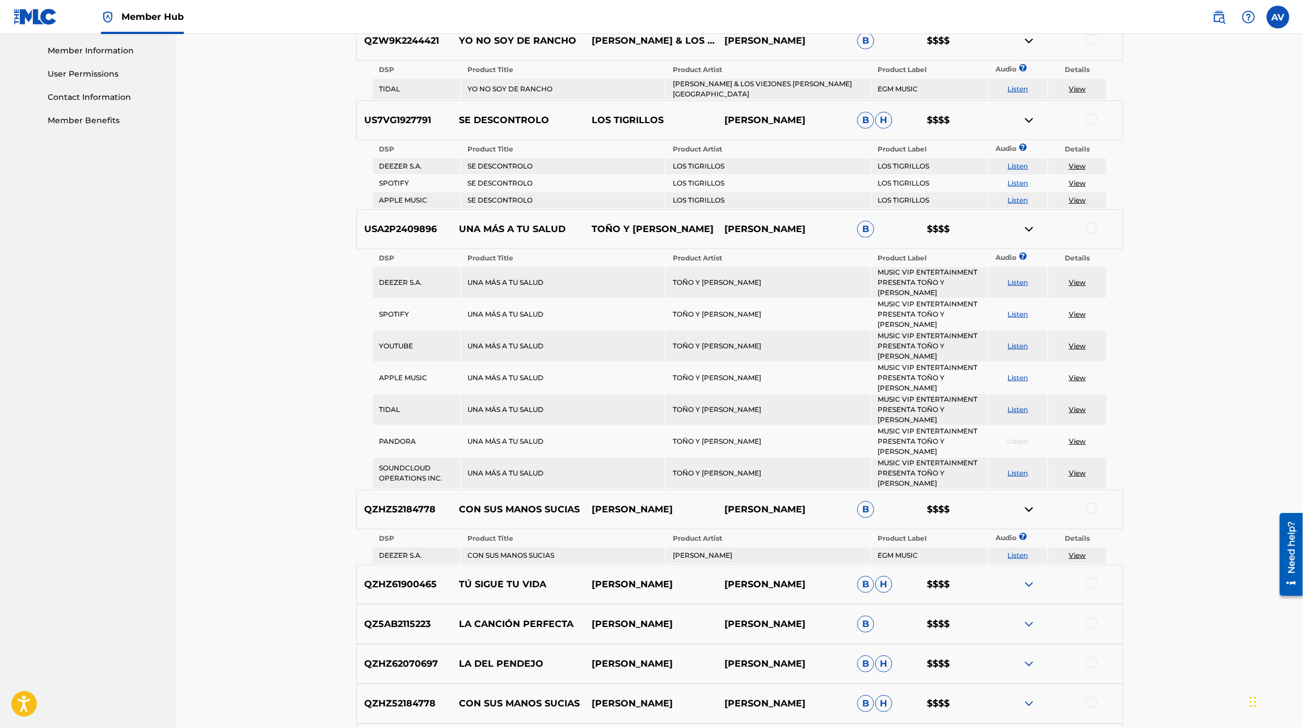
scroll to position [511, 0]
click at [1032, 576] on img at bounding box center [1029, 583] width 14 height 14
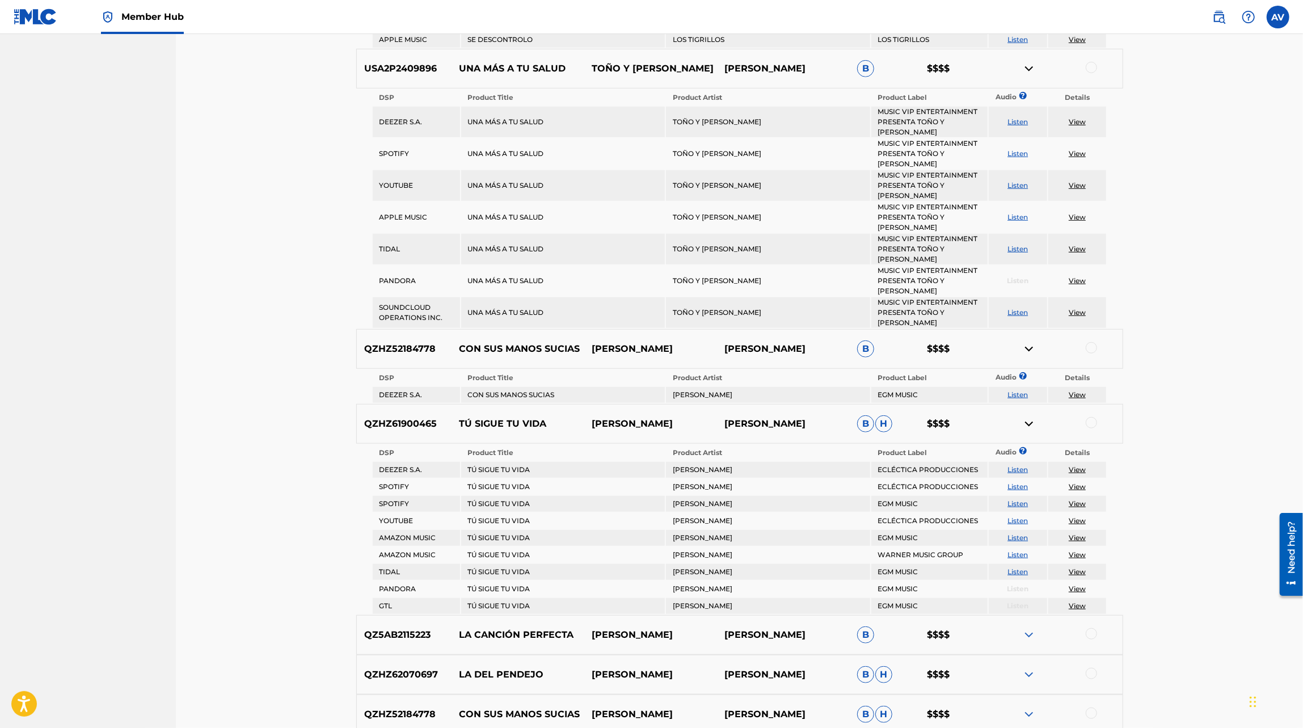
scroll to position [675, 0]
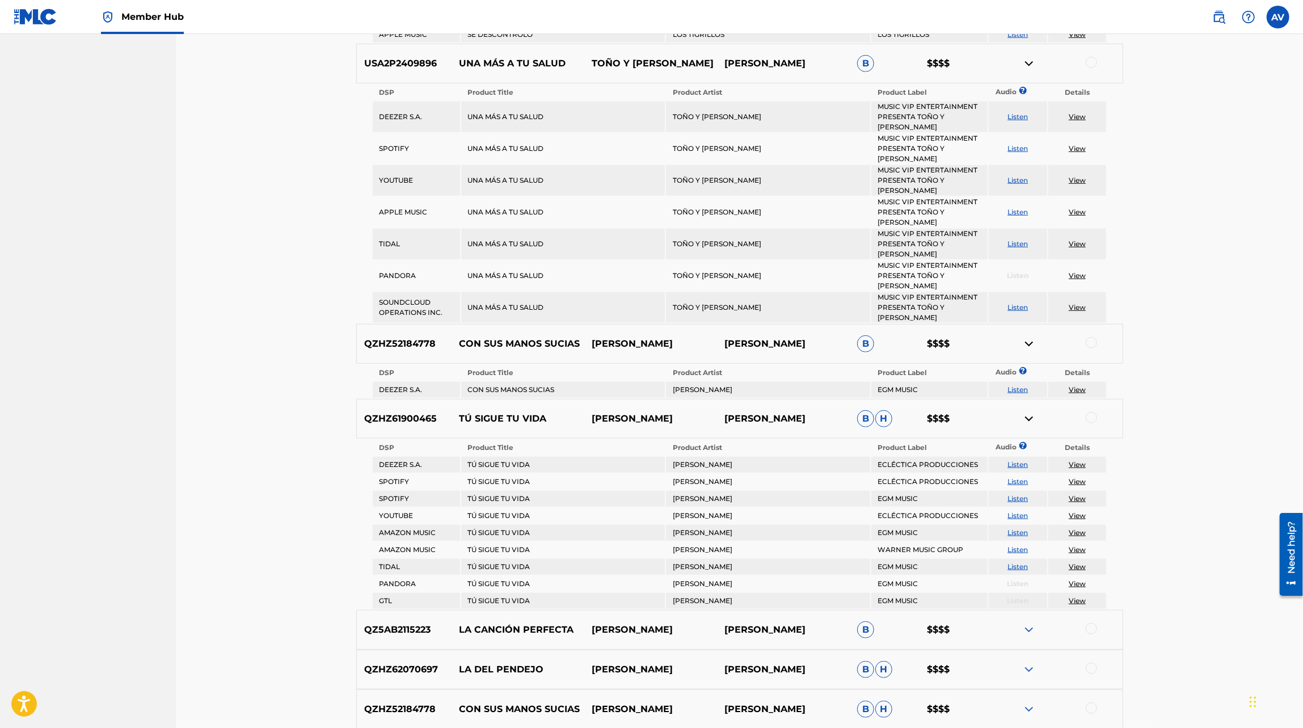
click at [1032, 623] on img at bounding box center [1029, 630] width 14 height 14
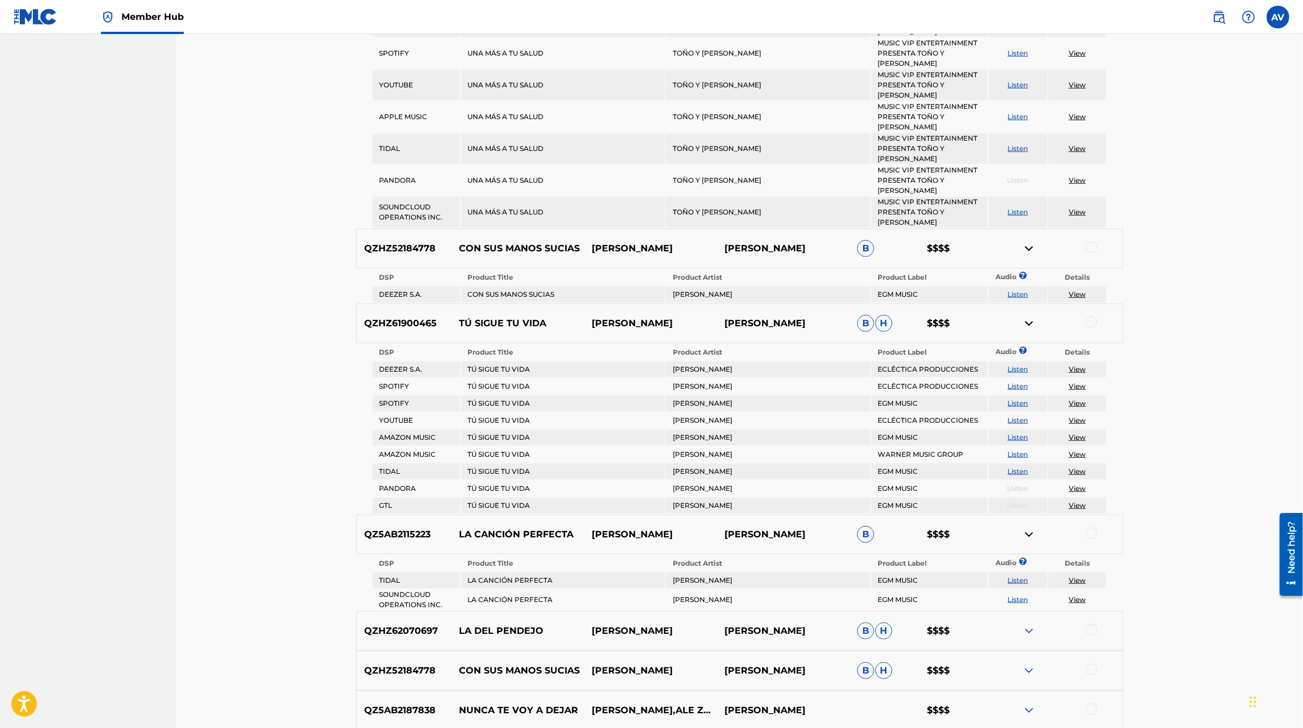
scroll to position [777, 0]
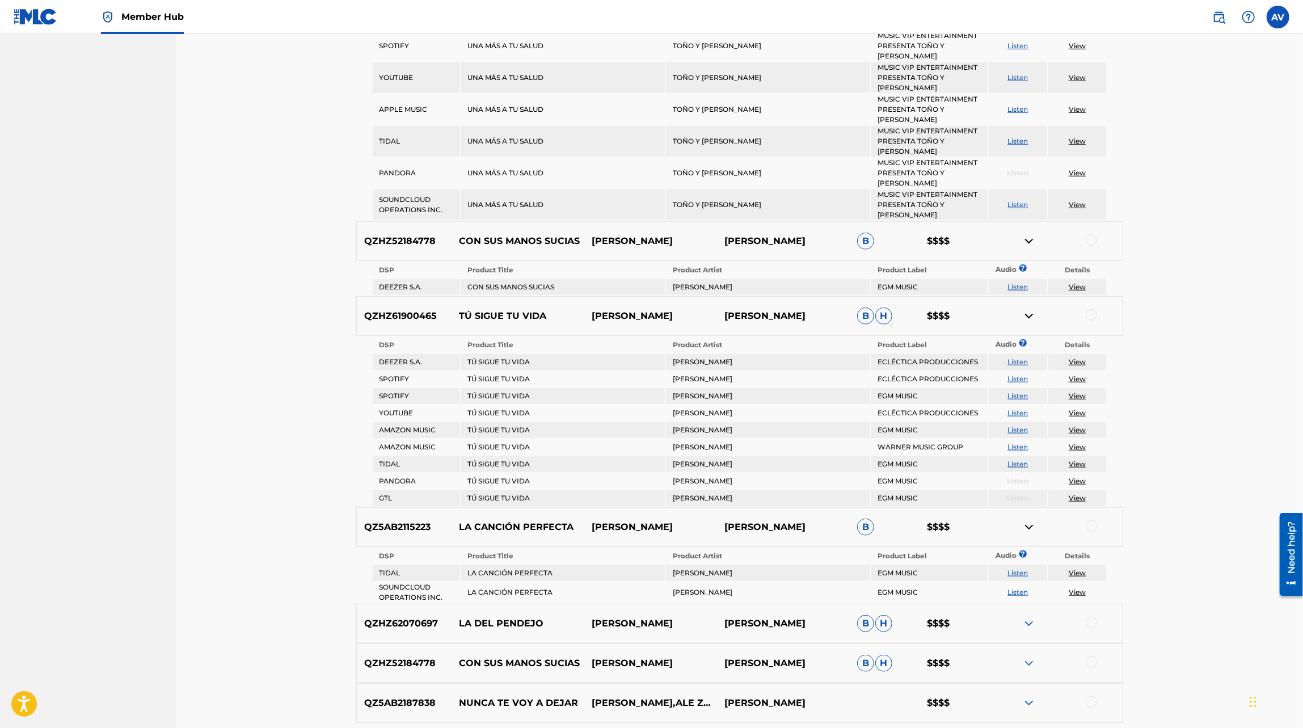
click at [1031, 604] on div "QZHZ62070697 LA DEL PENDEJO [PERSON_NAME] [PERSON_NAME] [PERSON_NAME] $$$$" at bounding box center [739, 624] width 767 height 40
click at [1030, 617] on img at bounding box center [1029, 624] width 14 height 14
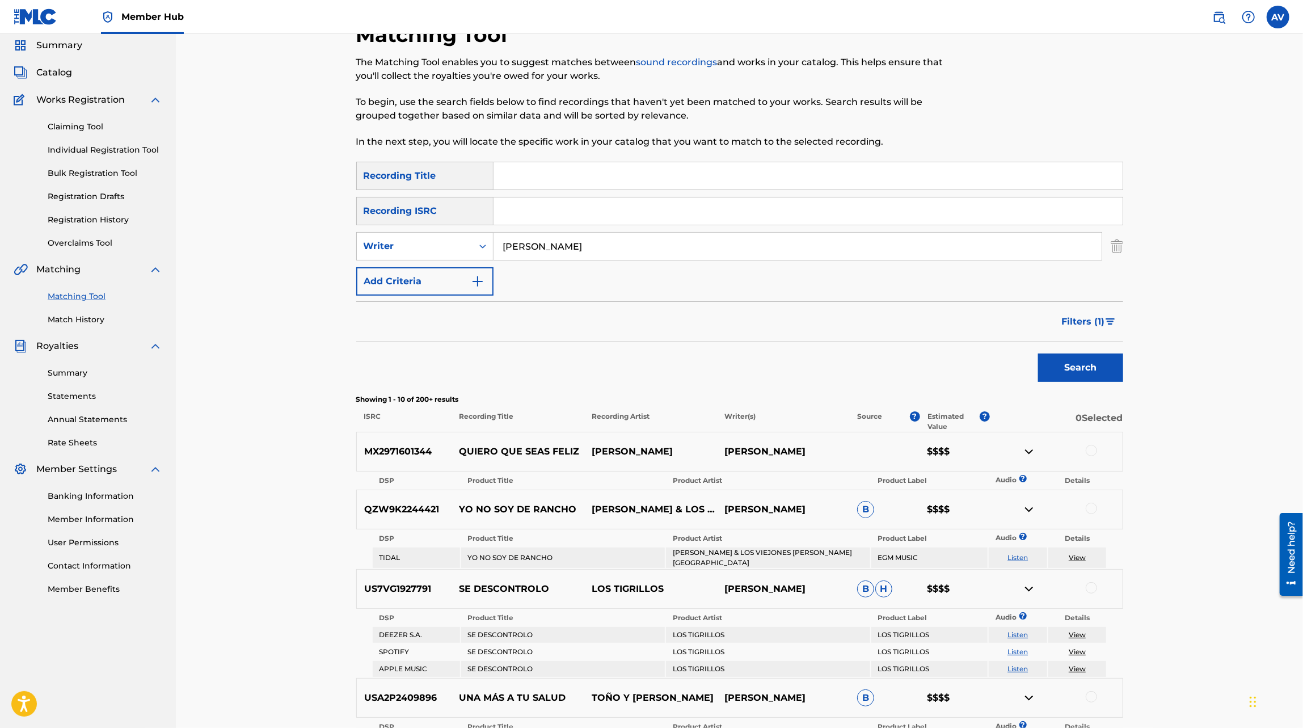
scroll to position [43, 0]
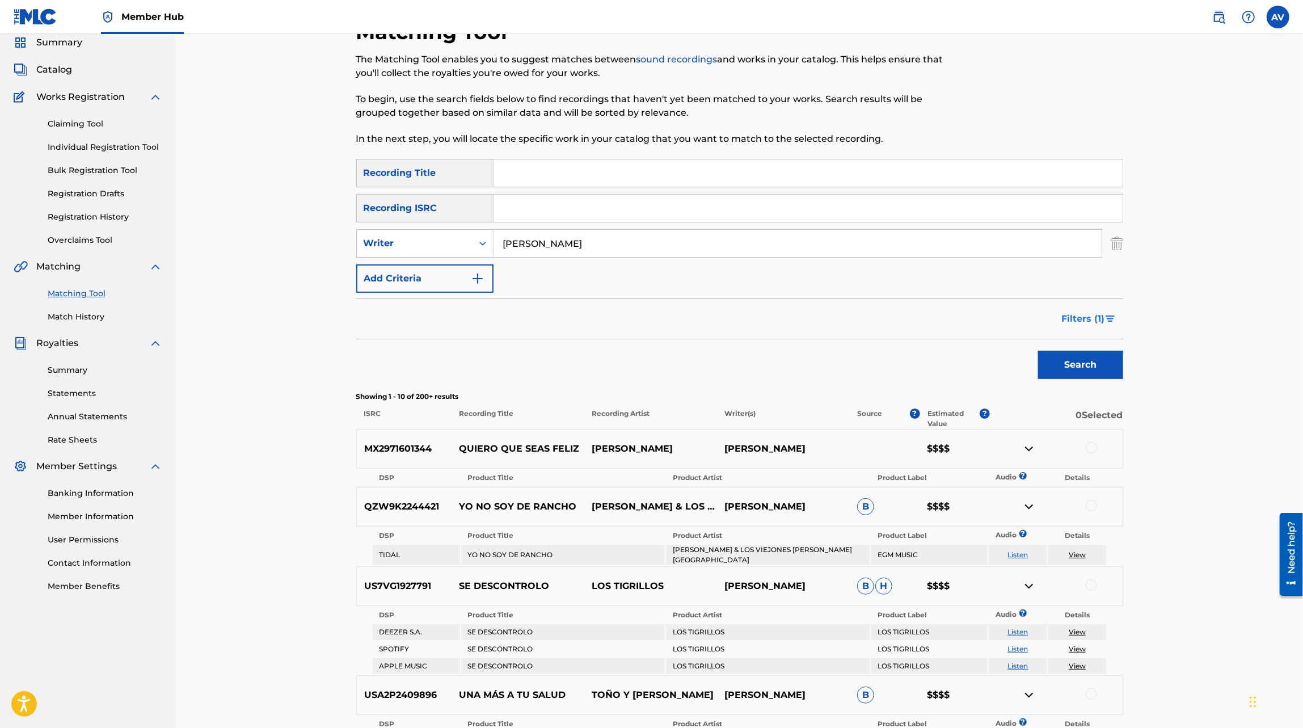
click at [1101, 318] on span "Filters ( 1 )" at bounding box center [1083, 319] width 43 height 14
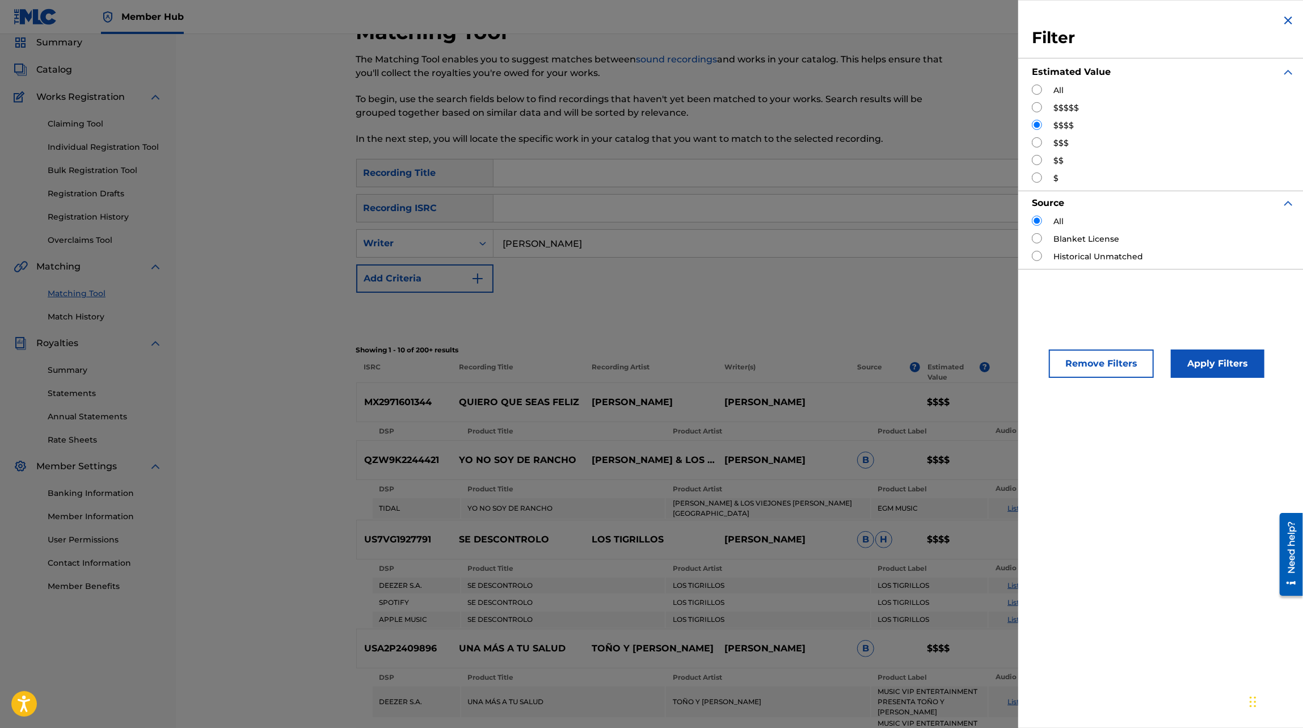
click at [1036, 239] on input "Search Form" at bounding box center [1037, 238] width 10 height 10
radio input "true"
click at [1187, 360] on button "Apply Filters" at bounding box center [1218, 364] width 94 height 28
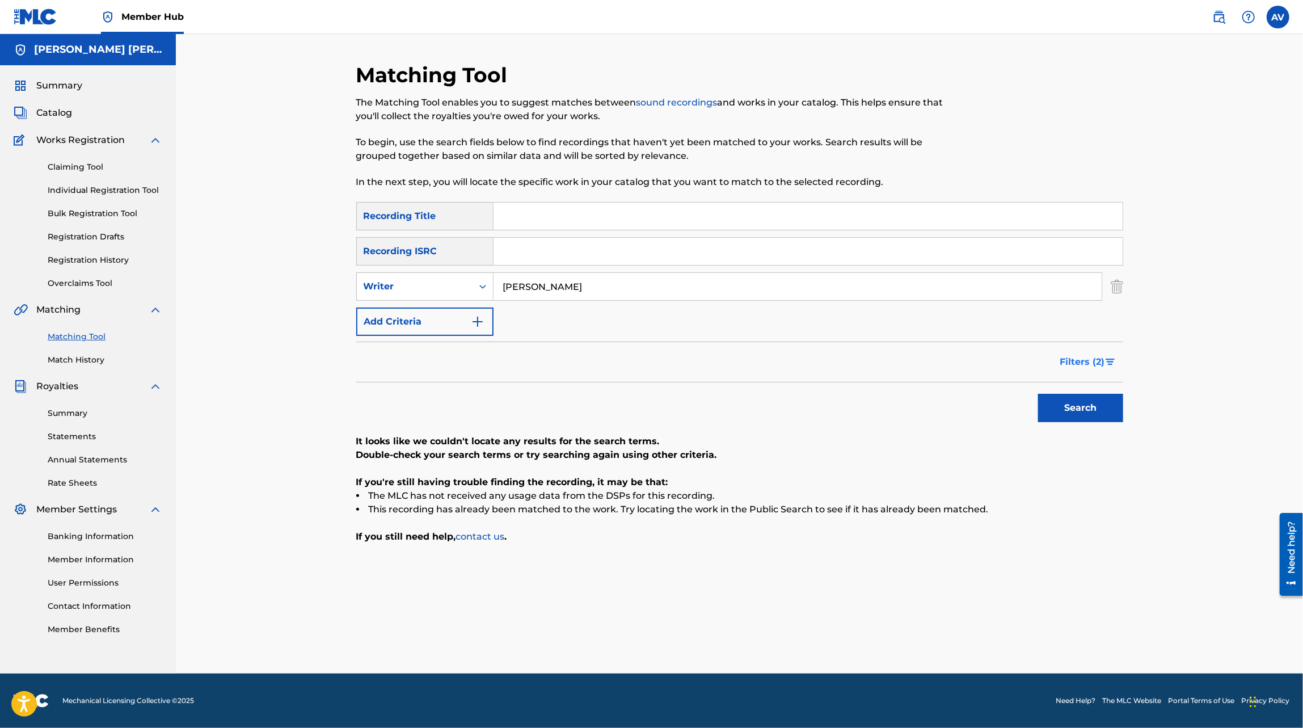
click at [1086, 356] on span "Filters ( 2 )" at bounding box center [1082, 362] width 45 height 14
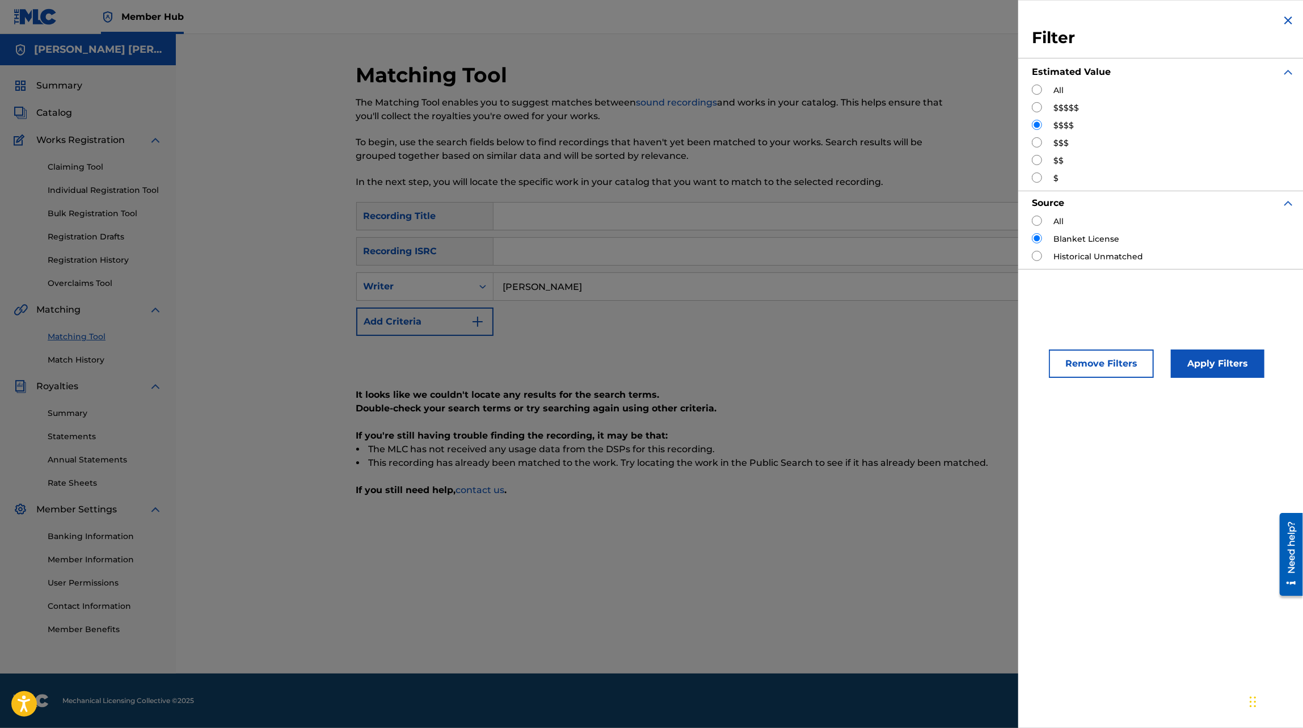
click at [1060, 258] on label "Historical Unmatched" at bounding box center [1099, 257] width 90 height 12
click at [1040, 260] on div "Historical Unmatched" at bounding box center [1163, 257] width 263 height 12
click at [1041, 256] on input "Search Form" at bounding box center [1037, 256] width 10 height 10
radio input "true"
click at [1225, 370] on button "Apply Filters" at bounding box center [1218, 364] width 94 height 28
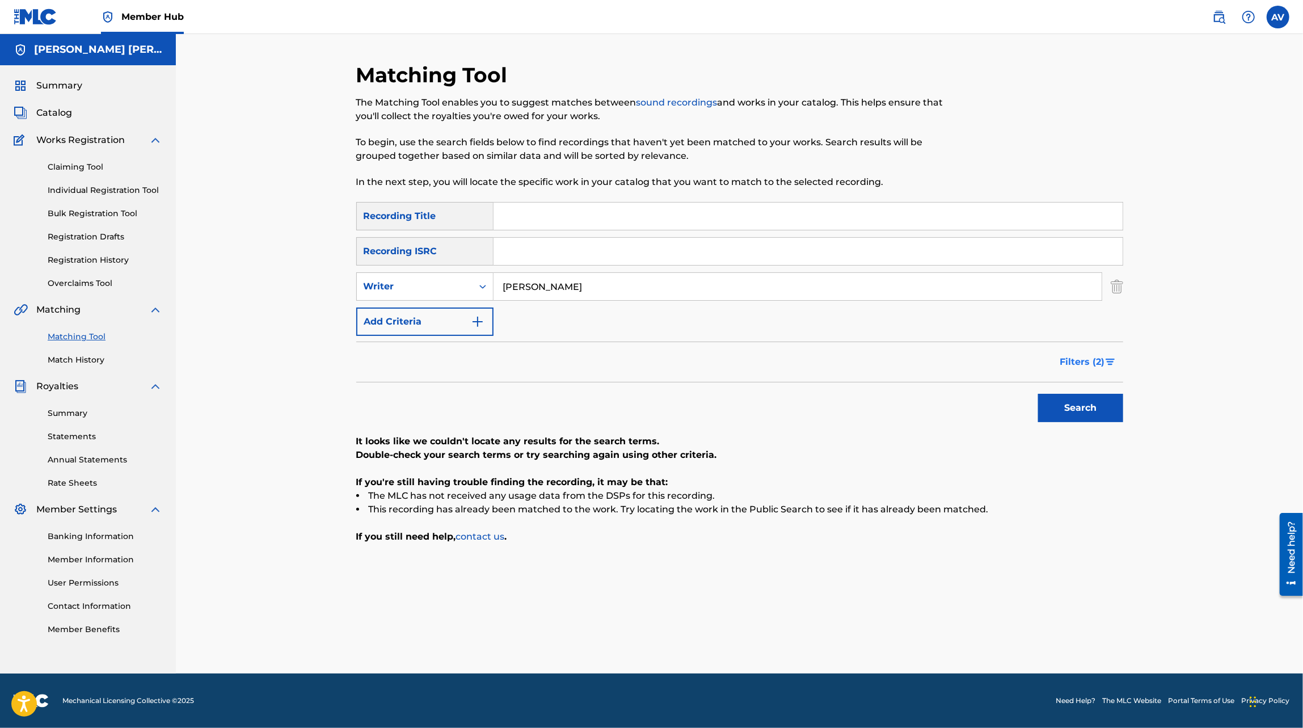
click at [1105, 360] on span "Filters ( 2 )" at bounding box center [1082, 362] width 45 height 14
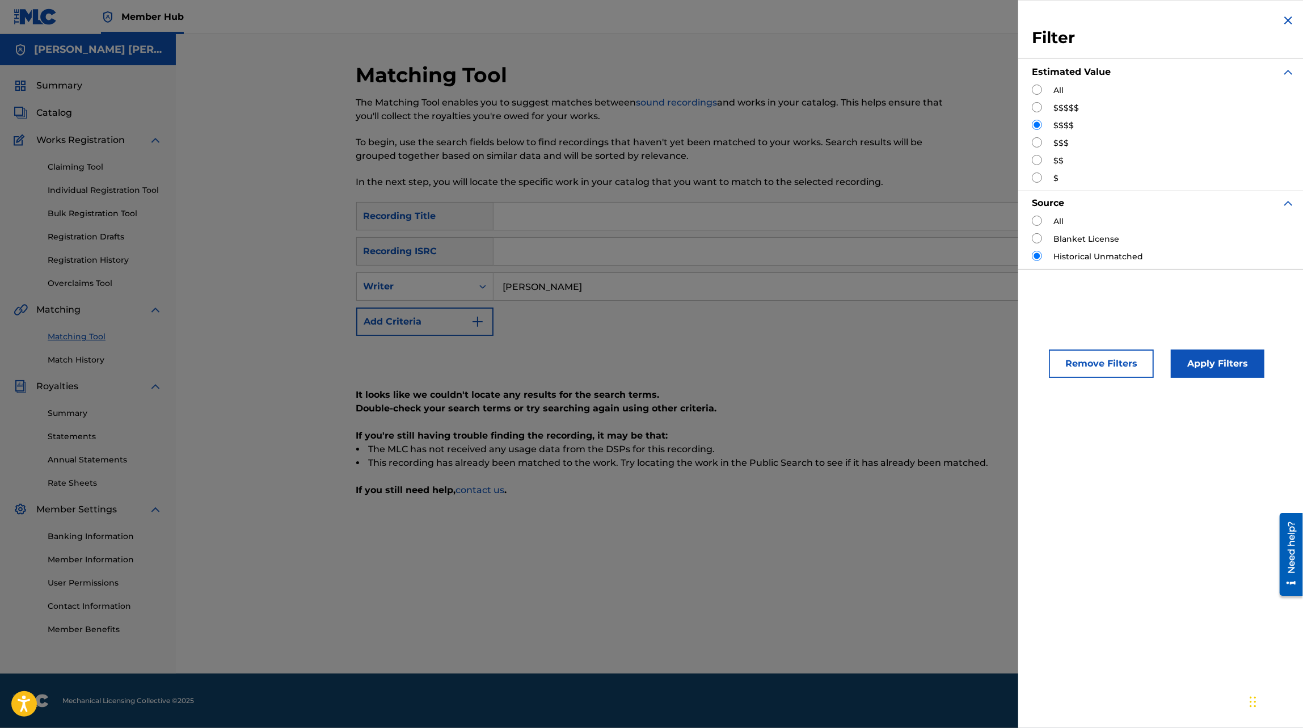
click at [1042, 87] on div "All" at bounding box center [1163, 91] width 263 height 12
click at [1039, 94] on div "All" at bounding box center [1163, 91] width 263 height 12
click at [1039, 94] on input "Search Form" at bounding box center [1037, 90] width 10 height 10
radio input "true"
click at [1176, 354] on button "Apply Filters" at bounding box center [1218, 364] width 94 height 28
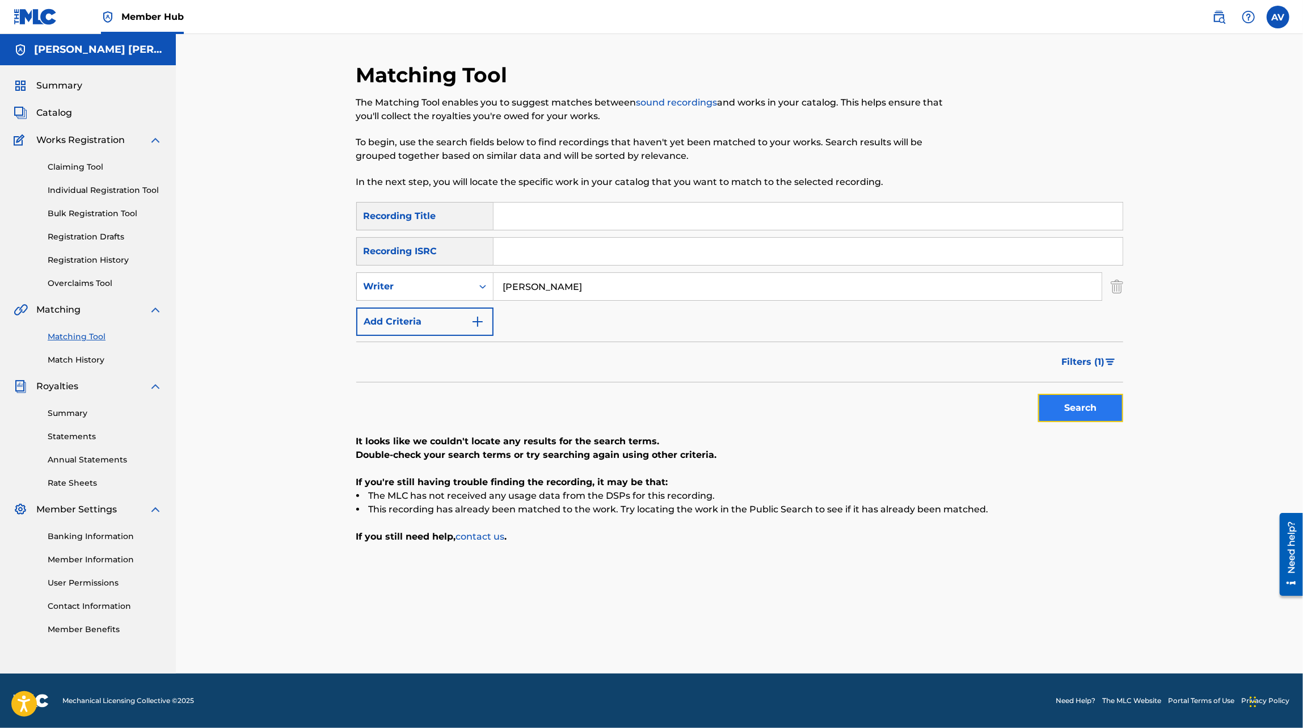
click at [1076, 403] on button "Search" at bounding box center [1080, 408] width 85 height 28
click at [1082, 372] on button "Filters ( 1 )" at bounding box center [1089, 362] width 68 height 28
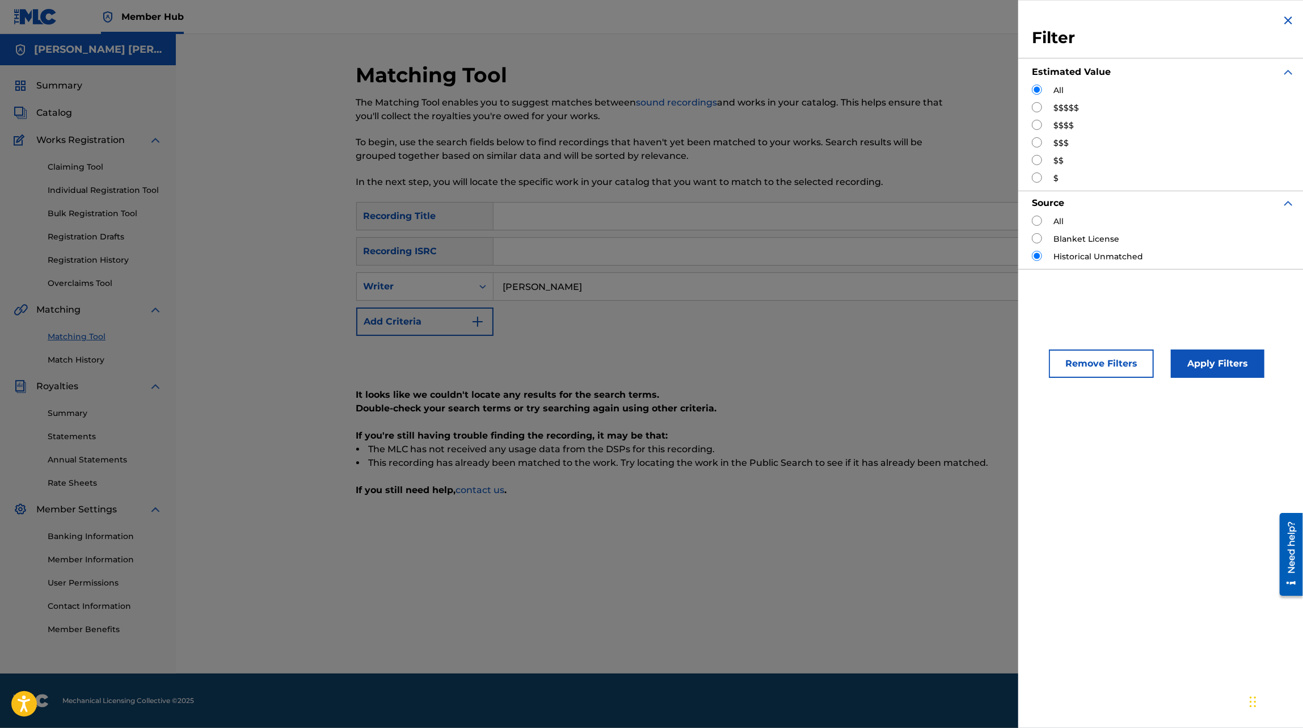
click at [1039, 239] on input "Search Form" at bounding box center [1037, 238] width 10 height 10
radio input "true"
click at [1185, 366] on button "Apply Filters" at bounding box center [1218, 364] width 94 height 28
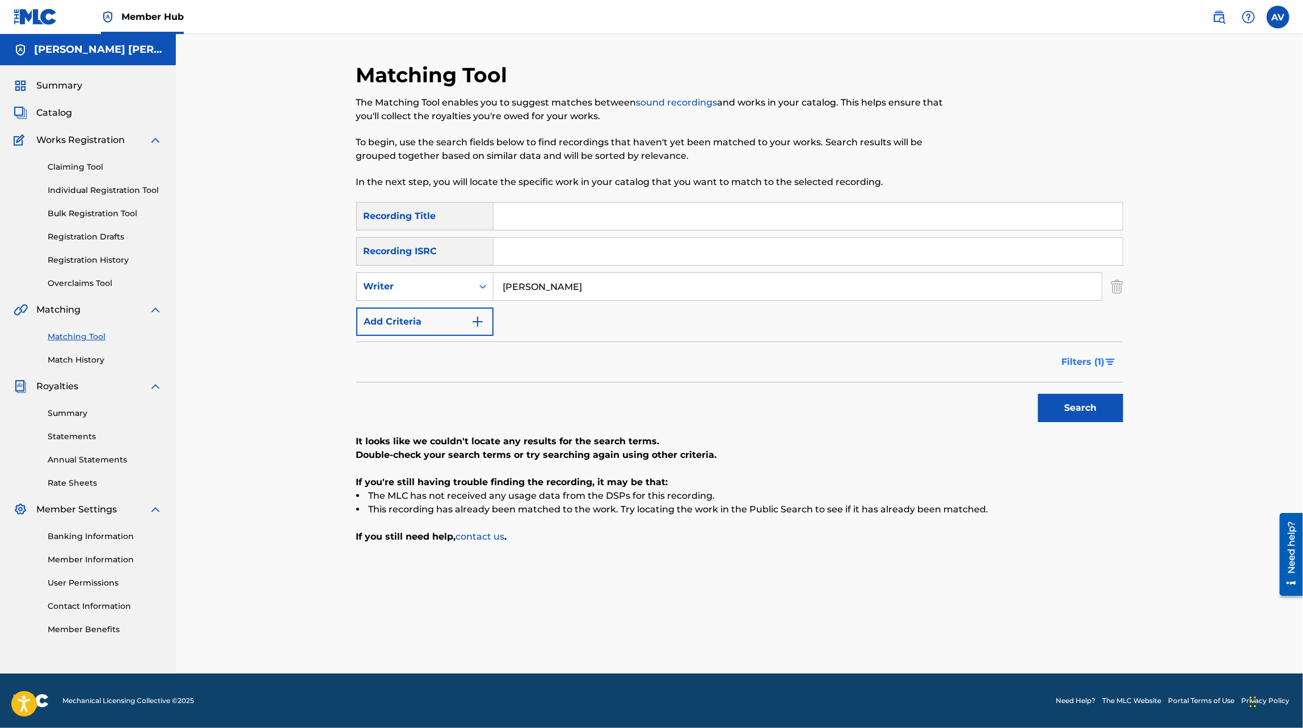
click at [1090, 367] on span "Filters ( 1 )" at bounding box center [1083, 362] width 43 height 14
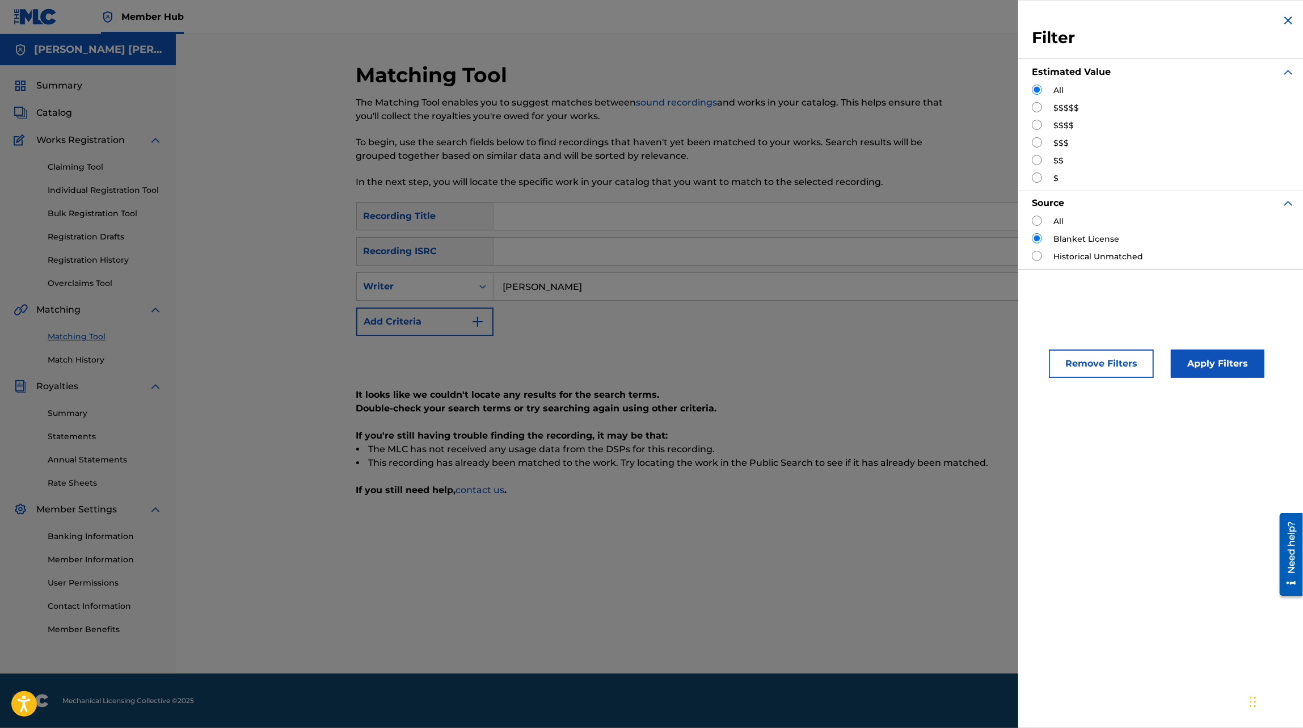
click at [1034, 218] on input "Search Form" at bounding box center [1037, 221] width 10 height 10
radio input "true"
click at [1183, 368] on button "Apply Filters" at bounding box center [1218, 364] width 94 height 28
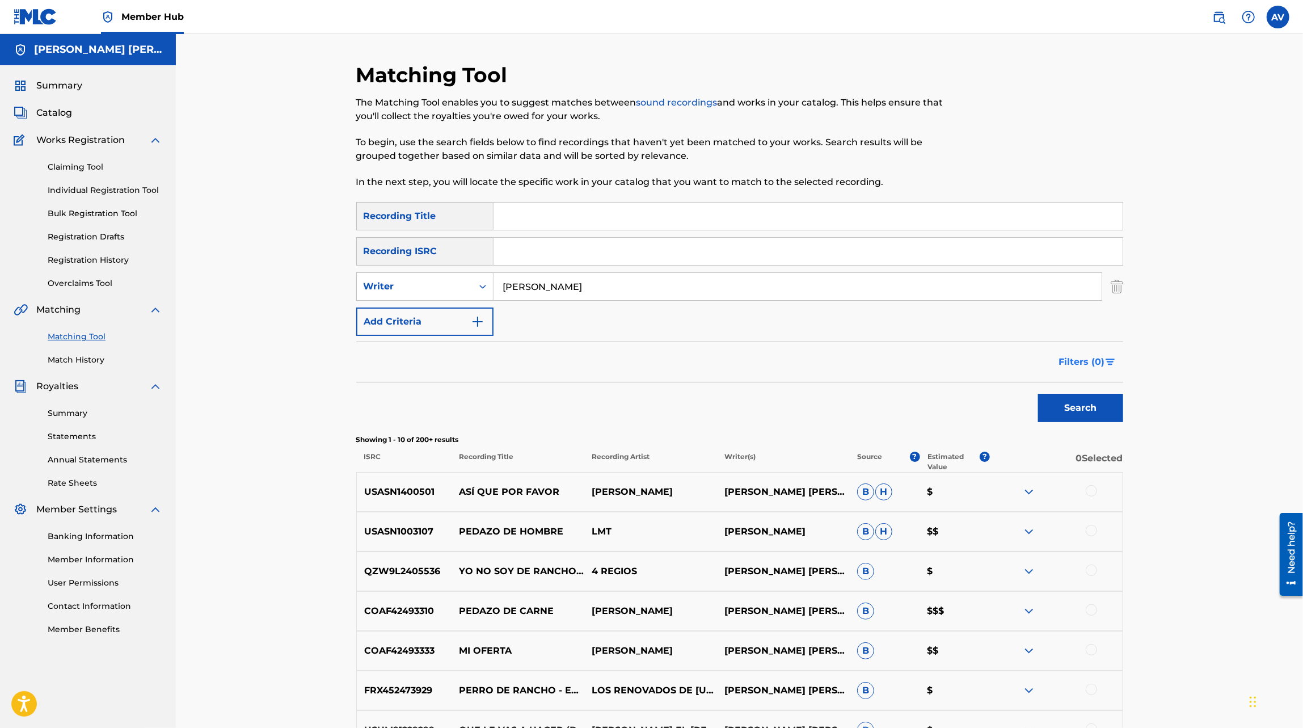
click at [1114, 361] on img "Search Form" at bounding box center [1111, 362] width 10 height 7
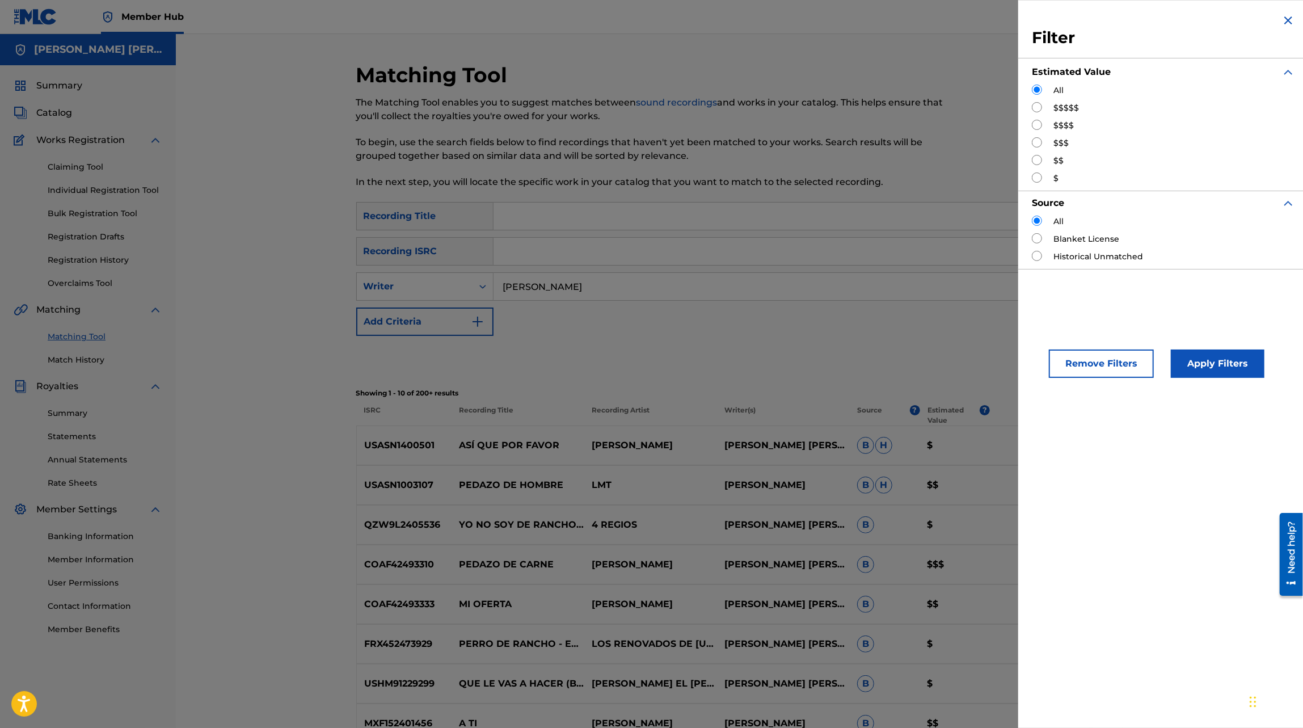
click at [1041, 109] on input "Search Form" at bounding box center [1037, 107] width 10 height 10
radio input "true"
click at [1186, 353] on button "Apply Filters" at bounding box center [1218, 364] width 94 height 28
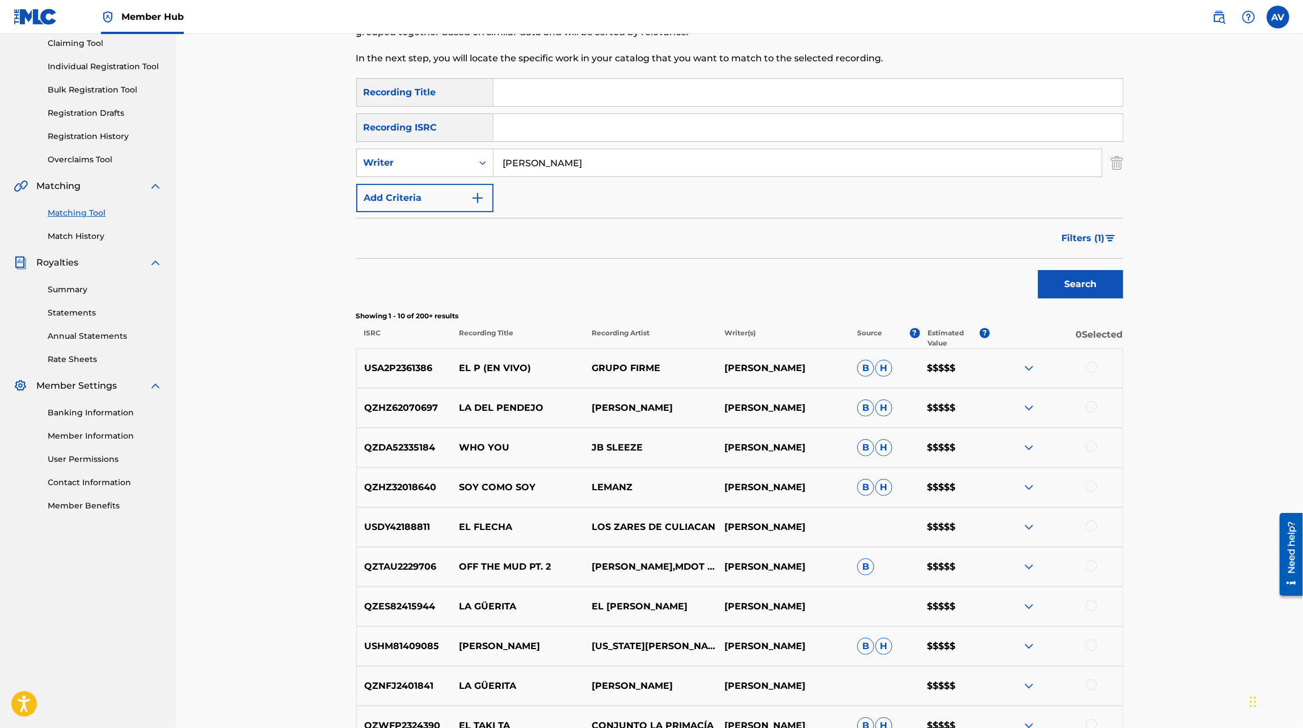
scroll to position [125, 0]
click at [1026, 364] on img at bounding box center [1029, 367] width 14 height 14
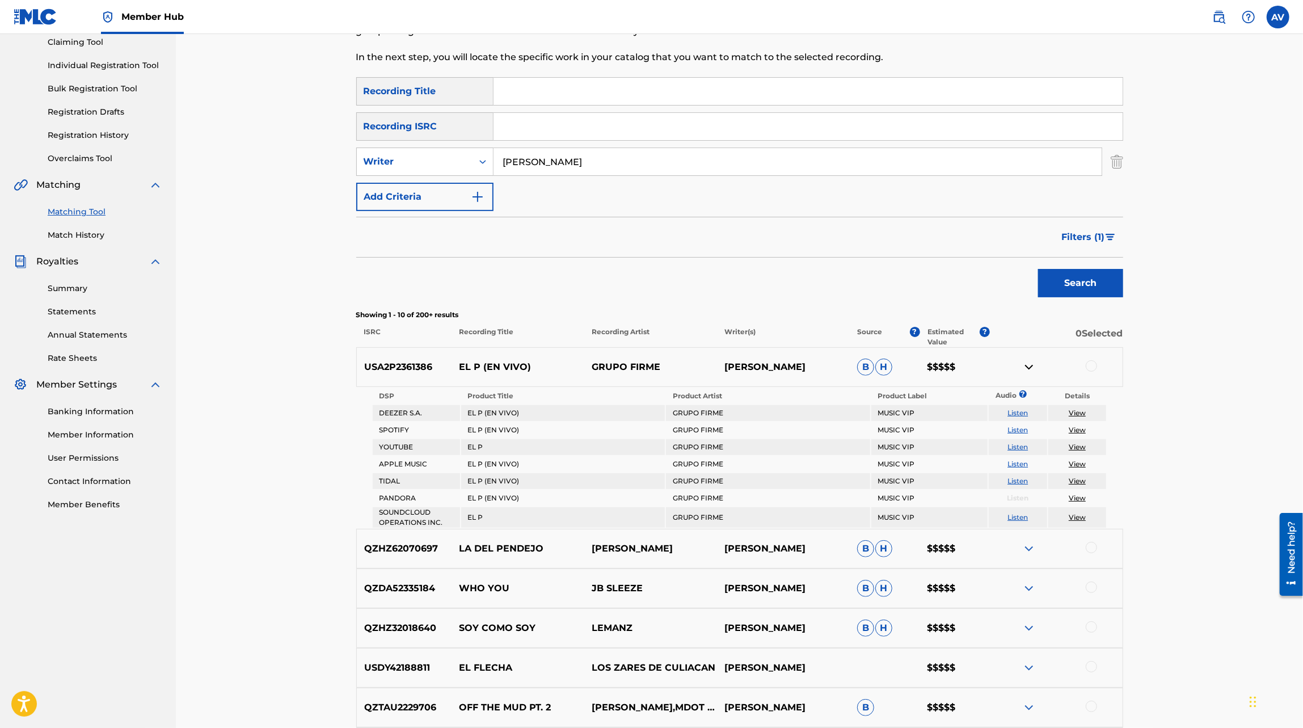
click at [1032, 550] on img at bounding box center [1029, 549] width 14 height 14
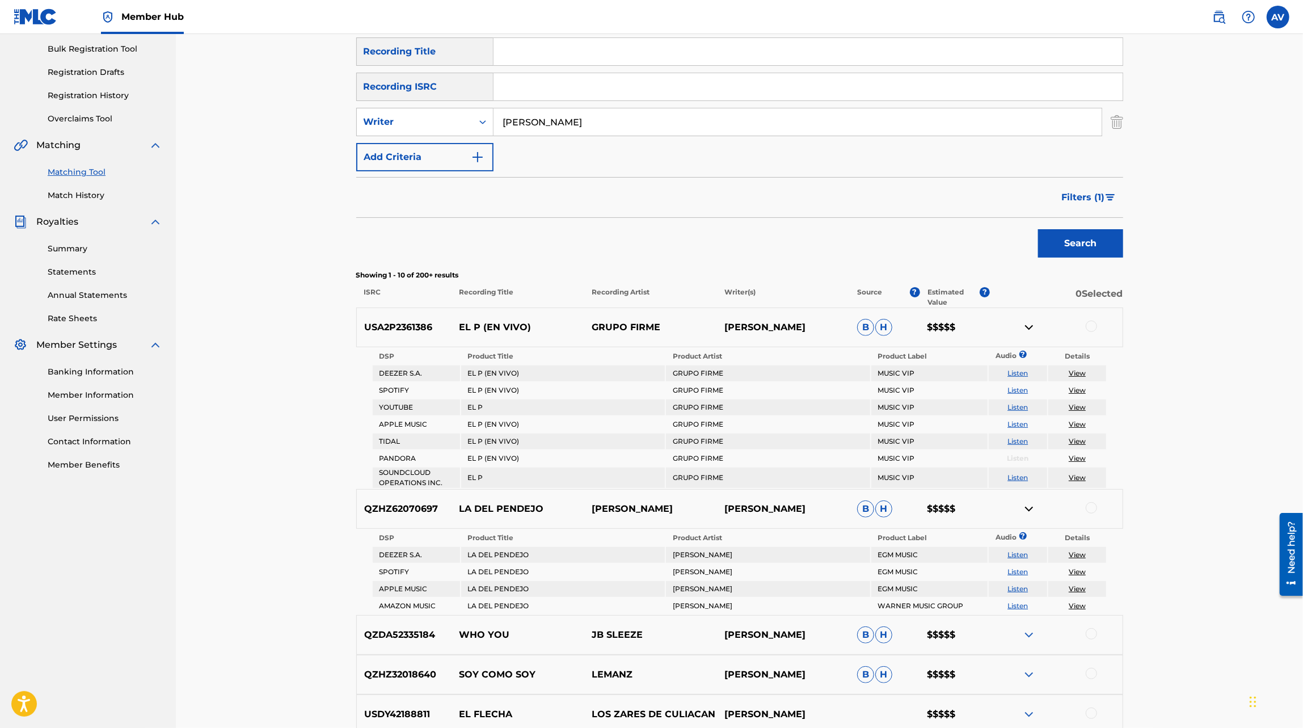
scroll to position [174, 0]
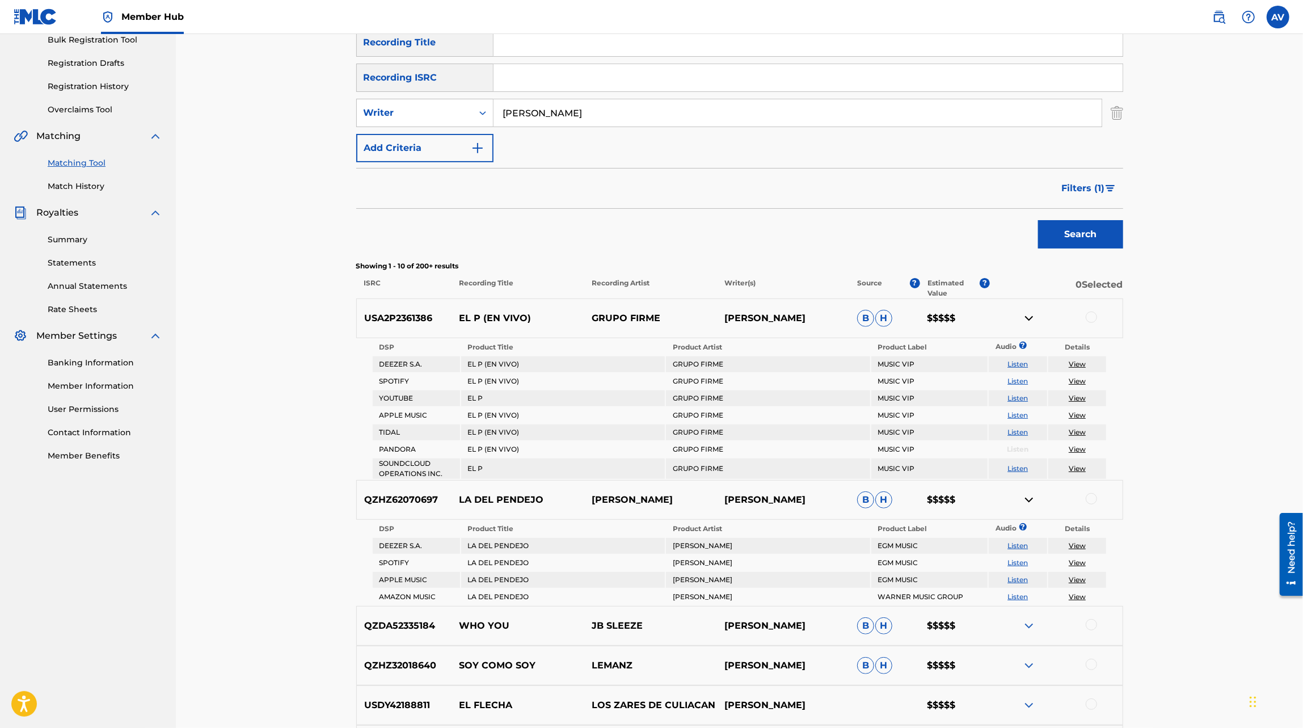
click at [414, 317] on p "USA2P2361386" at bounding box center [404, 319] width 95 height 14
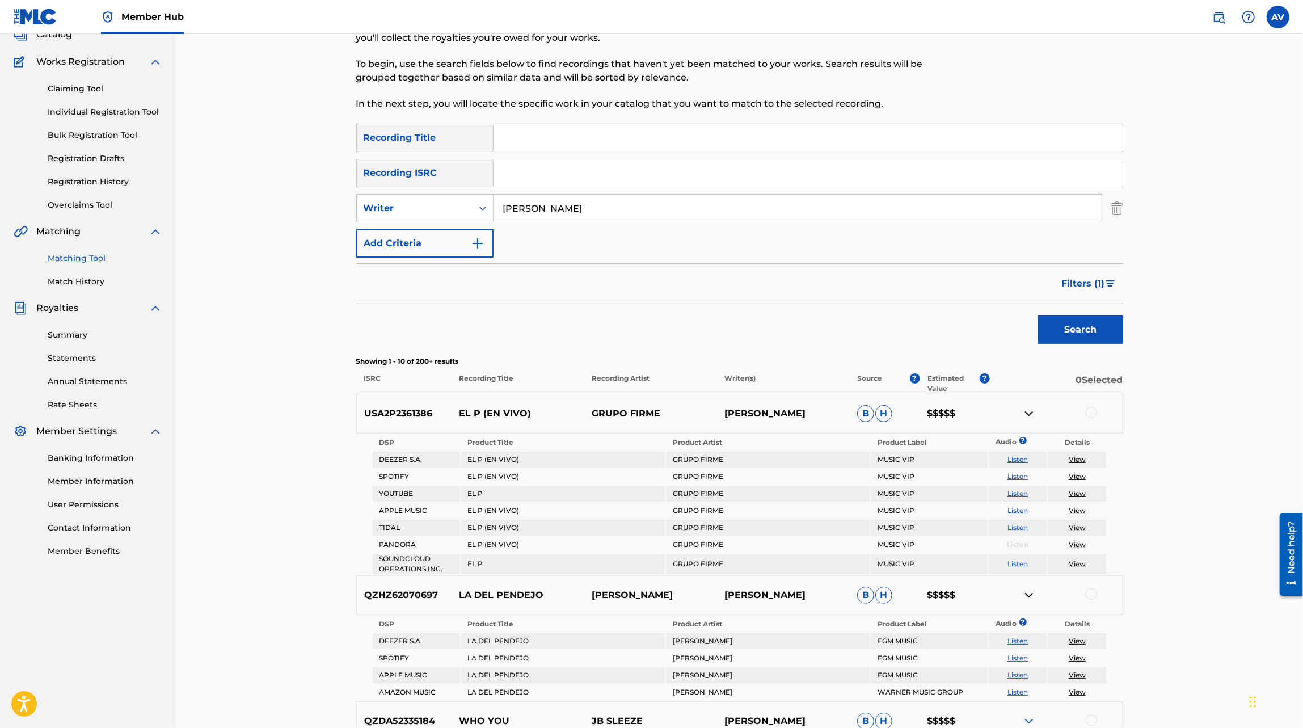
scroll to position [63, 0]
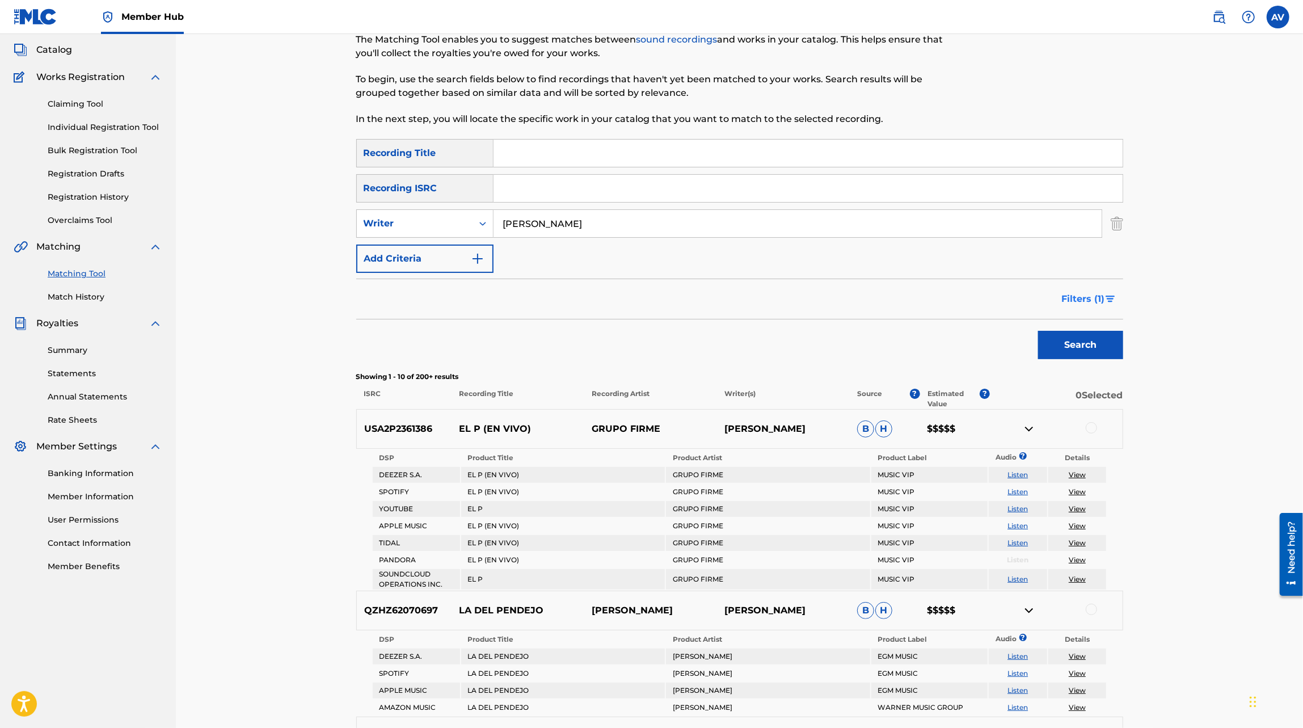
click at [1092, 312] on button "Filters ( 1 )" at bounding box center [1089, 299] width 68 height 28
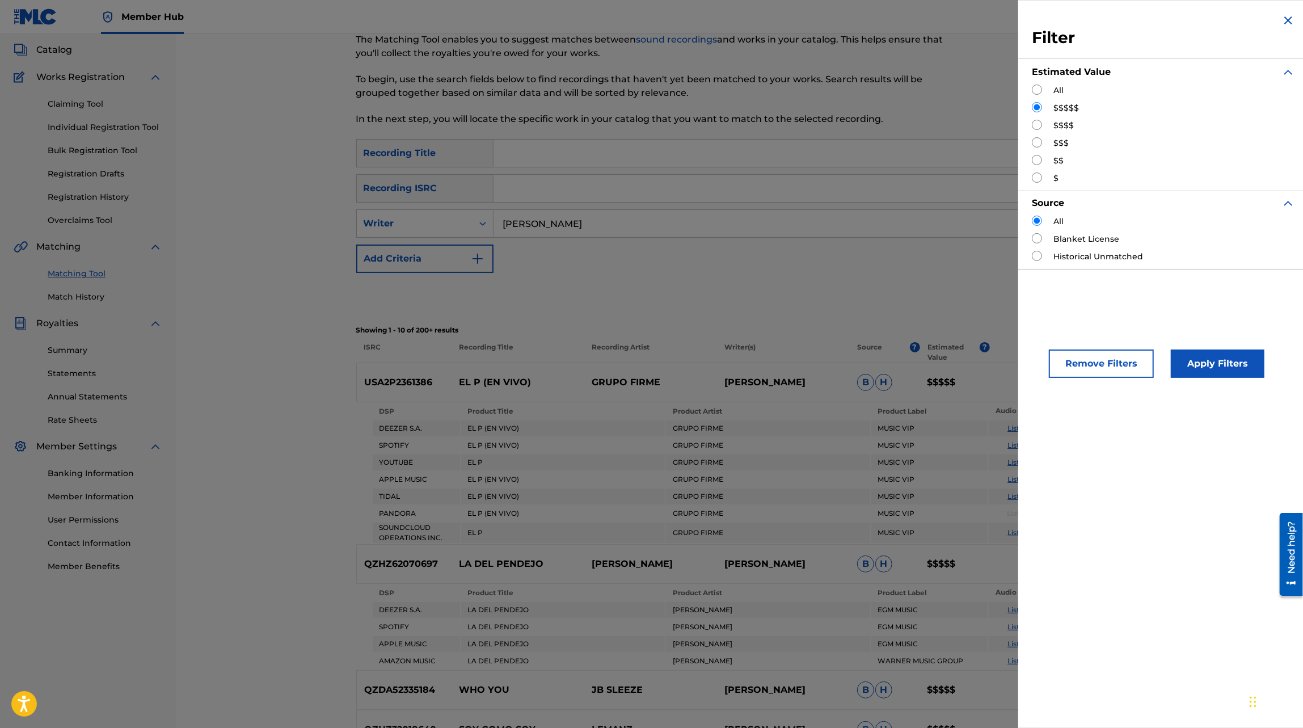
click at [1036, 124] on input "Search Form" at bounding box center [1037, 125] width 10 height 10
radio input "true"
click at [1181, 367] on button "Apply Filters" at bounding box center [1218, 364] width 94 height 28
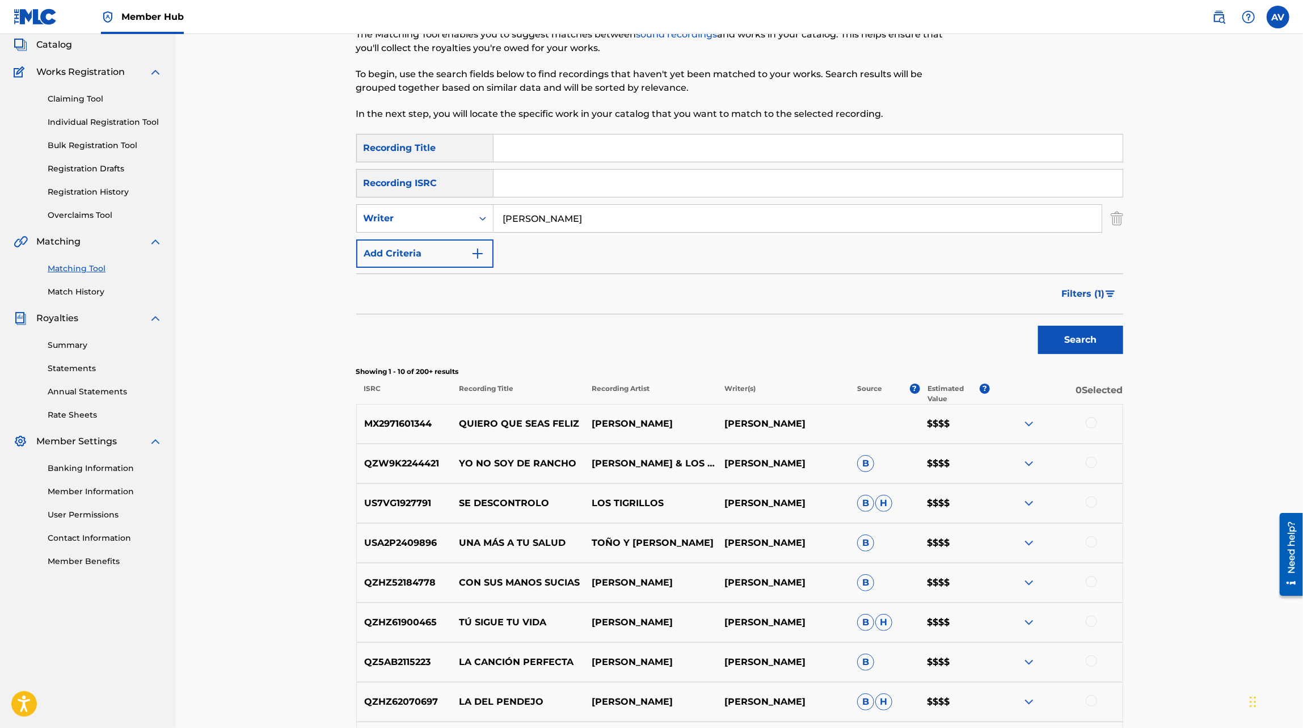
scroll to position [69, 0]
click at [400, 428] on p "MX2971601344" at bounding box center [404, 423] width 95 height 14
drag, startPoint x: 363, startPoint y: 422, endPoint x: 686, endPoint y: 419, distance: 323.4
click at [686, 419] on div "MX2971601344 QUIERO QUE SEAS FELIZ [PERSON_NAME] [PERSON_NAME] $$$$" at bounding box center [739, 423] width 767 height 40
copy div "MX2971601344 QUIERO QUE SEAS FELIZ [PERSON_NAME]"
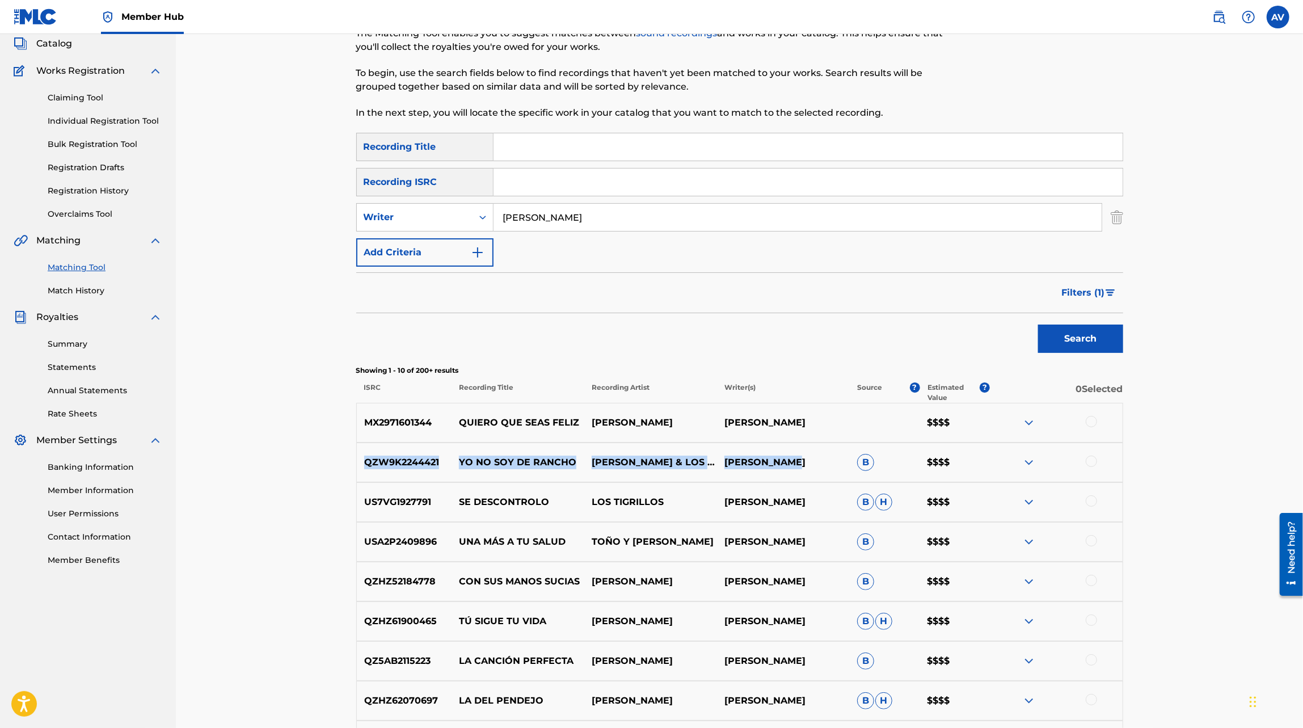
drag, startPoint x: 361, startPoint y: 462, endPoint x: 763, endPoint y: 477, distance: 402.6
click at [763, 478] on div "QZW9K2244421 YO NO SOY DE RANCHO [PERSON_NAME] & LOS VIEJONES [PERSON_NAME] [PE…" at bounding box center [739, 463] width 767 height 40
copy div "QZW9K2244421 YO NO SOY DE RANCHO [PERSON_NAME][GEOGRAPHIC_DATA] [PERSON_NAME] […"
click at [532, 495] on p "SE DESCONTROLO" at bounding box center [518, 502] width 133 height 14
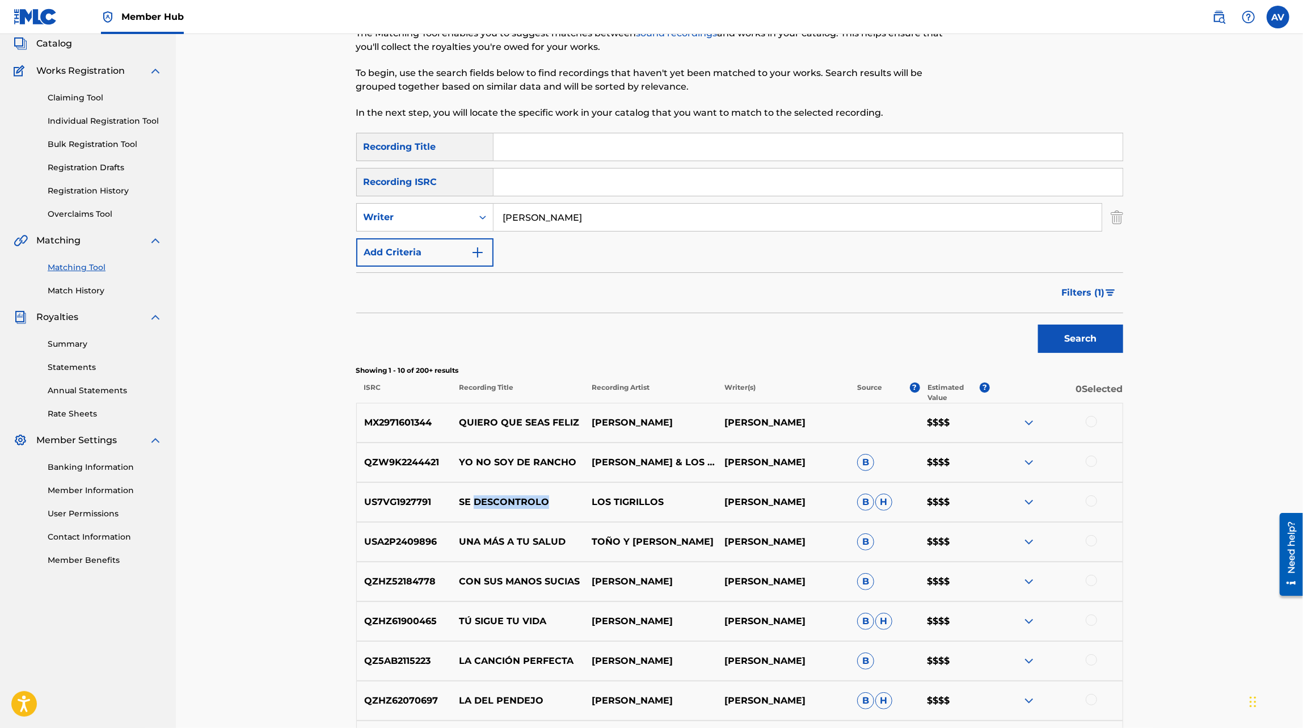
click at [532, 495] on p "SE DESCONTROLO" at bounding box center [518, 502] width 133 height 14
copy p "DESCONTROLO"
click at [532, 495] on p "SE DESCONTROLO" at bounding box center [518, 502] width 133 height 14
drag, startPoint x: 455, startPoint y: 503, endPoint x: 549, endPoint y: 505, distance: 94.2
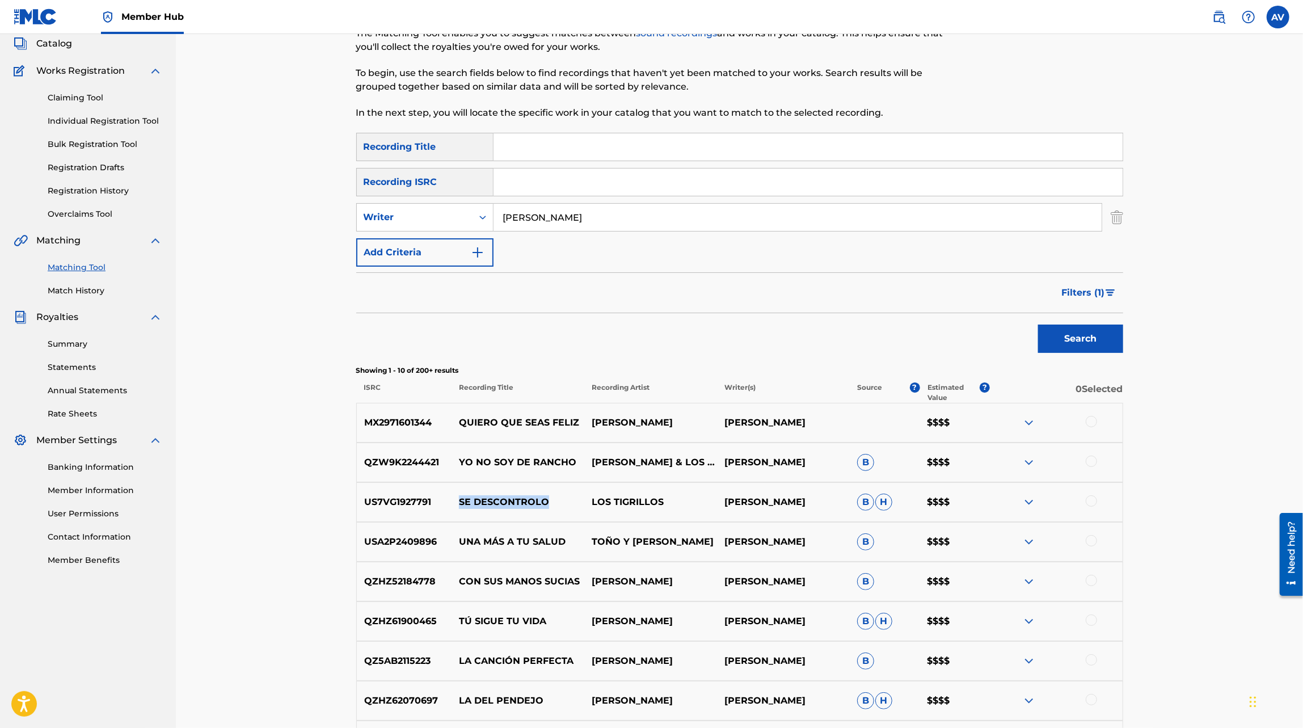
click at [549, 505] on p "SE DESCONTROLO" at bounding box center [518, 502] width 133 height 14
copy p "SE DESCONTROLO"
click at [556, 540] on p "UNA MÁS A TU SALUD" at bounding box center [518, 542] width 133 height 14
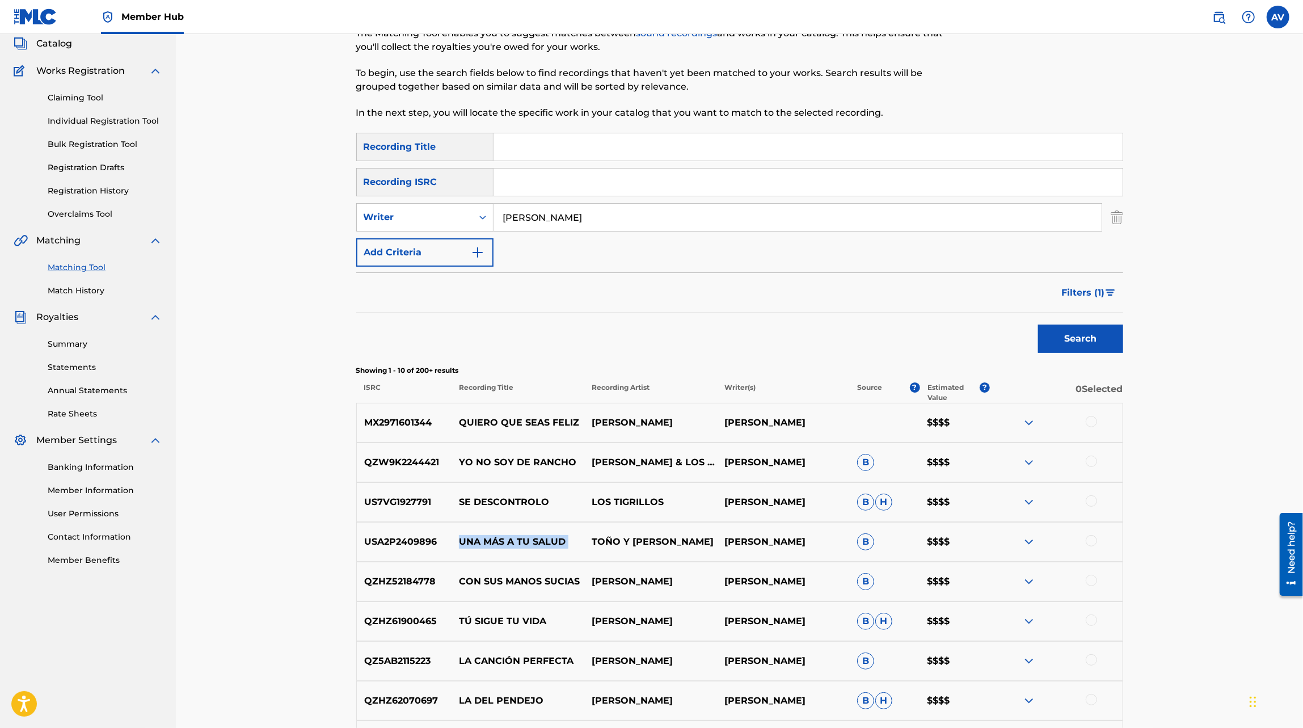
copy p "UNA MÁS A TU SALUD"
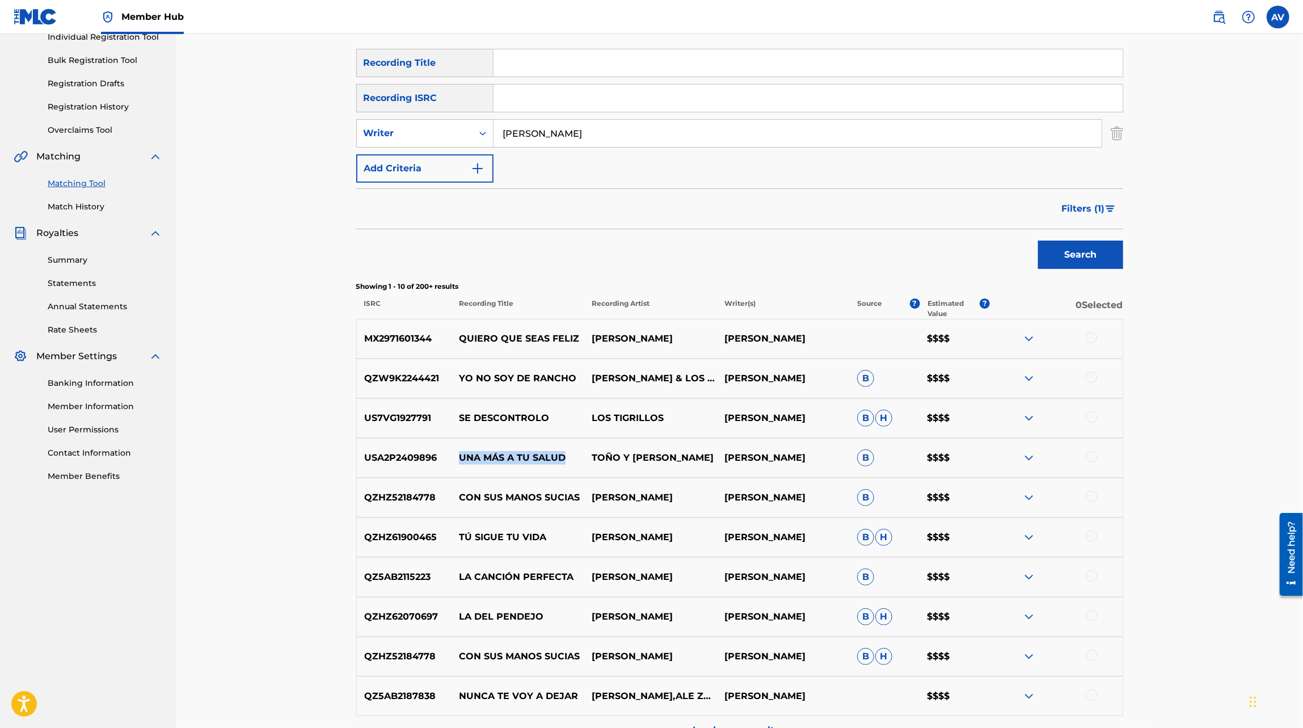
scroll to position [170, 0]
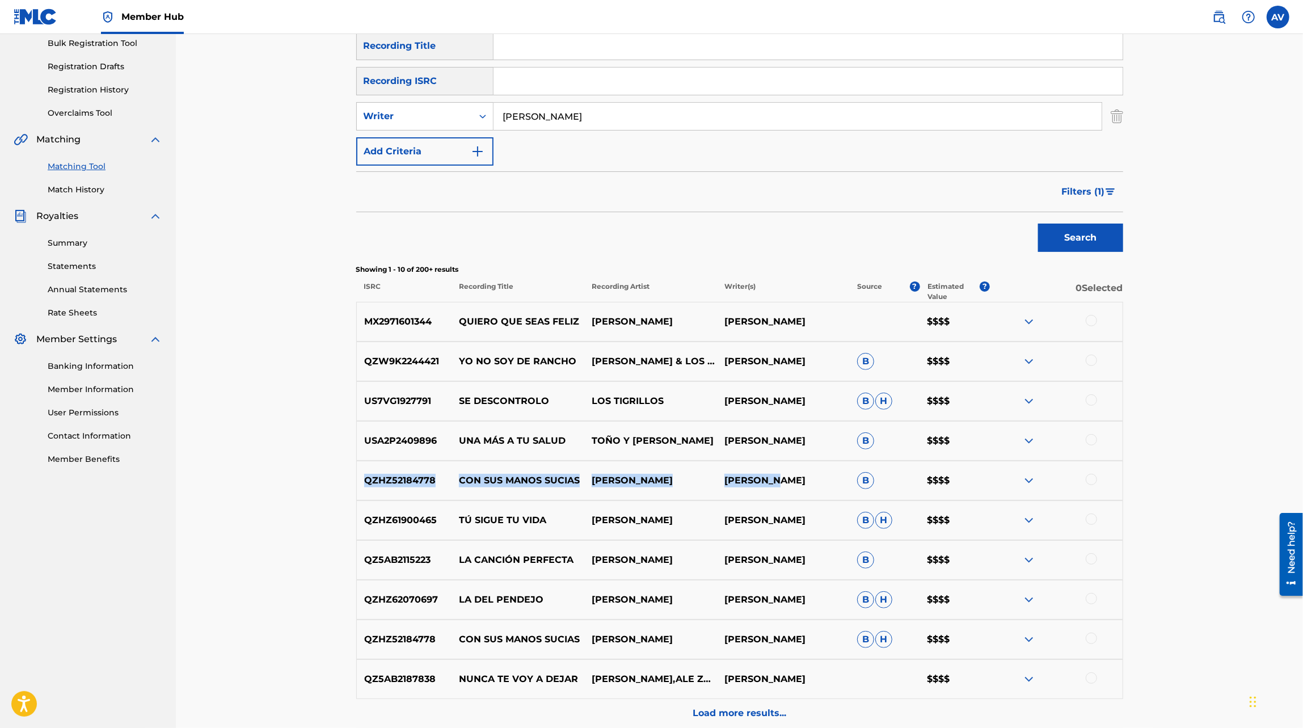
drag, startPoint x: 364, startPoint y: 479, endPoint x: 773, endPoint y: 479, distance: 409.7
click at [773, 479] on div "QZHZ52184778 CON SUS MANOS SUCIAS [PERSON_NAME] [PERSON_NAME] B $$$$" at bounding box center [739, 481] width 767 height 40
drag, startPoint x: 817, startPoint y: 479, endPoint x: 339, endPoint y: 478, distance: 477.2
click at [339, 478] on div "Matching Tool The Matching Tool enables you to suggest matches between sound re…" at bounding box center [739, 324] width 1127 height 920
copy div "QZHZ52184778 CON SUS MANOS SUCIAS [PERSON_NAME] [PERSON_NAME]"
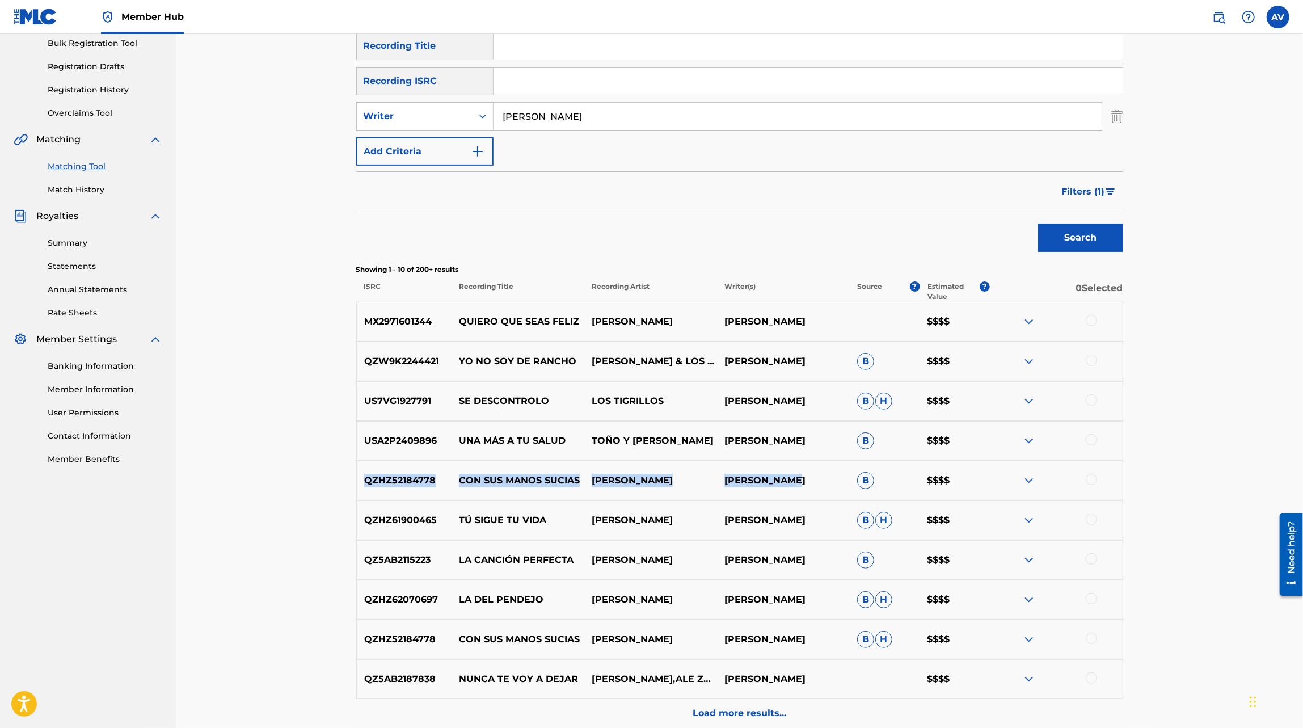
drag, startPoint x: 364, startPoint y: 522, endPoint x: 787, endPoint y: 529, distance: 422.8
click at [787, 529] on div "QZHZ61900465 TÚ SIGUE TU VIDA [PERSON_NAME] [PERSON_NAME] [PERSON_NAME] $$$$" at bounding box center [739, 520] width 767 height 40
copy div "QZHZ61900465 TÚ SIGUE TU VIDA [PERSON_NAME] [PERSON_NAME]"
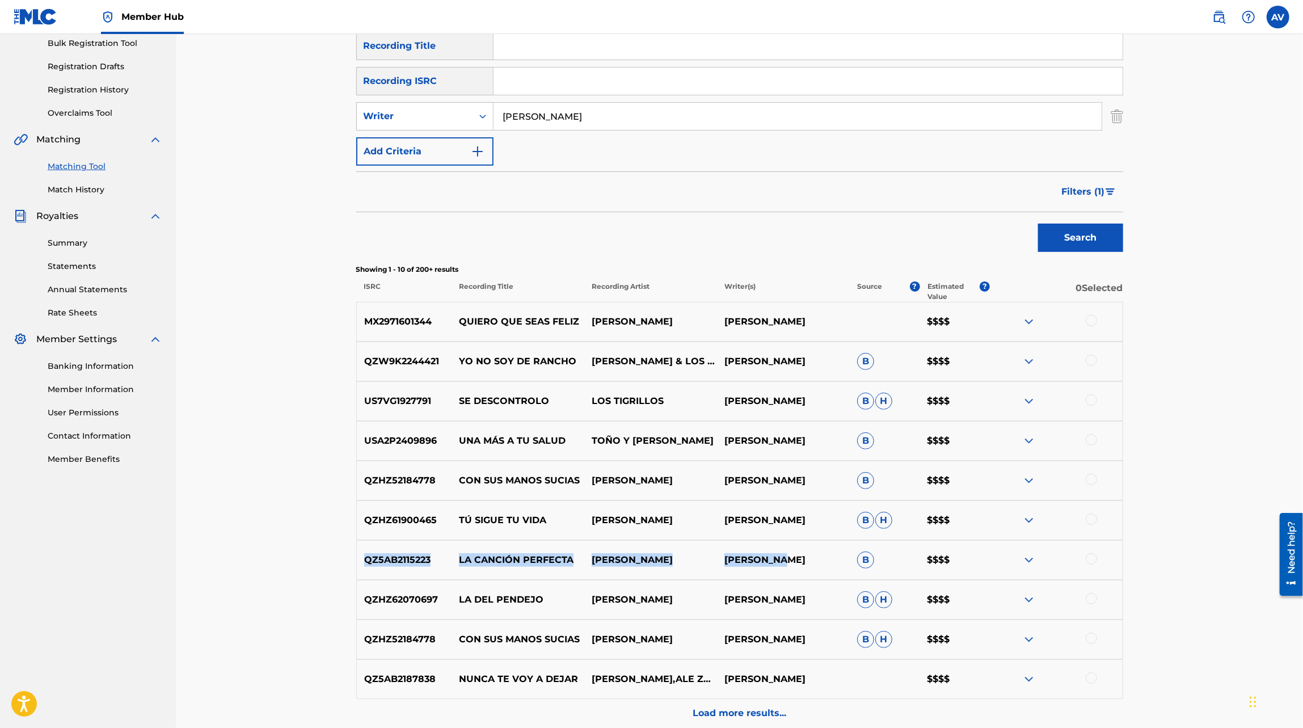
drag, startPoint x: 364, startPoint y: 560, endPoint x: 778, endPoint y: 562, distance: 414.8
click at [778, 562] on div "QZ5AB2115223 LA CANCIÓN PERFECTA [PERSON_NAME] [PERSON_NAME] B $$$$" at bounding box center [739, 560] width 767 height 40
drag, startPoint x: 824, startPoint y: 558, endPoint x: 360, endPoint y: 552, distance: 463.6
click at [360, 552] on div "QZ5AB2115223 LA CANCIÓN PERFECTA [PERSON_NAME] [PERSON_NAME] B $$$$" at bounding box center [739, 560] width 767 height 40
copy div "QZ5AB2115223 LA CANCIÓN PERFECTA [PERSON_NAME] [PERSON_NAME]"
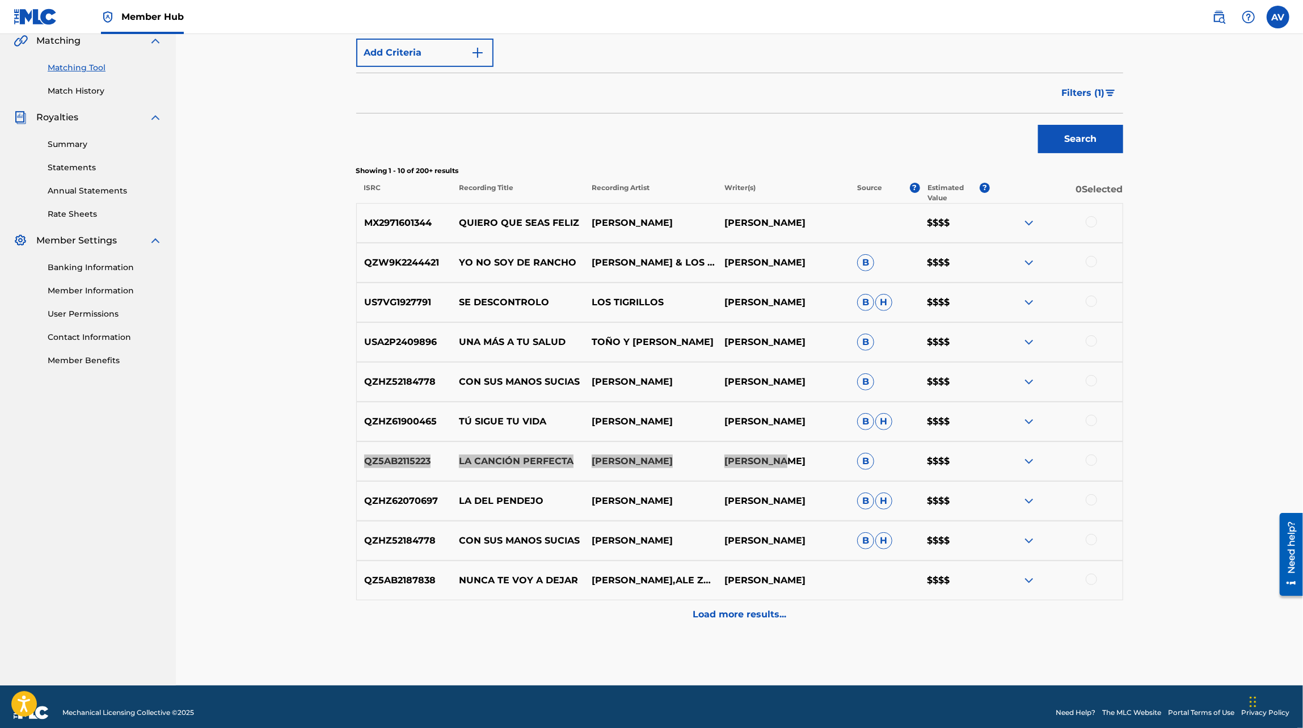
scroll to position [271, 0]
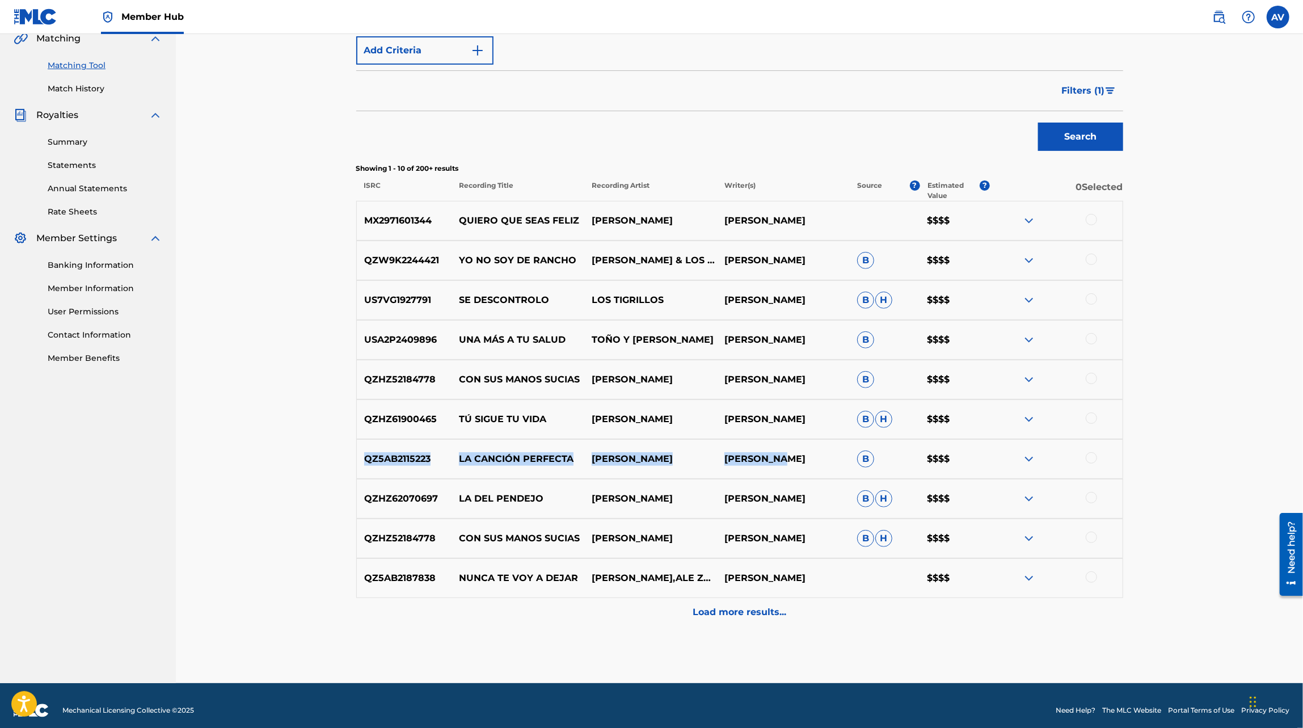
drag, startPoint x: 362, startPoint y: 579, endPoint x: 809, endPoint y: 584, distance: 447.1
click at [809, 584] on div "QZ5AB2187838 NUNCA TE VOY A DEJAR [PERSON_NAME],ALE ZÉGUER [PERSON_NAME] $$$$" at bounding box center [739, 578] width 767 height 40
copy div "QZ5AB2187838 NUNCA TE VOY A DEJAR [PERSON_NAME],ALE ZÉGUER [PERSON_NAME]"
click at [488, 585] on div "QZ5AB2187838 NUNCA TE VOY A DEJAR [PERSON_NAME],ALE ZÉGUER [PERSON_NAME] $$$$" at bounding box center [739, 578] width 767 height 40
click at [488, 583] on p "NUNCA TE VOY A DEJAR" at bounding box center [518, 578] width 133 height 14
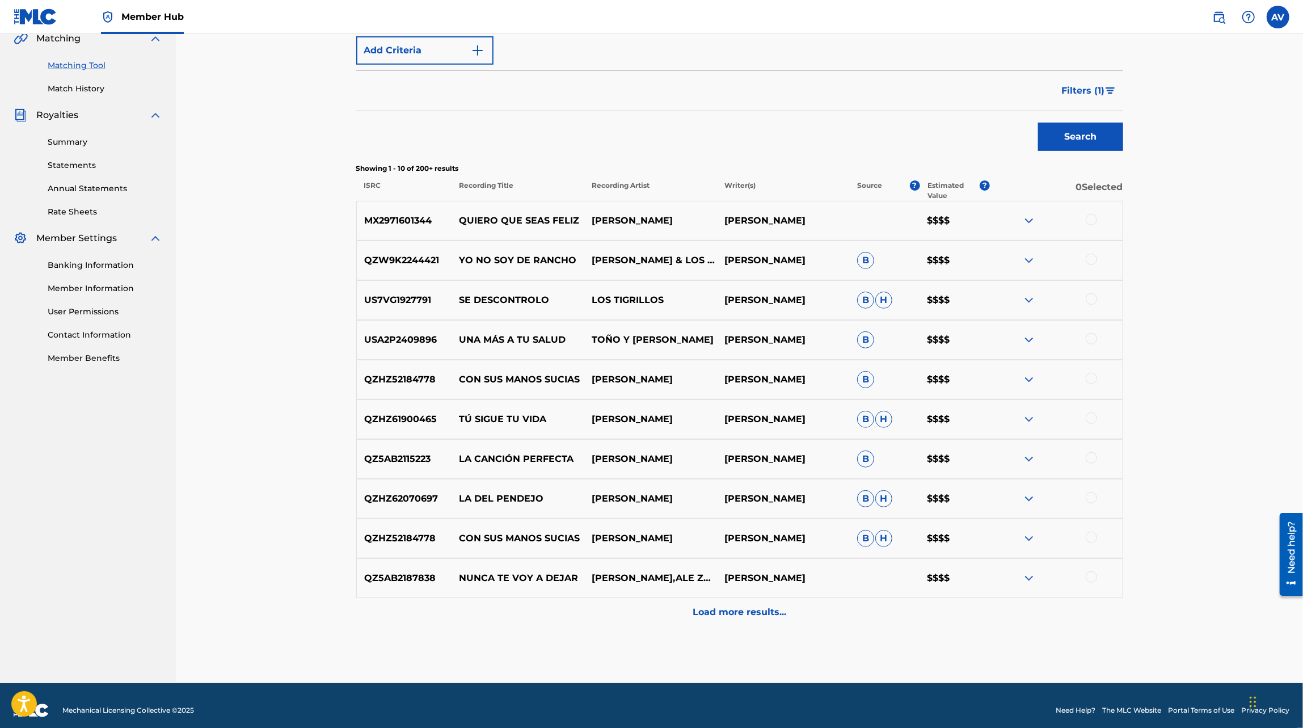
click at [490, 575] on p "NUNCA TE VOY A DEJAR" at bounding box center [518, 578] width 133 height 14
drag, startPoint x: 360, startPoint y: 574, endPoint x: 705, endPoint y: 579, distance: 345.0
click at [706, 579] on div "QZ5AB2187838 NUNCA TE VOY A DEJAR [PERSON_NAME],ALE ZÉGUER [PERSON_NAME] $$$$" at bounding box center [739, 578] width 767 height 40
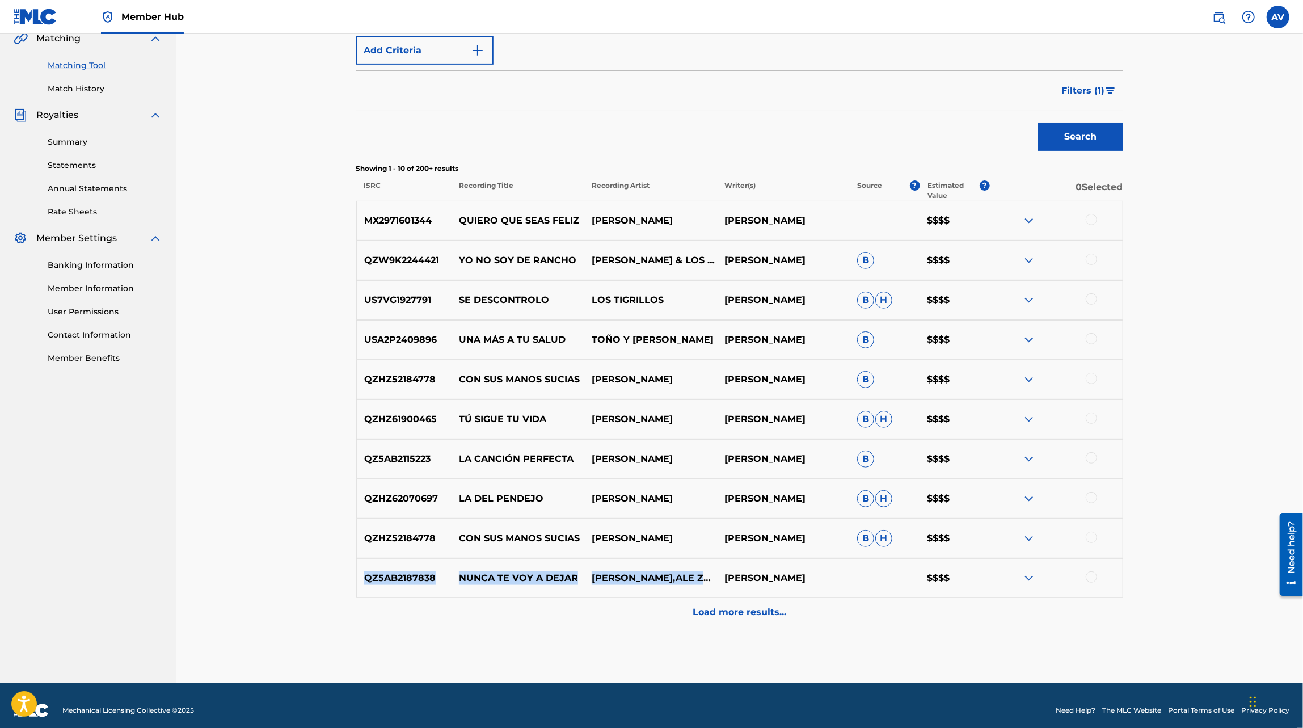
click at [805, 574] on p "[PERSON_NAME]" at bounding box center [783, 578] width 133 height 14
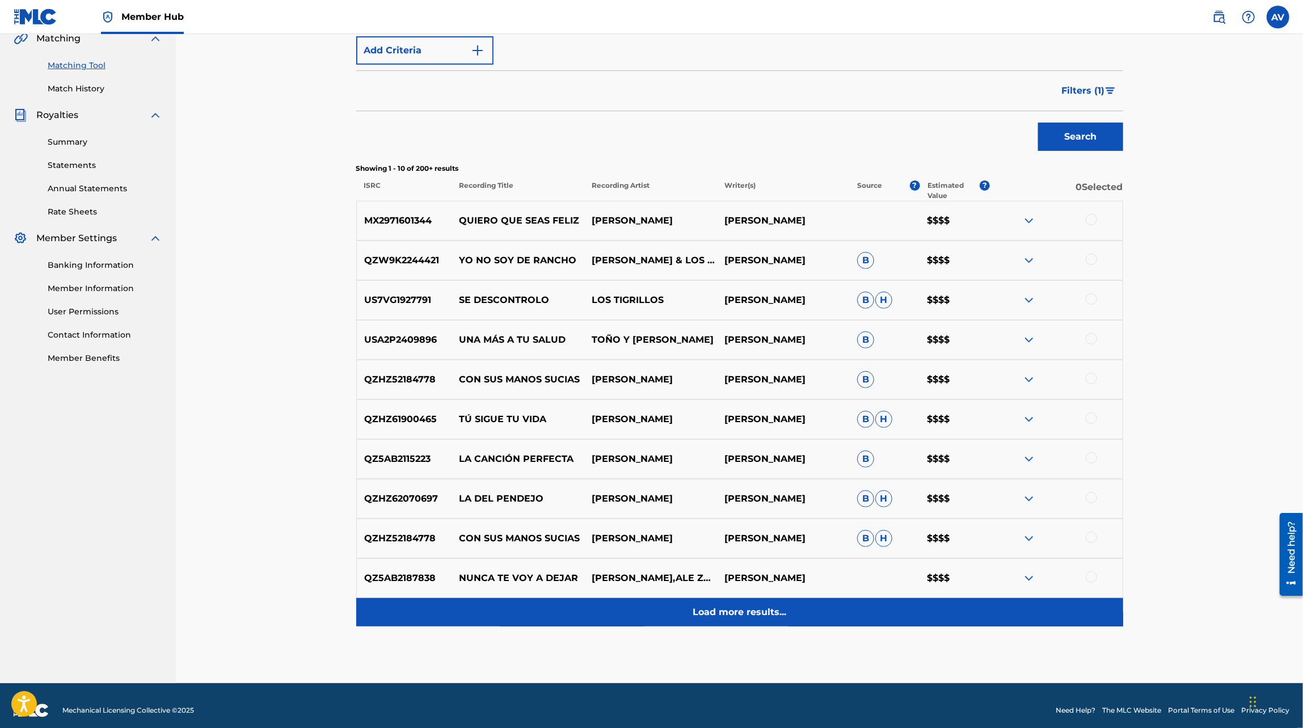
click at [699, 607] on p "Load more results..." at bounding box center [740, 612] width 94 height 14
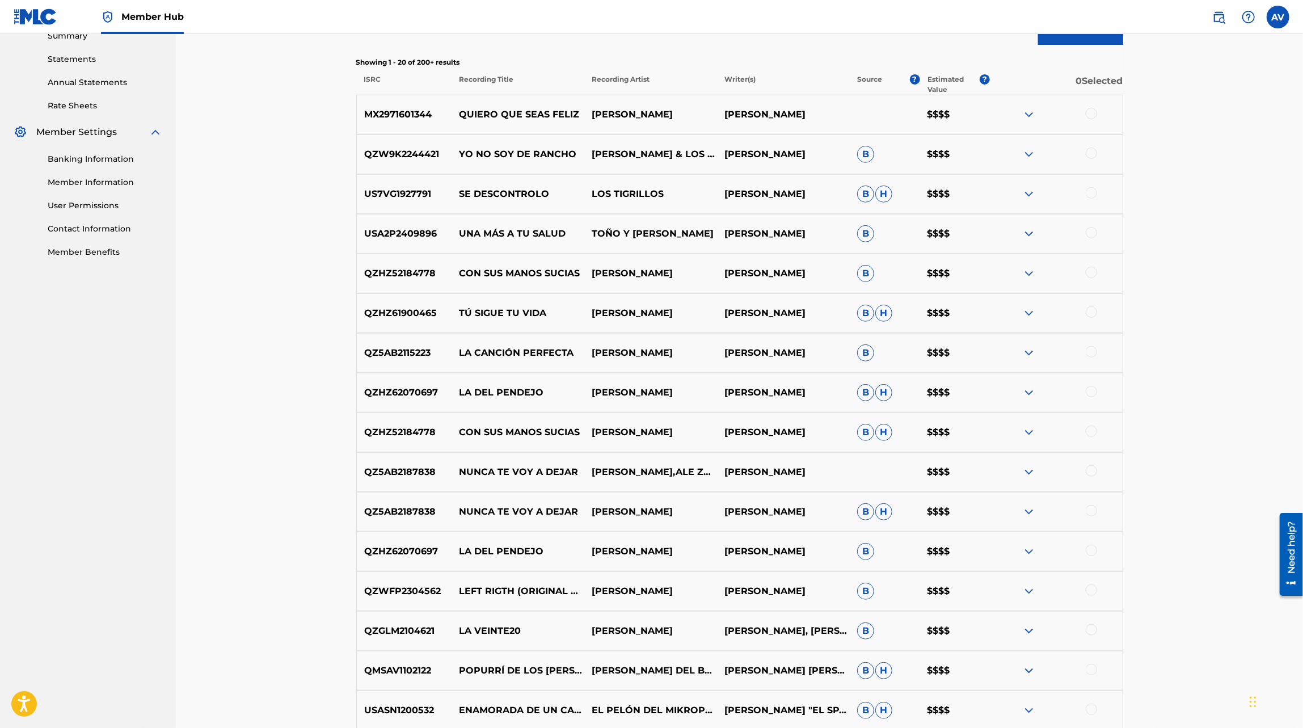
scroll to position [379, 0]
click at [1030, 473] on img at bounding box center [1029, 471] width 14 height 14
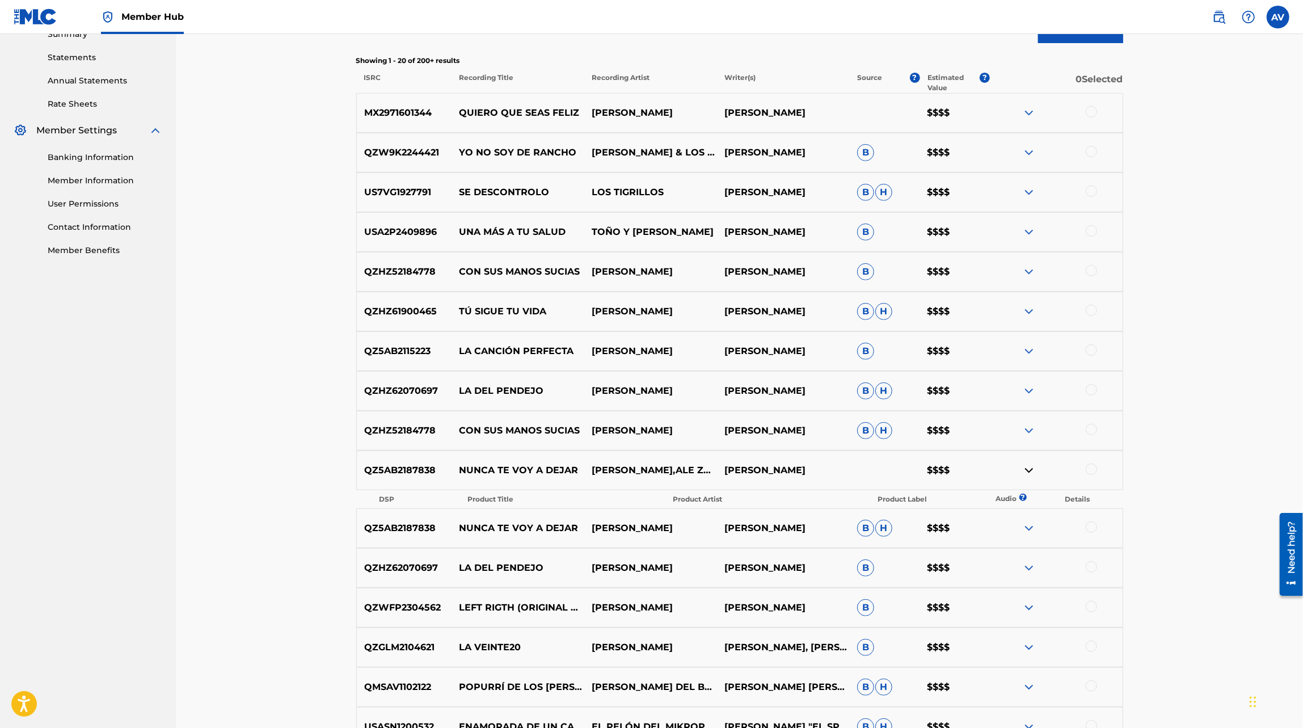
click at [1037, 536] on div "QZ5AB2187838 NUNCA TE VOY A DEJAR [PERSON_NAME] [PERSON_NAME] [PERSON_NAME] $$$$" at bounding box center [739, 528] width 767 height 40
click at [1029, 529] on img at bounding box center [1029, 528] width 14 height 14
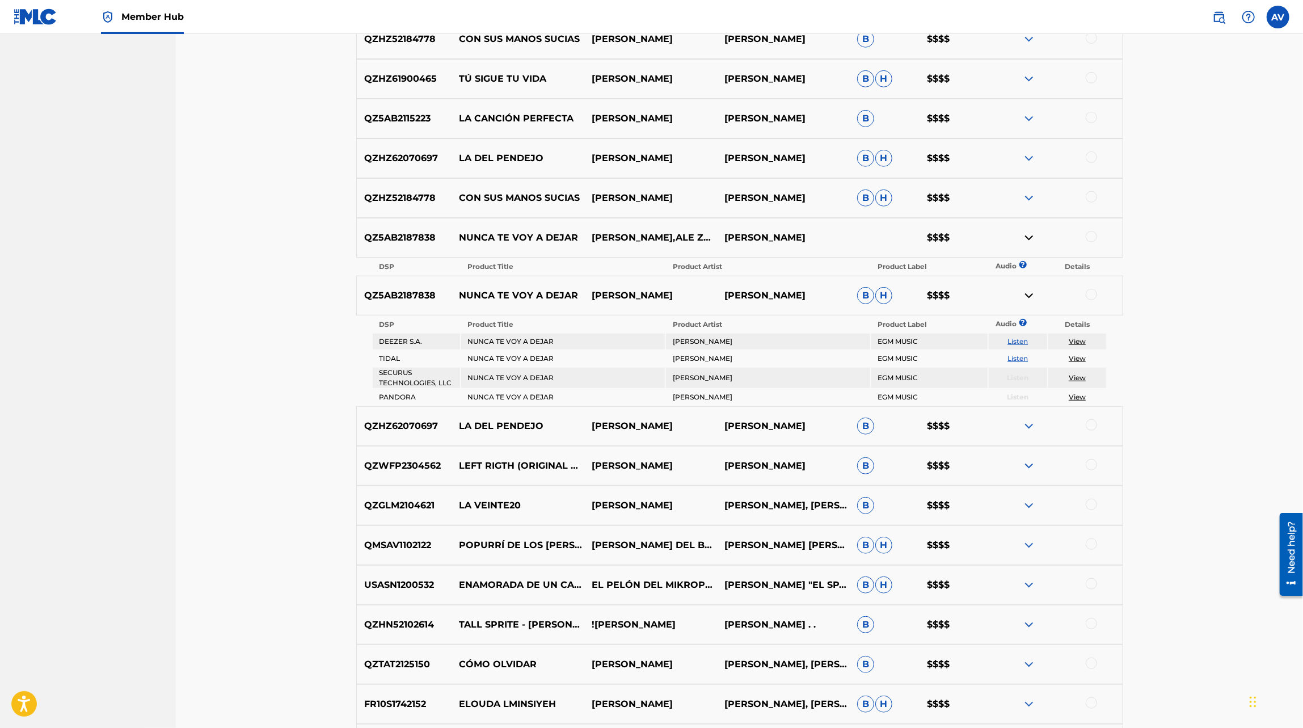
scroll to position [613, 0]
drag, startPoint x: 364, startPoint y: 502, endPoint x: 798, endPoint y: 512, distance: 434.7
click at [812, 514] on div "QZGLM2104621 LA VEINTE20 [PERSON_NAME] [PERSON_NAME], [PERSON_NAME] B $$$$" at bounding box center [739, 505] width 767 height 40
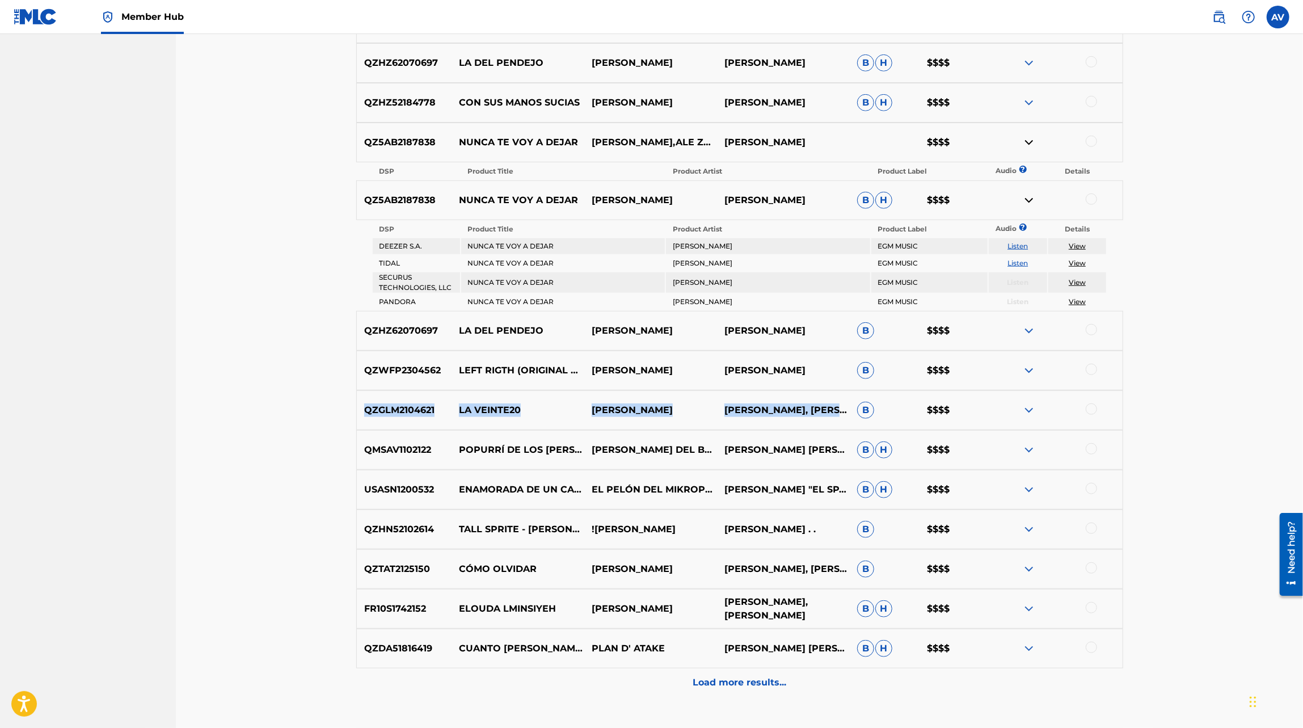
scroll to position [714, 0]
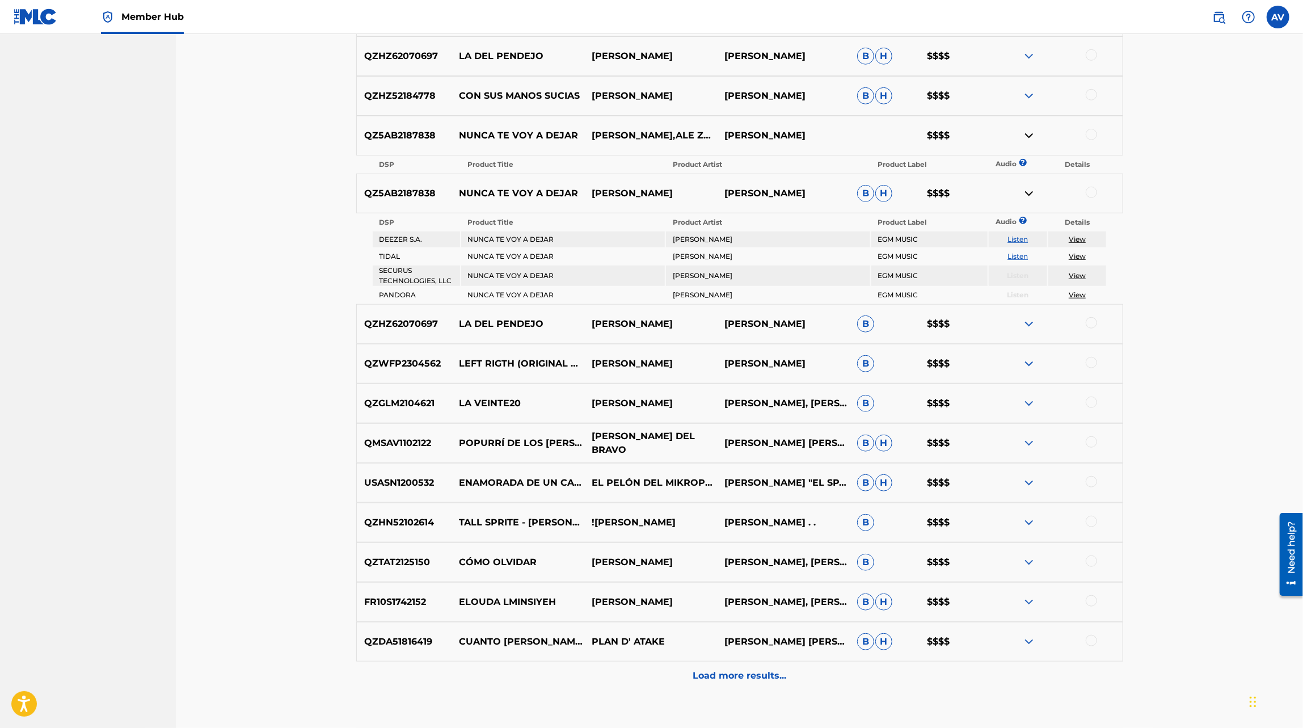
click at [670, 443] on p "[PERSON_NAME] DEL BRAVO" at bounding box center [650, 443] width 133 height 27
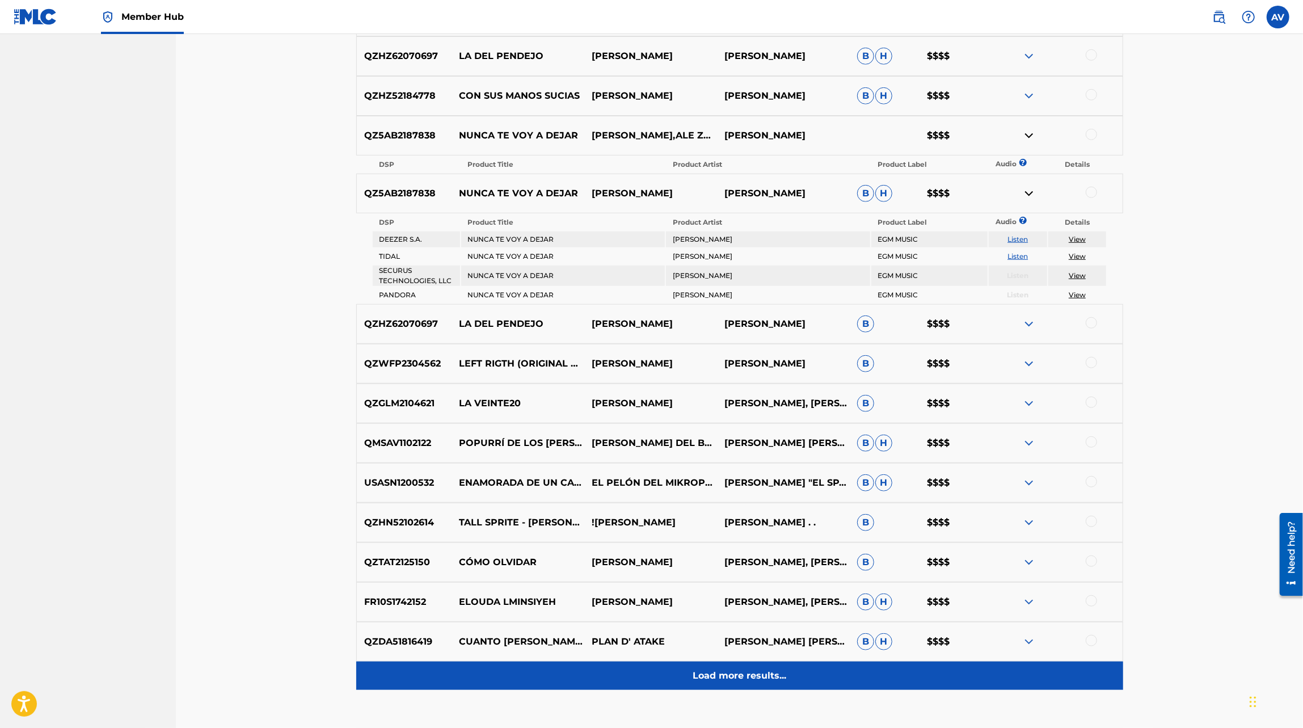
click at [781, 669] on p "Load more results..." at bounding box center [740, 676] width 94 height 14
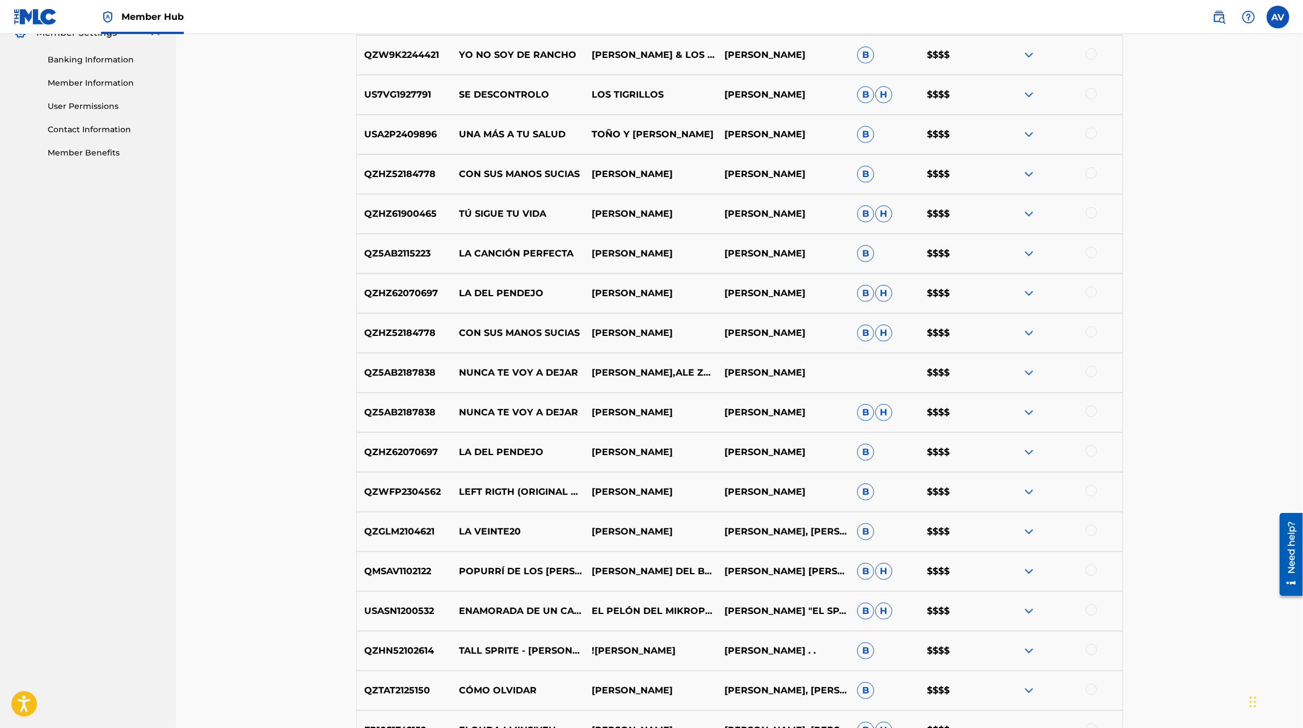
scroll to position [0, 0]
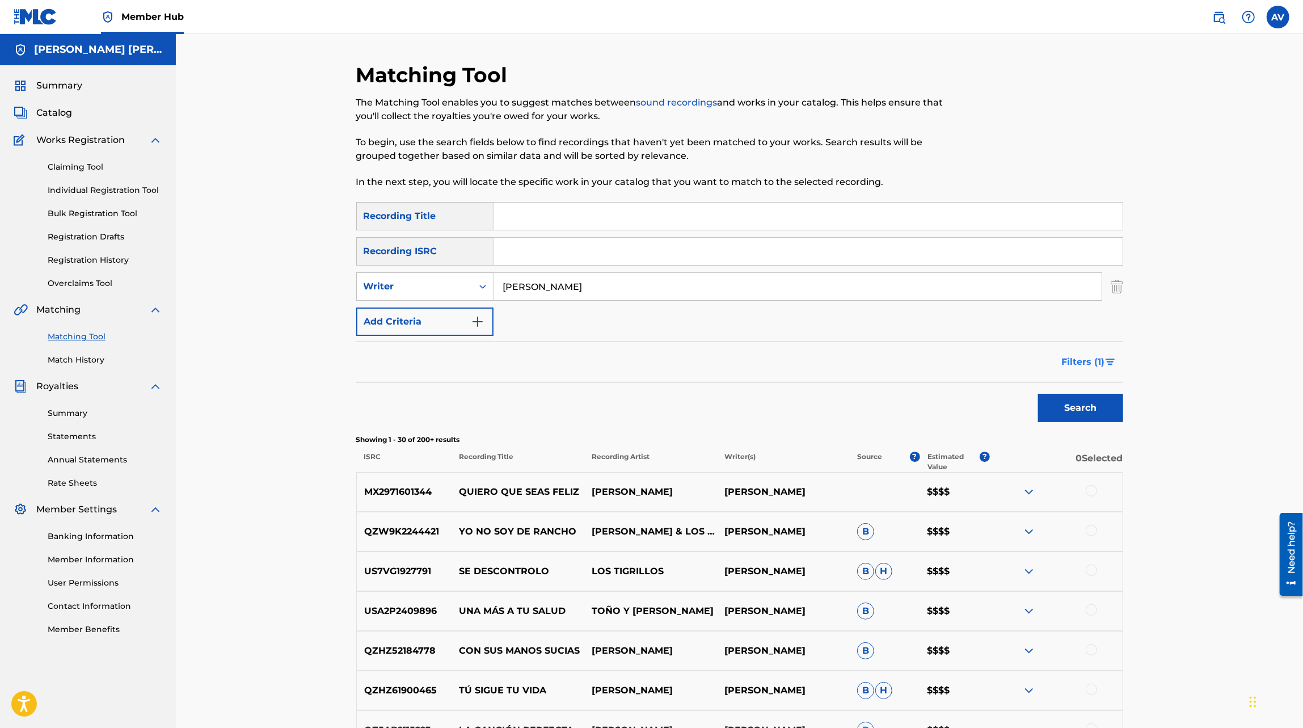
click at [1106, 371] on button "Filters ( 1 )" at bounding box center [1089, 362] width 68 height 28
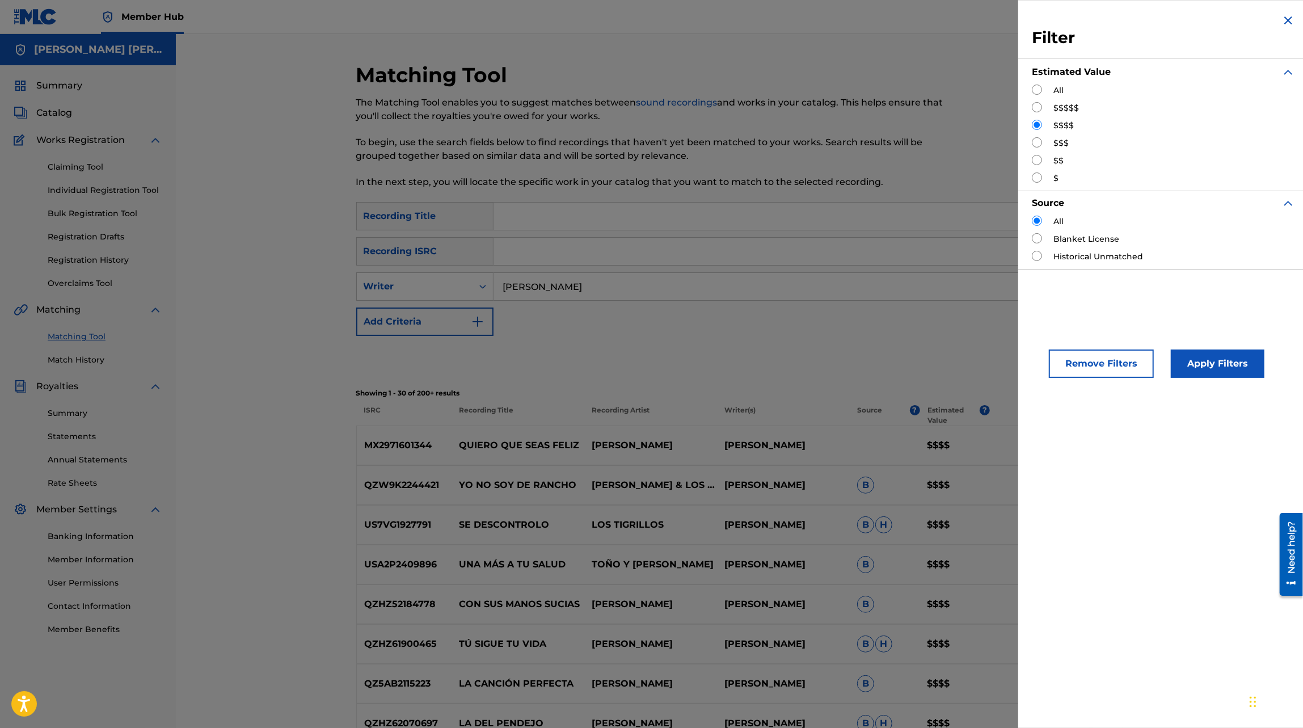
click at [1040, 136] on div "All $$$$$ $$$$ $$$ $$ $" at bounding box center [1163, 135] width 263 height 100
click at [1040, 143] on input "Search Form" at bounding box center [1037, 142] width 10 height 10
radio input "true"
click at [1234, 357] on button "Apply Filters" at bounding box center [1218, 364] width 94 height 28
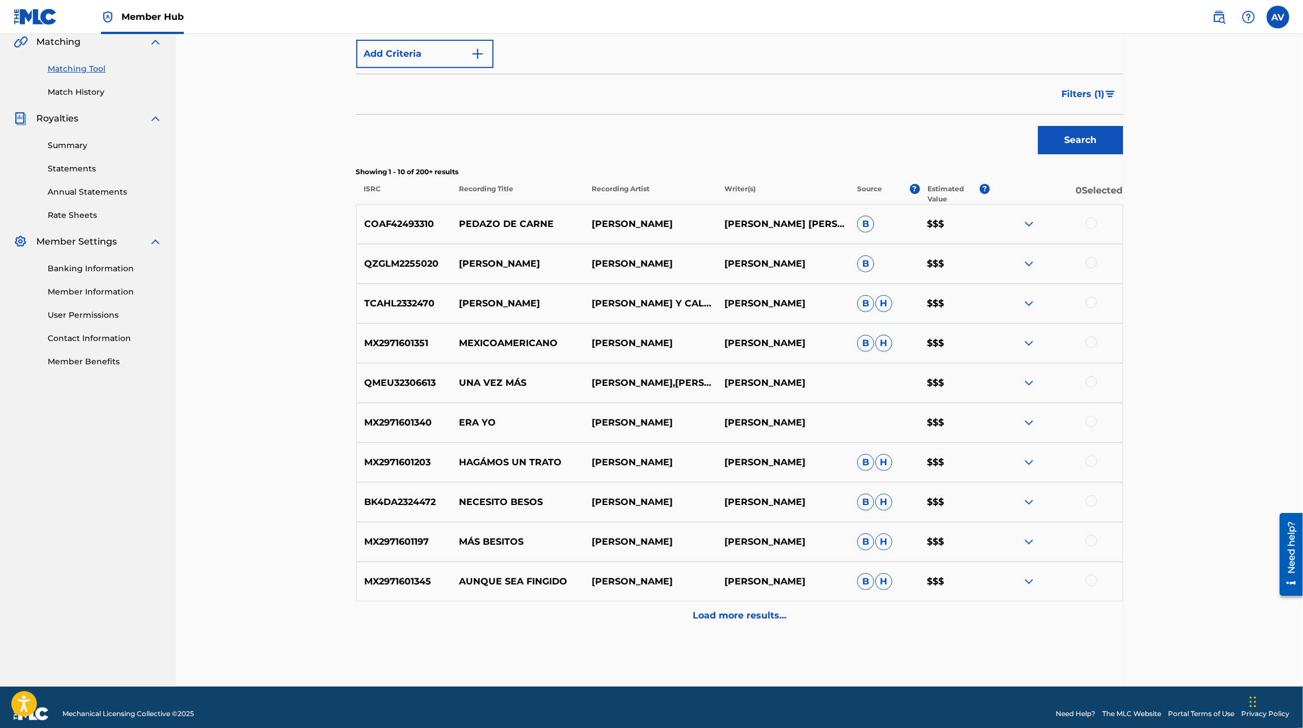
scroll to position [280, 0]
